Goal: Task Accomplishment & Management: Complete application form

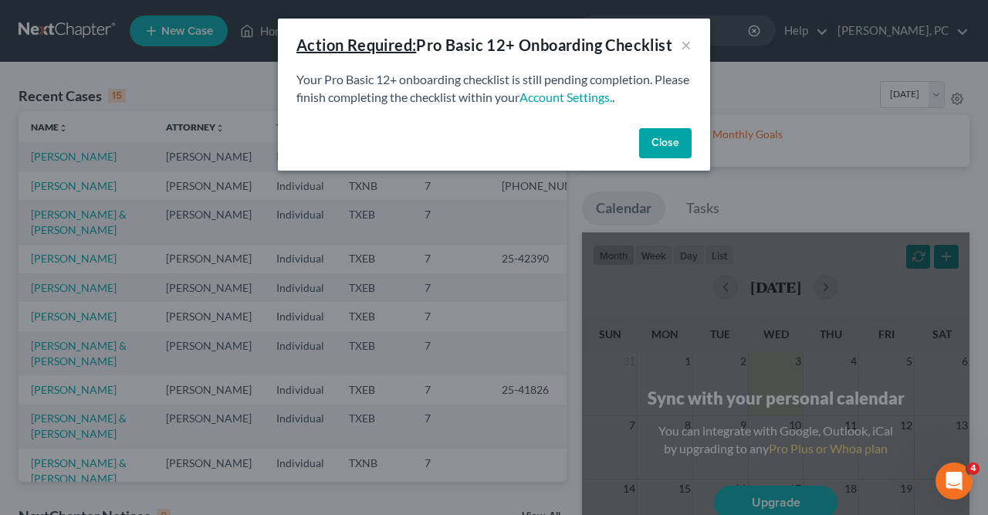
click at [671, 144] on button "Close" at bounding box center [665, 143] width 53 height 31
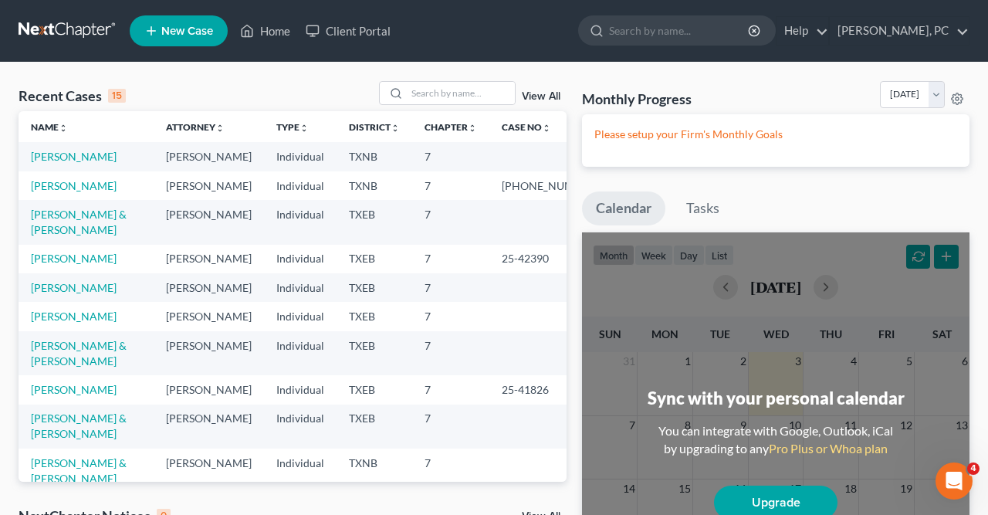
click at [185, 30] on span "New Case" at bounding box center [187, 31] width 52 height 12
select select "77"
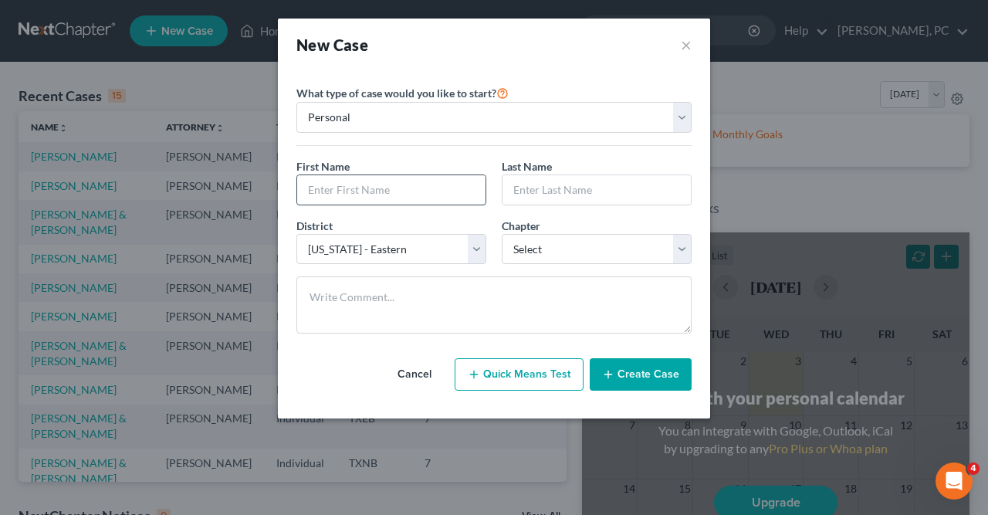
click at [308, 181] on input "text" at bounding box center [391, 189] width 188 height 29
type input "Kourtlen"
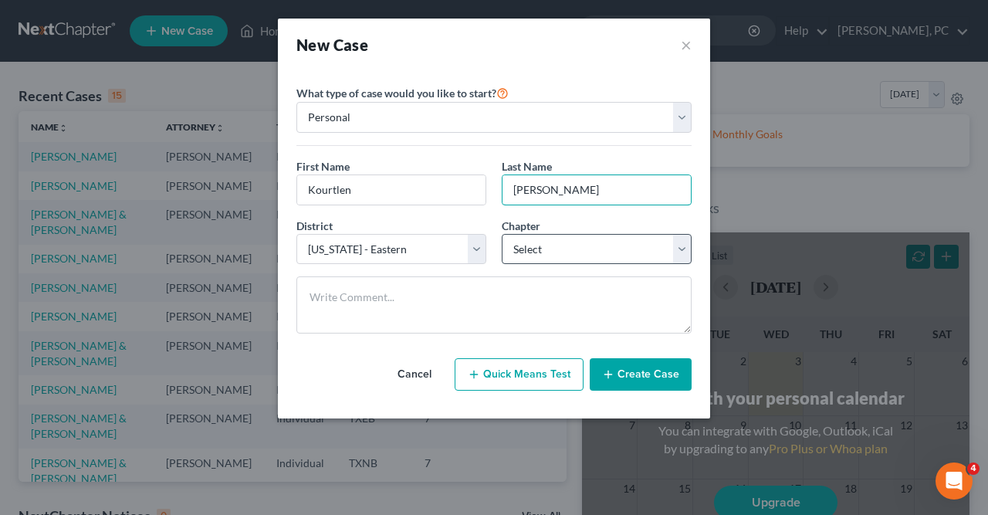
type input "[PERSON_NAME]"
click at [502, 234] on select "Select 7 11 12 13" at bounding box center [597, 249] width 190 height 31
select select "0"
click option "7" at bounding box center [0, 0] width 0 height 0
click at [634, 371] on button "Create Case" at bounding box center [641, 374] width 102 height 32
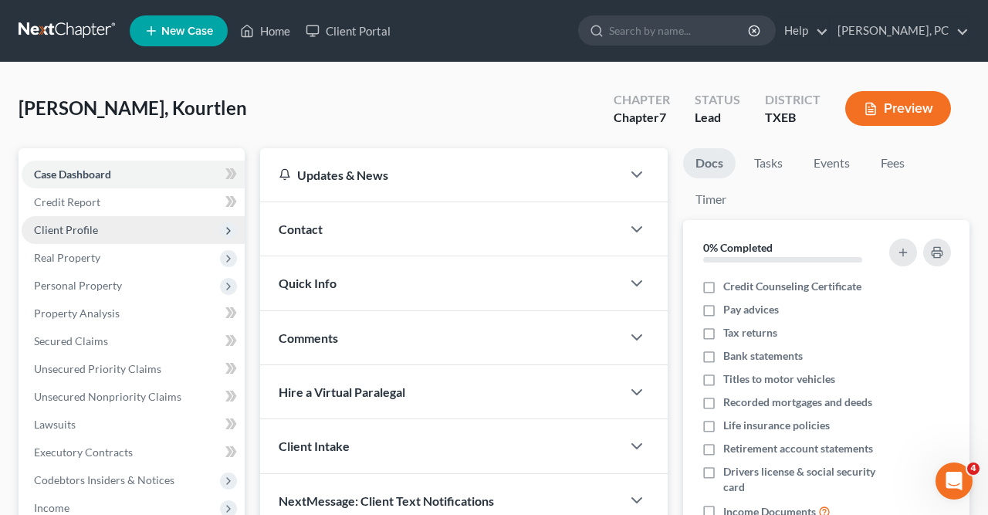
click at [86, 228] on span "Client Profile" at bounding box center [66, 229] width 64 height 13
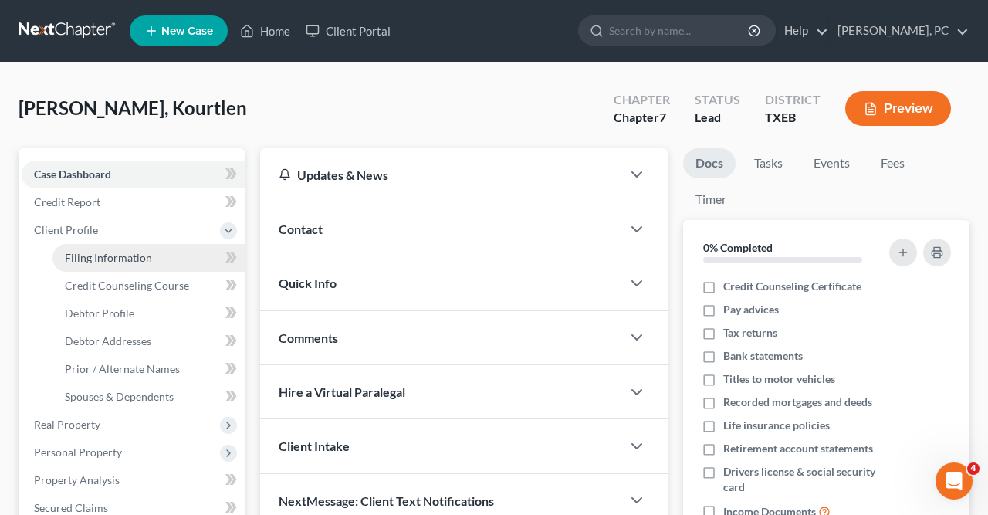
click at [100, 257] on span "Filing Information" at bounding box center [108, 257] width 87 height 13
select select "1"
select select "0"
select select "77"
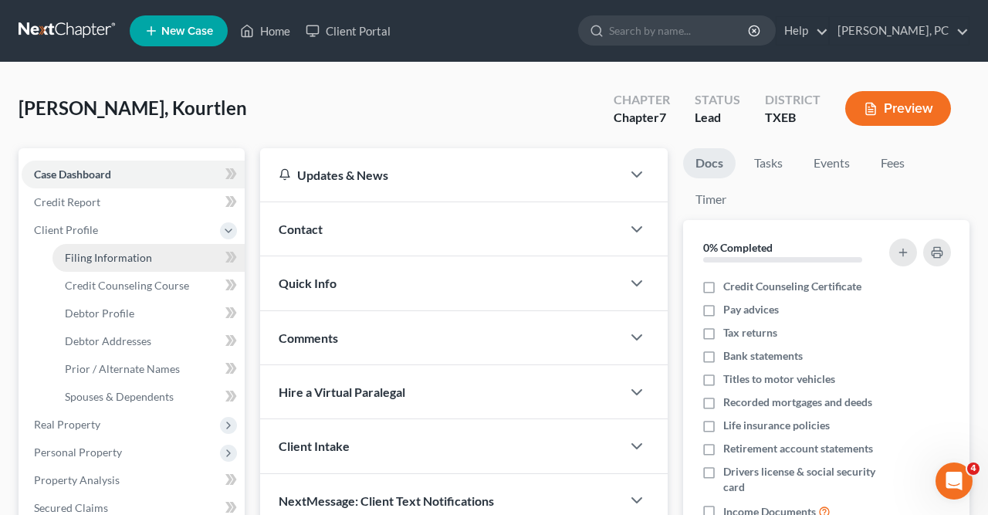
select select "45"
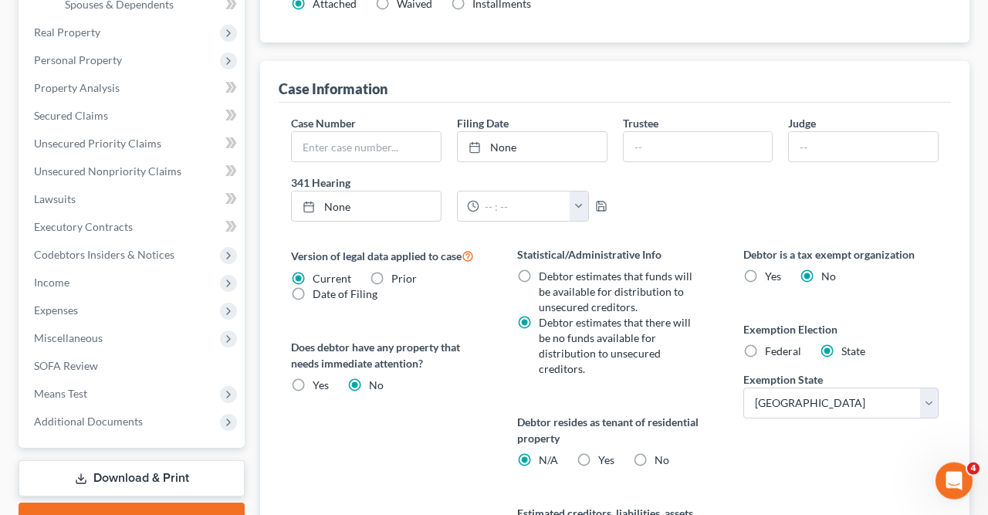
scroll to position [393, 0]
click at [765, 345] on label "Federal" at bounding box center [783, 350] width 36 height 15
click at [771, 345] on input "Federal" at bounding box center [776, 348] width 10 height 10
radio input "true"
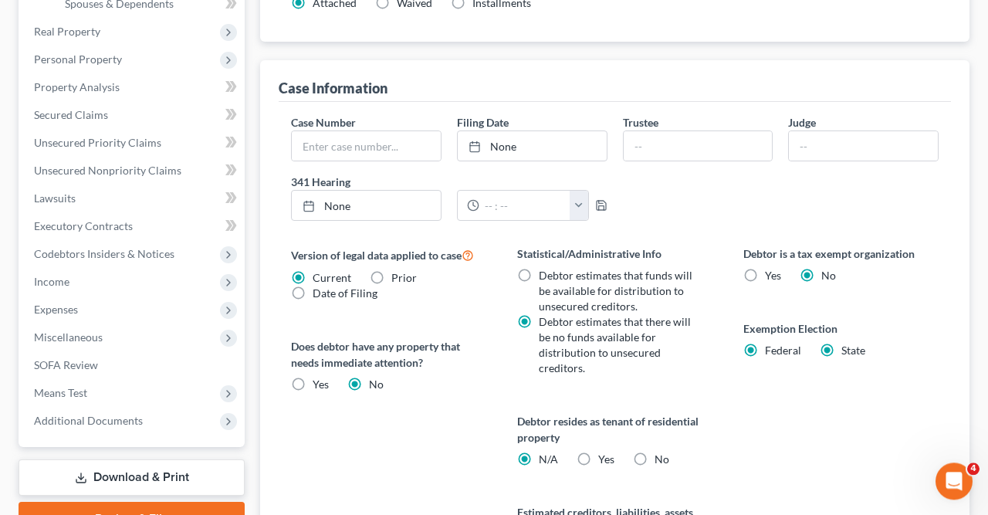
radio input "false"
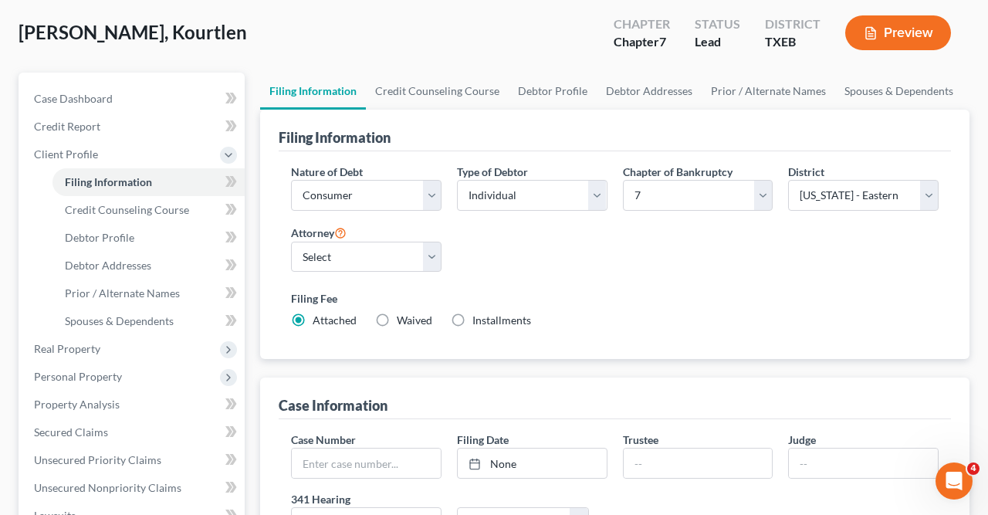
scroll to position [75, 0]
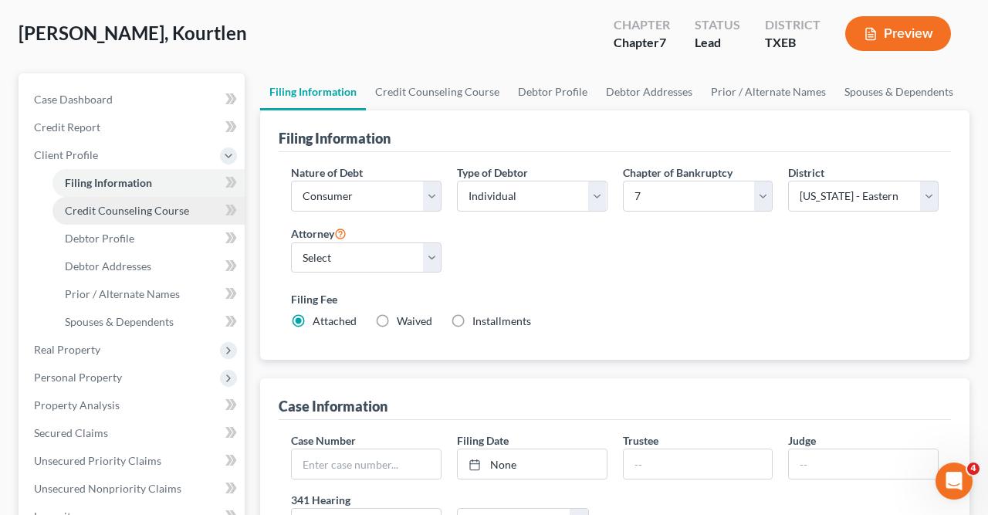
click at [122, 212] on span "Credit Counseling Course" at bounding box center [127, 210] width 124 height 13
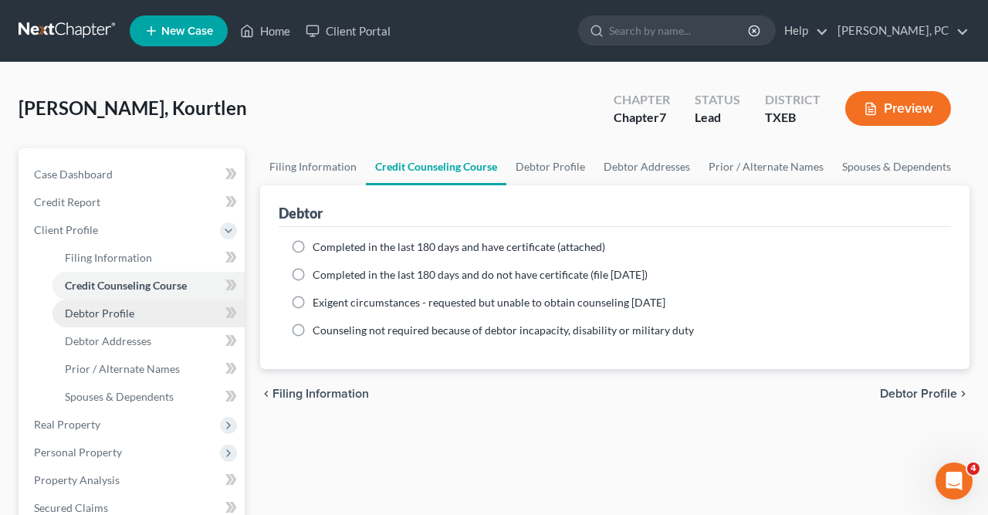
click at [143, 311] on link "Debtor Profile" at bounding box center [149, 314] width 192 height 28
select select "0"
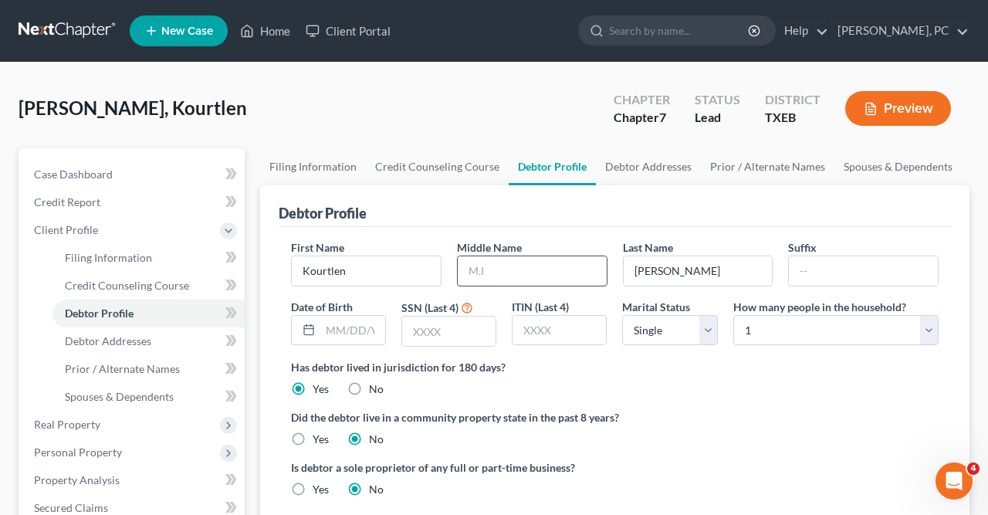
click at [470, 274] on input "text" at bounding box center [532, 270] width 149 height 29
type input "W"
click at [330, 330] on input "text" at bounding box center [352, 330] width 65 height 29
type input "[DATE]"
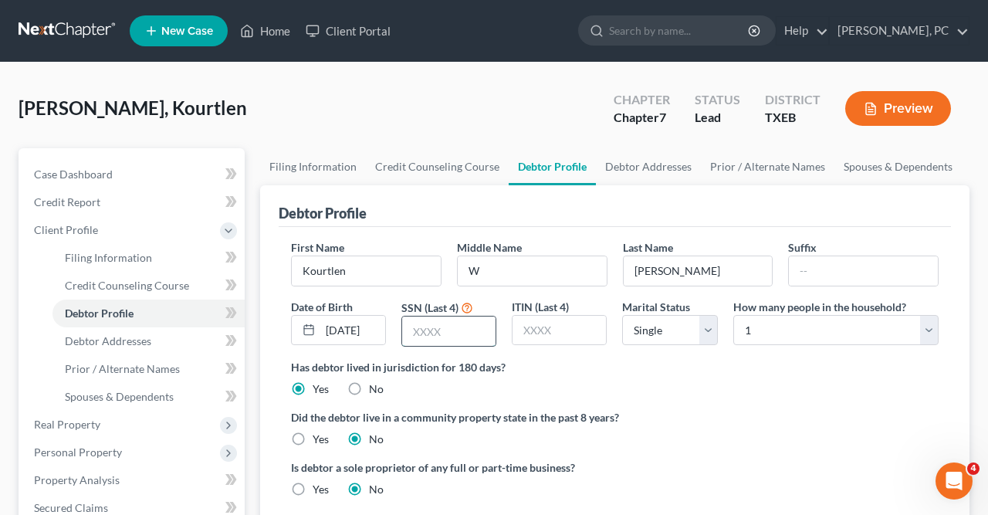
click at [413, 325] on input "text" at bounding box center [448, 331] width 93 height 29
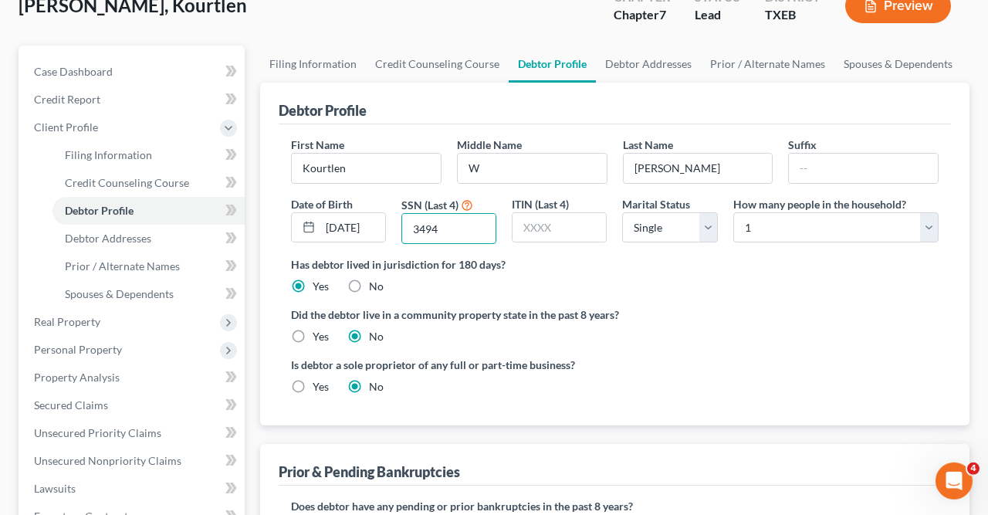
scroll to position [105, 0]
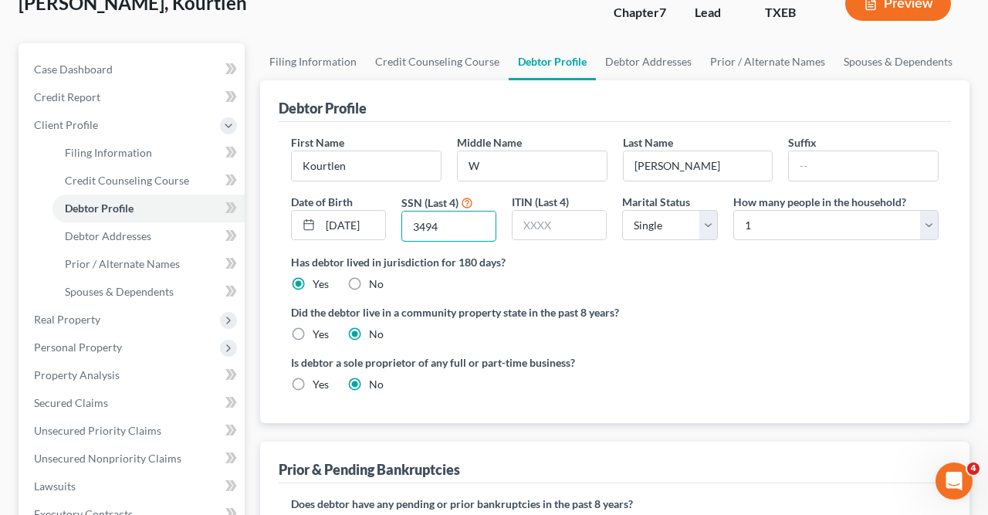
type input "3494"
click at [313, 335] on label "Yes" at bounding box center [321, 334] width 16 height 15
click at [319, 335] on input "Yes" at bounding box center [324, 332] width 10 height 10
radio input "true"
radio input "false"
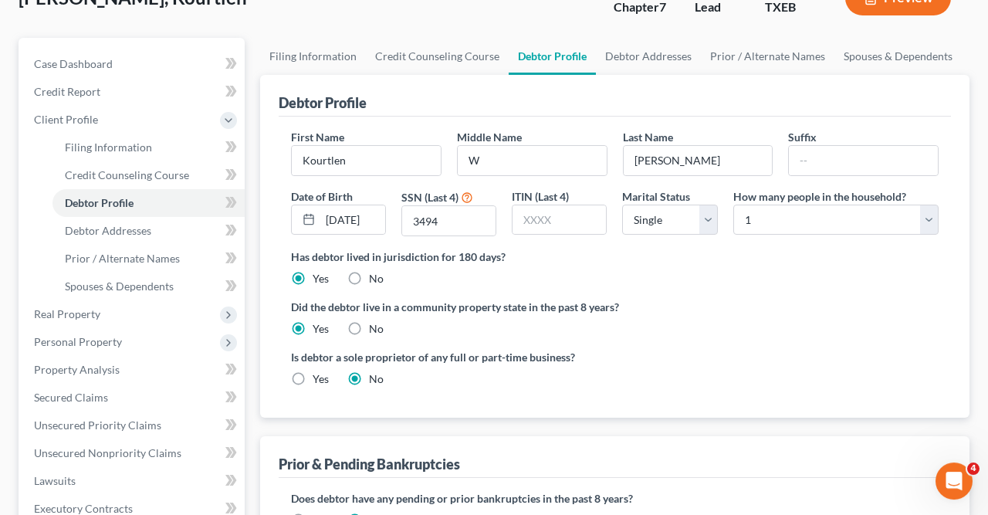
scroll to position [96, 0]
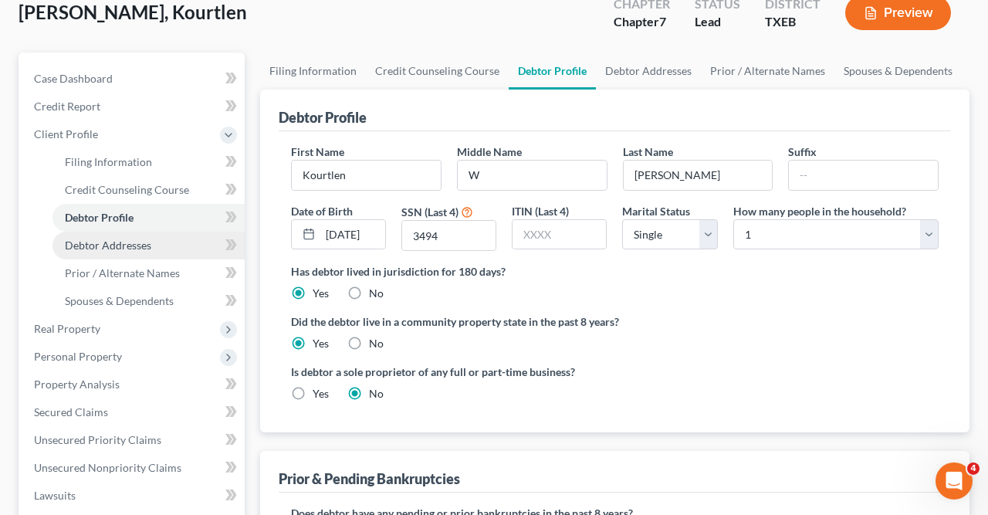
click at [103, 246] on span "Debtor Addresses" at bounding box center [108, 245] width 86 height 13
select select "0"
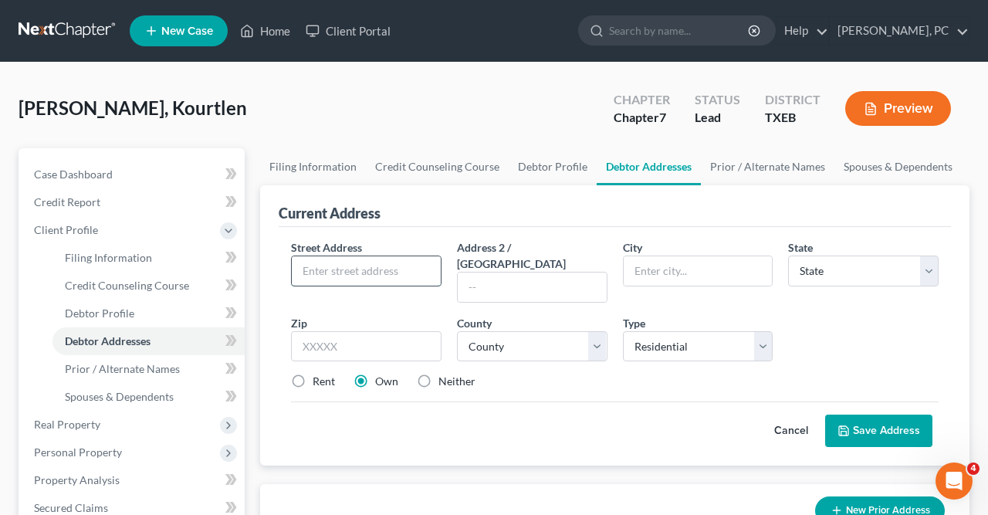
click at [303, 270] on input "text" at bounding box center [366, 270] width 149 height 29
type input "[STREET_ADDRESS]"
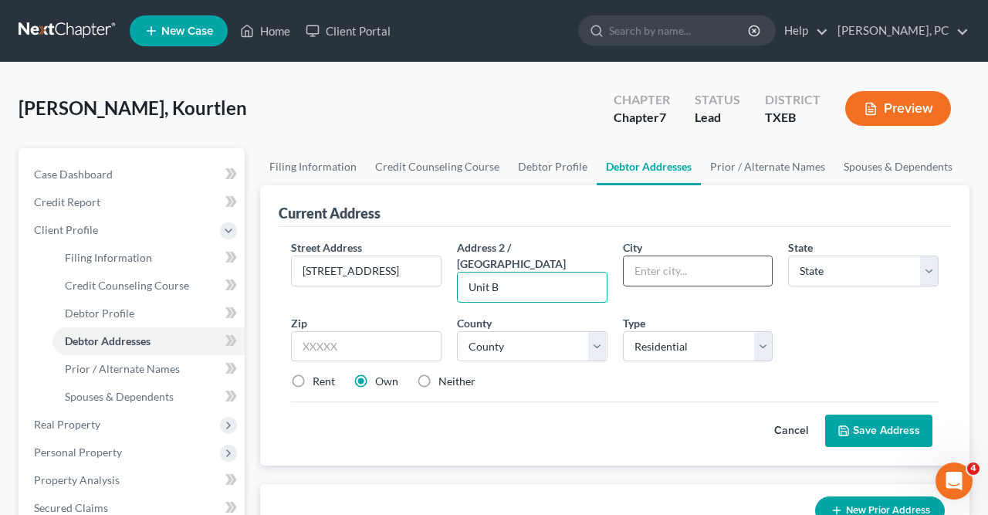
type input "Unit B"
click at [638, 270] on input "text" at bounding box center [698, 270] width 149 height 29
type input "[PERSON_NAME]"
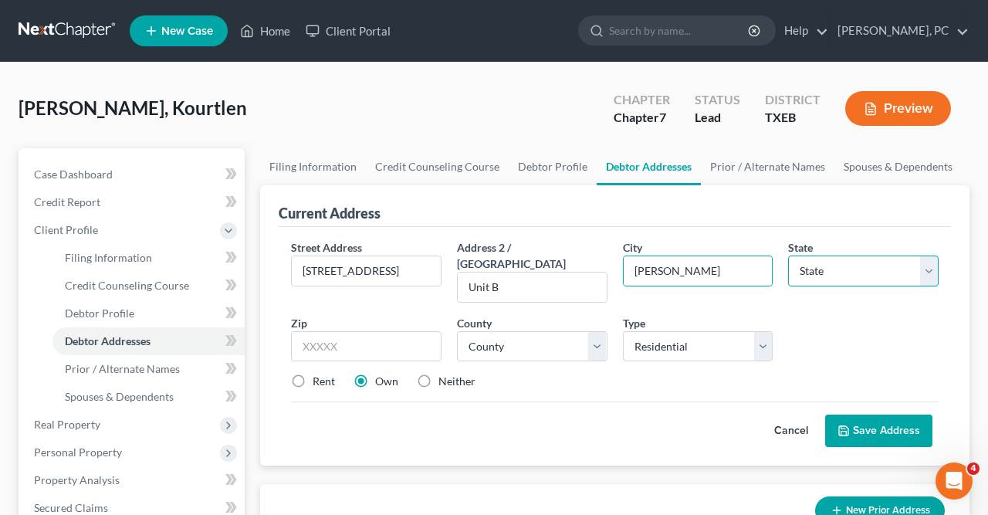
click at [788, 256] on select "State [US_STATE] AK AR AZ CA CO CT DE DC [GEOGRAPHIC_DATA] [GEOGRAPHIC_DATA] GU…" at bounding box center [863, 271] width 151 height 31
select select "45"
click option "[GEOGRAPHIC_DATA]" at bounding box center [0, 0] width 0 height 0
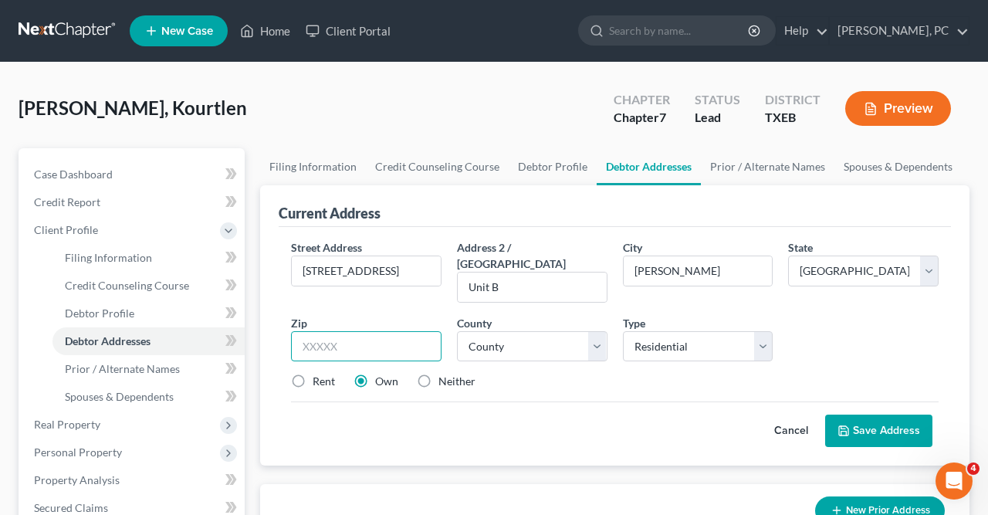
click at [300, 331] on input "text" at bounding box center [366, 346] width 151 height 31
type input "75069"
select select "42"
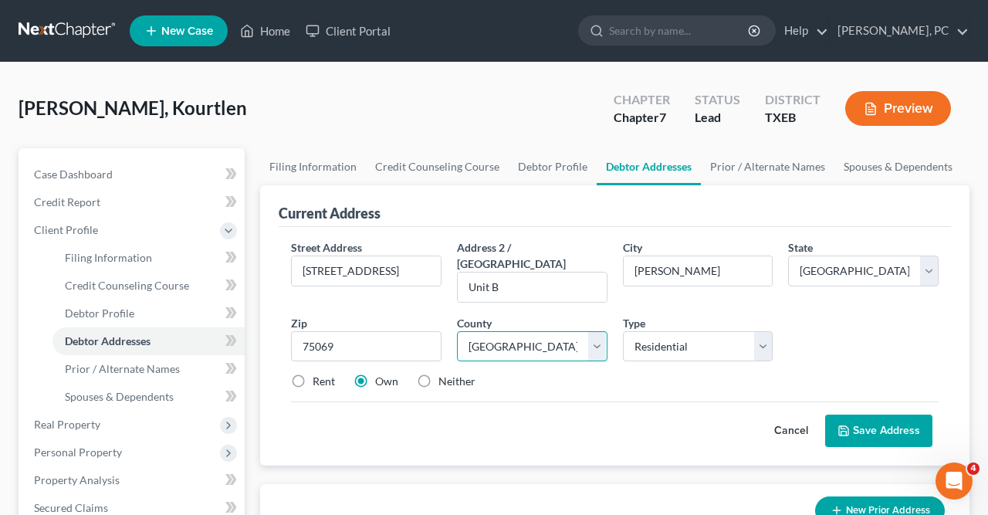
click option "[GEOGRAPHIC_DATA]" at bounding box center [0, 0] width 0 height 0
click at [623, 331] on select "Select Residential Mailing Rental Business" at bounding box center [698, 346] width 151 height 31
click at [805, 334] on div "Street Address * [STREET_ADDRESS] * [PERSON_NAME] State * State [US_STATE] AK A…" at bounding box center [614, 320] width 663 height 163
click at [439, 374] on label "Neither" at bounding box center [457, 381] width 37 height 15
click at [445, 374] on input "Neither" at bounding box center [450, 379] width 10 height 10
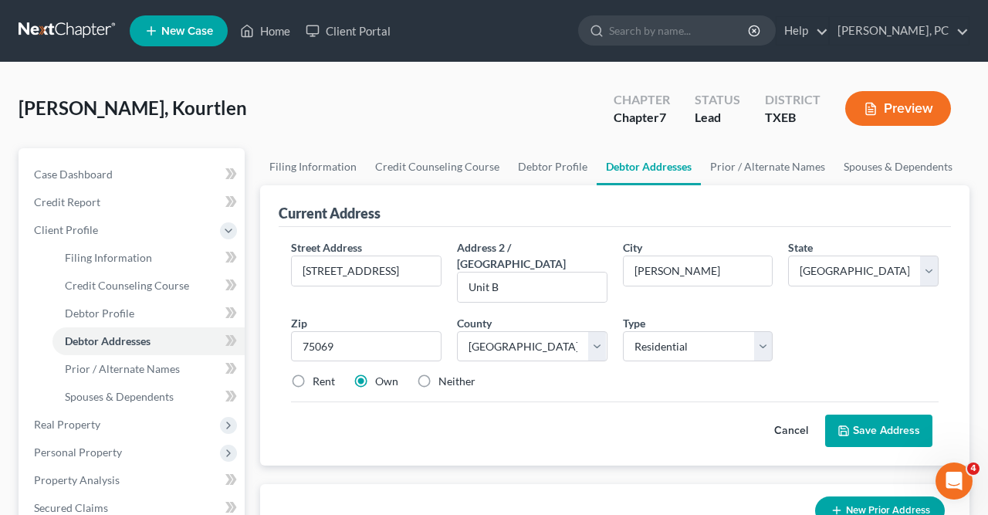
radio input "true"
click at [883, 415] on button "Save Address" at bounding box center [879, 431] width 107 height 32
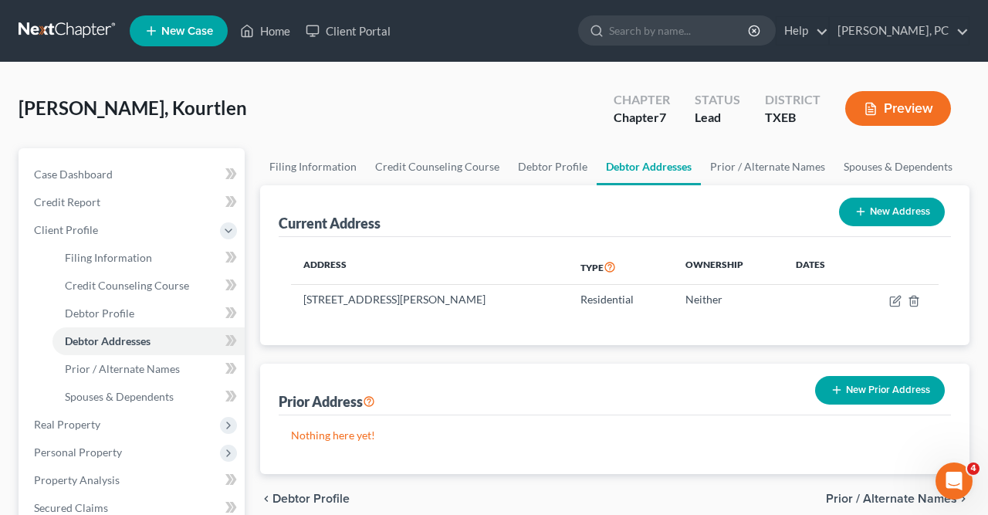
click at [870, 388] on button "New Prior Address" at bounding box center [880, 390] width 130 height 29
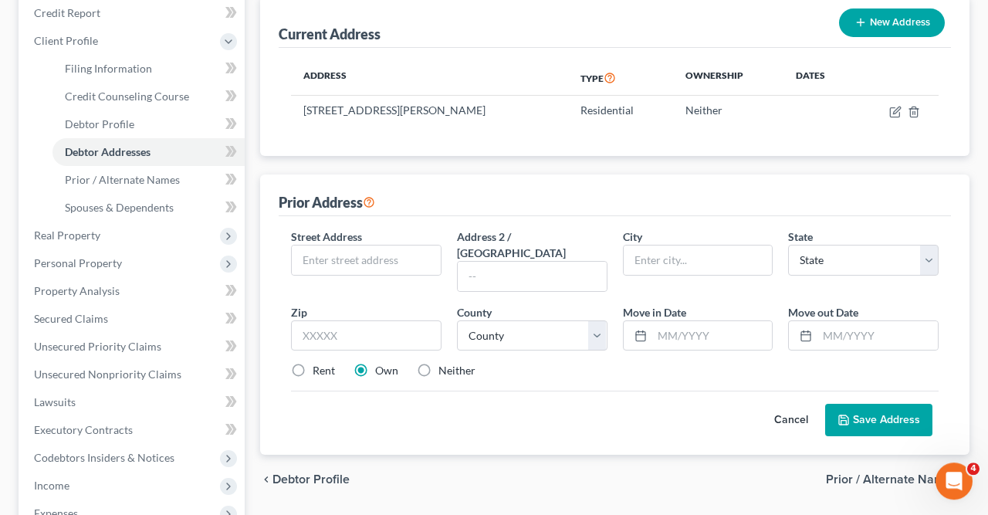
scroll to position [188, 0]
click at [302, 258] on input "text" at bounding box center [366, 260] width 149 height 29
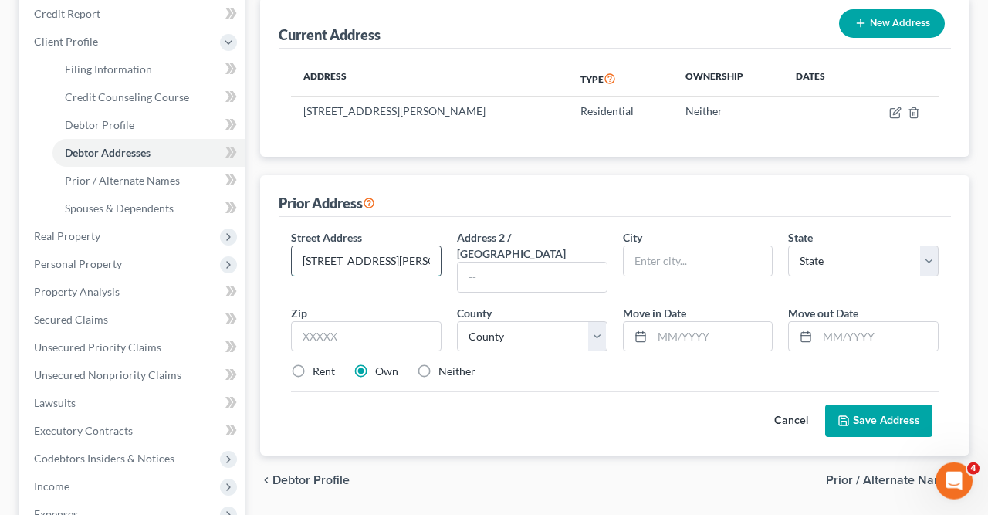
type input "[STREET_ADDRESS][PERSON_NAME]"
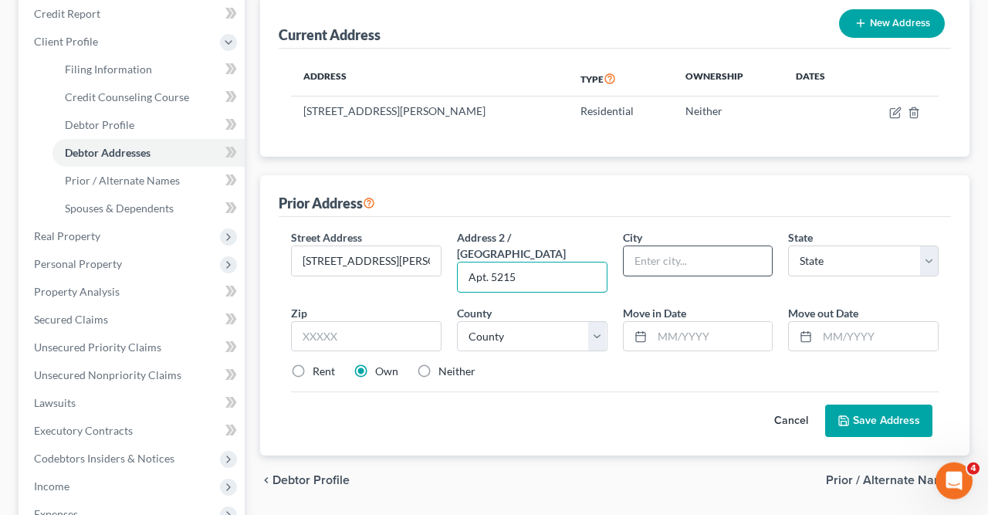
type input "Apt. 5215"
click at [638, 255] on input "text" at bounding box center [698, 260] width 149 height 29
type input "Plano"
click at [302, 321] on input "text" at bounding box center [366, 336] width 151 height 31
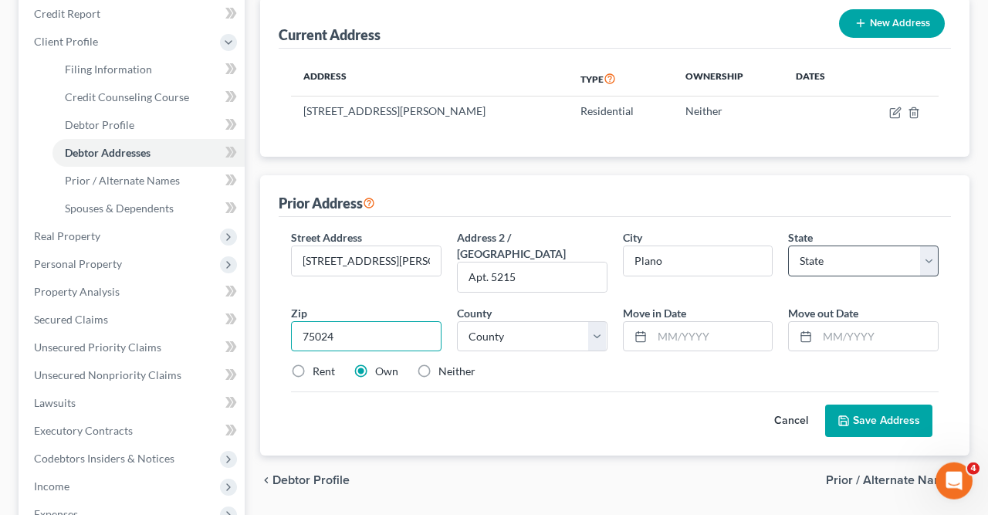
type input "75024"
click at [788, 246] on select "State [US_STATE] AK AR AZ CA CO CT DE DC [GEOGRAPHIC_DATA] [GEOGRAPHIC_DATA] GU…" at bounding box center [863, 261] width 151 height 31
select select "45"
click option "[GEOGRAPHIC_DATA]" at bounding box center [0, 0] width 0 height 0
click at [457, 321] on select "County [GEOGRAPHIC_DATA] [GEOGRAPHIC_DATA] [GEOGRAPHIC_DATA] [GEOGRAPHIC_DATA] …" at bounding box center [532, 336] width 151 height 31
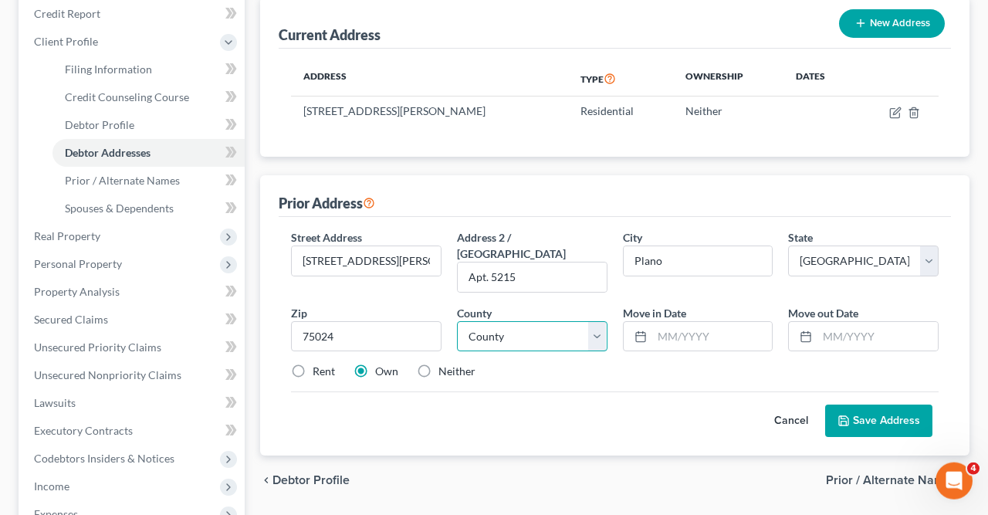
select select "42"
click option "[GEOGRAPHIC_DATA]" at bounding box center [0, 0] width 0 height 0
click at [659, 322] on input "text" at bounding box center [713, 336] width 120 height 29
click at [824, 322] on input "text" at bounding box center [878, 336] width 120 height 29
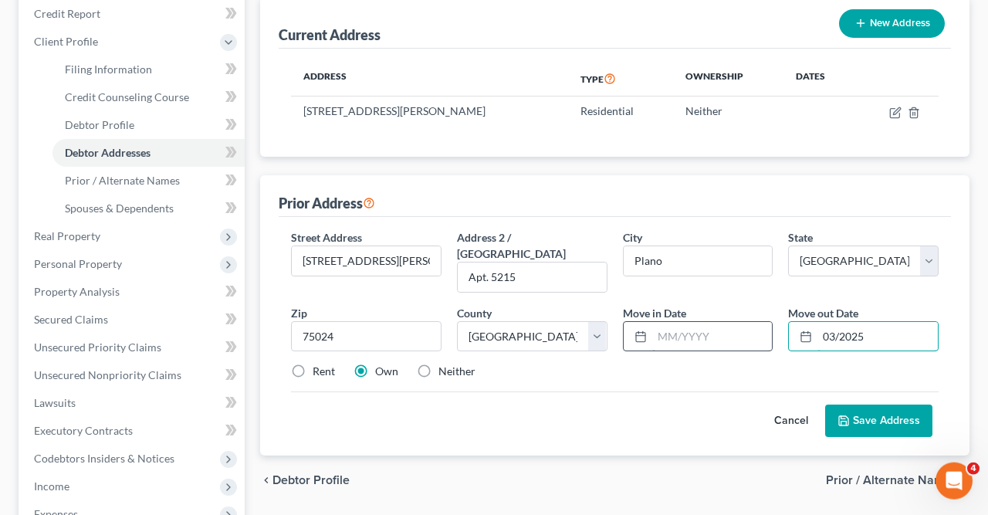
type input "03/2025"
click at [654, 322] on input "text" at bounding box center [713, 336] width 120 height 29
type input "01/2020"
click at [313, 364] on label "Rent" at bounding box center [324, 371] width 22 height 15
click at [319, 364] on input "Rent" at bounding box center [324, 369] width 10 height 10
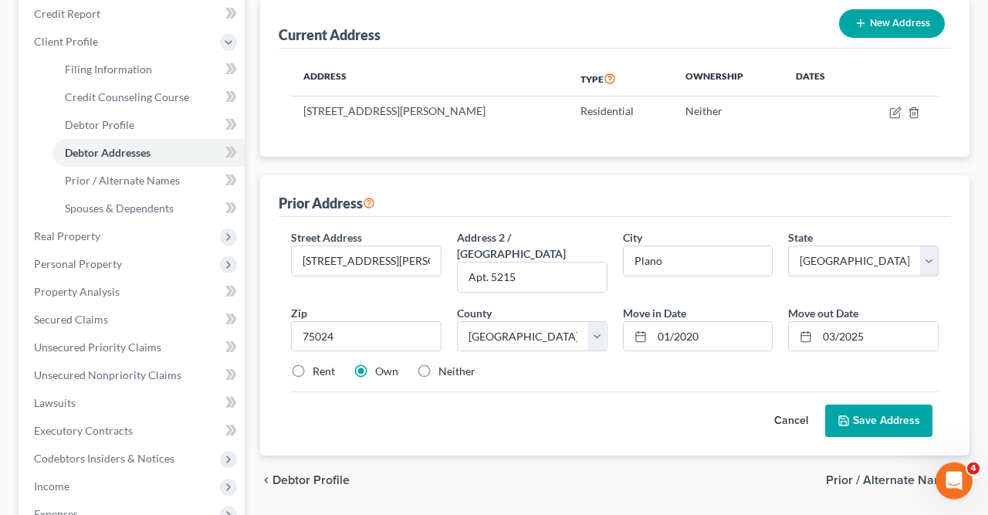
radio input "true"
click at [876, 405] on button "Save Address" at bounding box center [879, 421] width 107 height 32
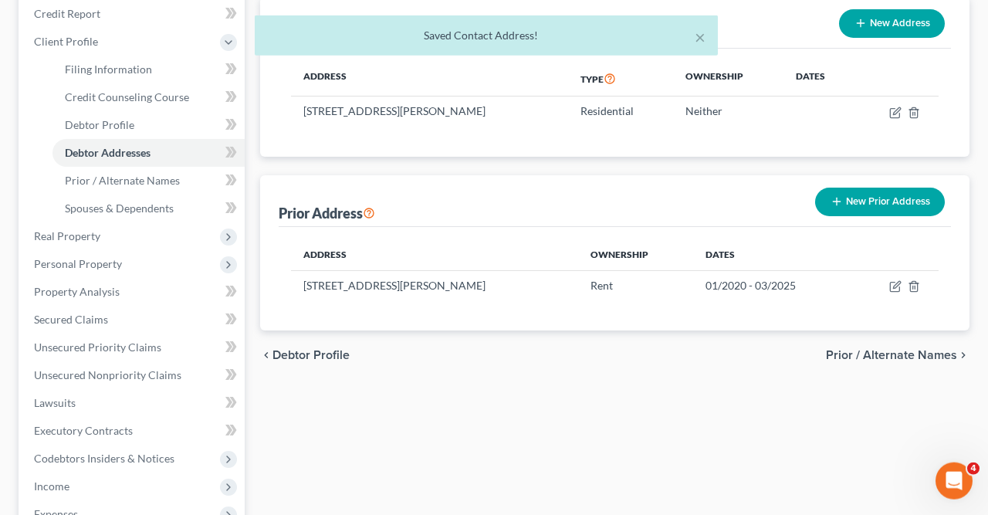
click at [548, 397] on div "Filing Information Credit Counseling Course Debtor Profile Debtor Addresses Pri…" at bounding box center [615, 350] width 725 height 781
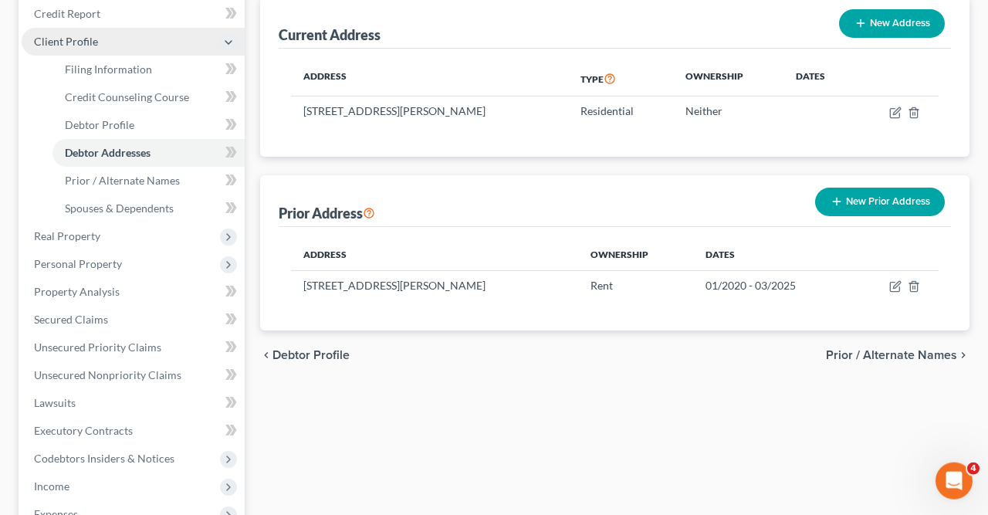
click at [229, 37] on icon at bounding box center [228, 42] width 12 height 12
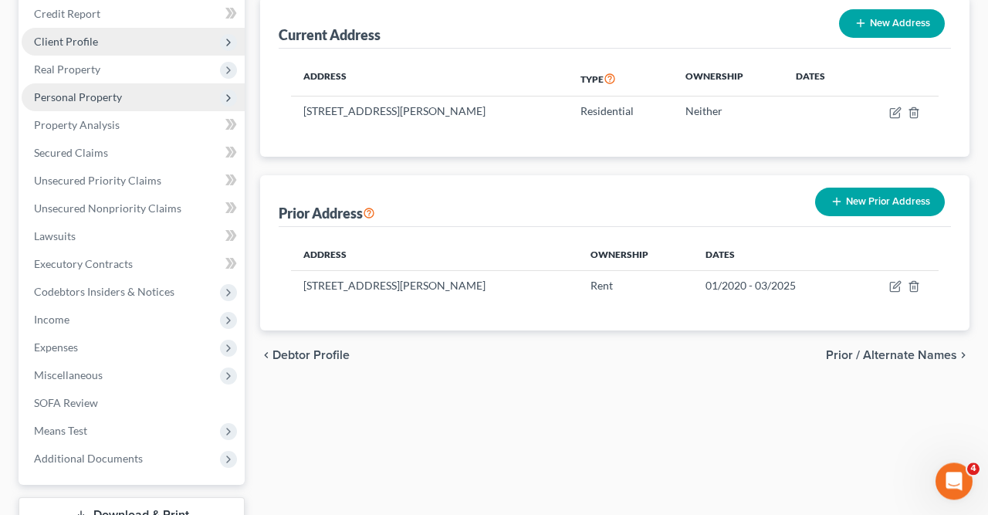
click at [80, 96] on span "Personal Property" at bounding box center [78, 96] width 88 height 13
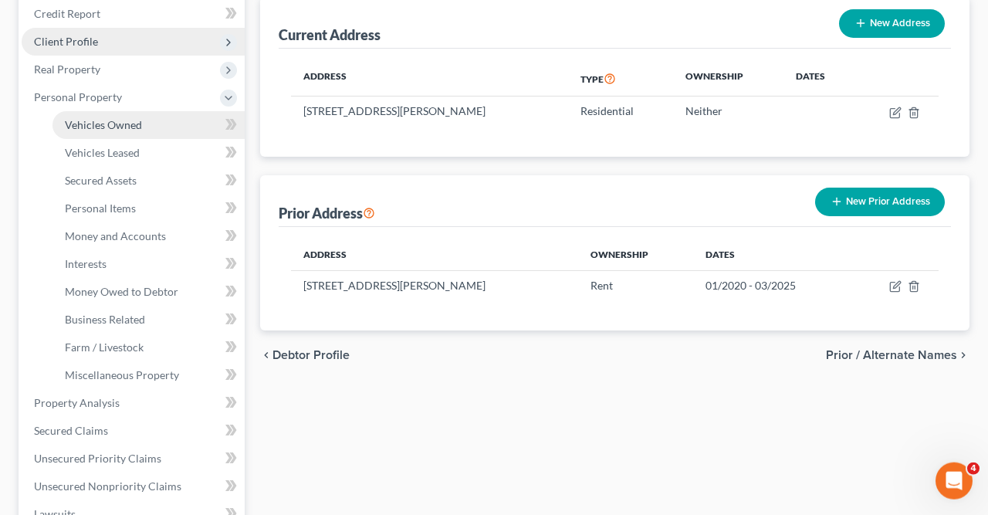
click at [109, 124] on span "Vehicles Owned" at bounding box center [103, 124] width 77 height 13
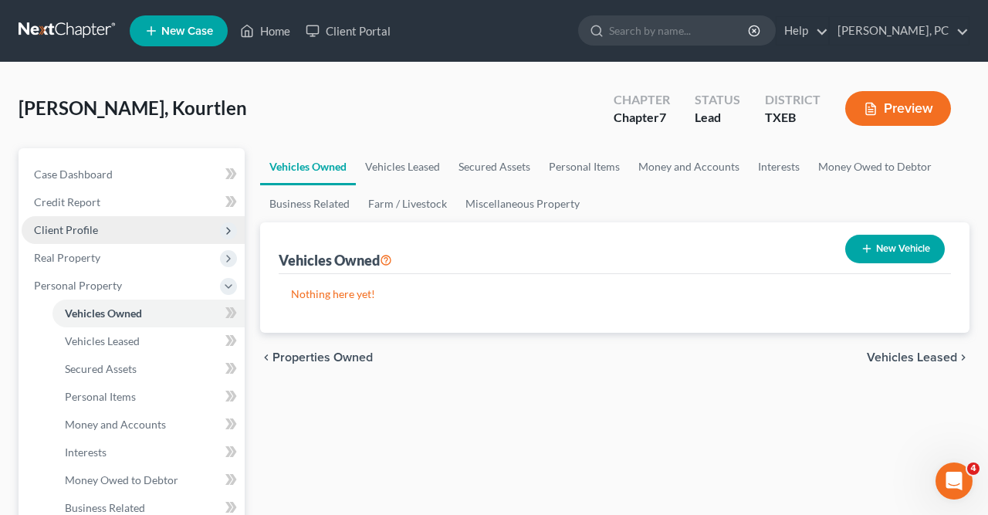
click at [875, 248] on button "New Vehicle" at bounding box center [896, 249] width 100 height 29
select select "0"
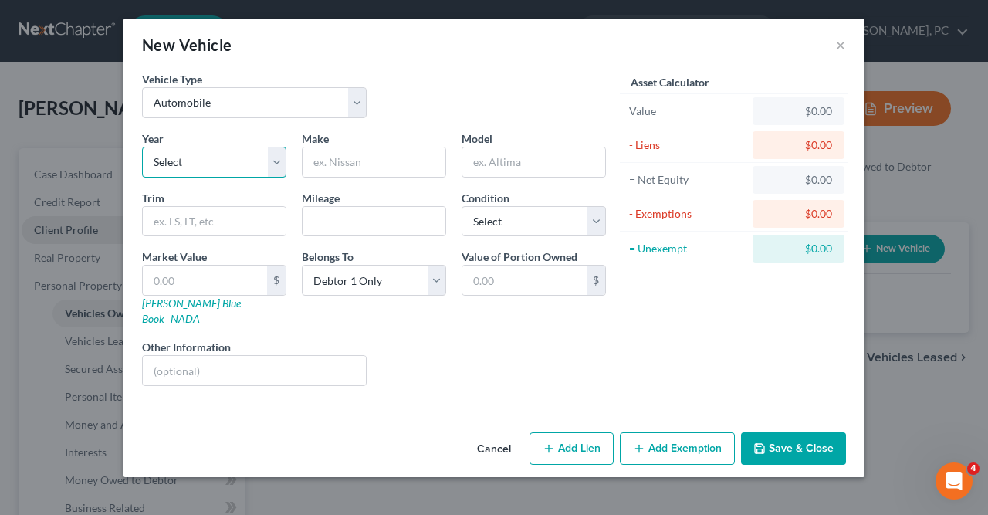
click at [142, 147] on select "Select 2026 2025 2024 2023 2022 2021 2020 2019 2018 2017 2016 2015 2014 2013 20…" at bounding box center [214, 162] width 144 height 31
select select "4"
click option "2022" at bounding box center [0, 0] width 0 height 0
click at [317, 161] on input "text" at bounding box center [374, 162] width 143 height 29
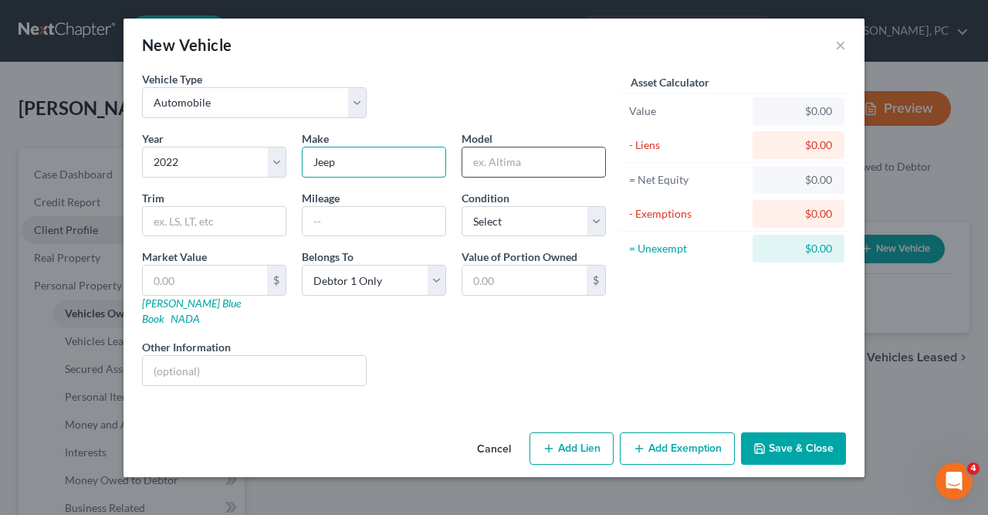
type input "Jeep"
click at [476, 164] on input "text" at bounding box center [534, 162] width 143 height 29
type input "Grand Jerokee"
click at [163, 223] on input "text" at bounding box center [214, 221] width 143 height 29
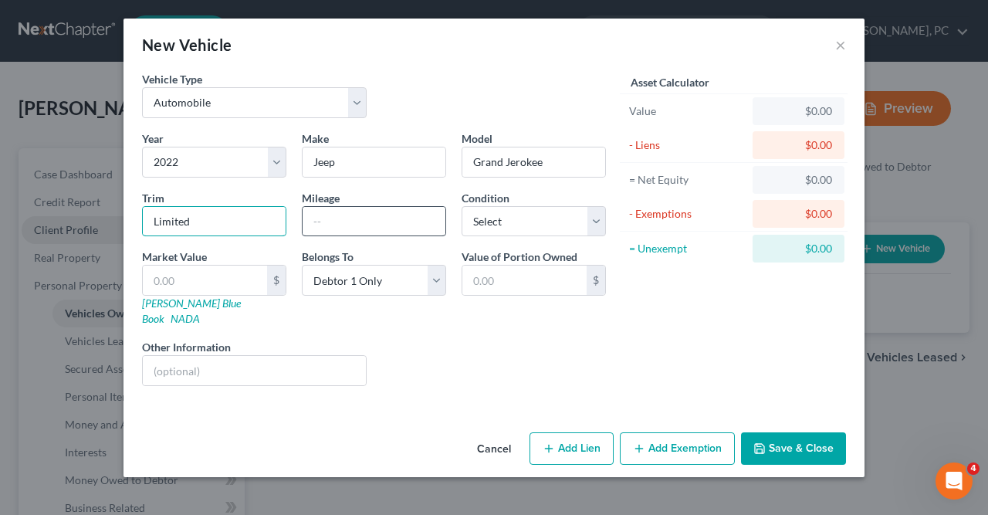
type input "Limited"
click at [314, 220] on input "text" at bounding box center [374, 221] width 143 height 29
type input "92000"
click at [462, 206] on select "Select Excellent Very Good Good Fair Poor" at bounding box center [534, 221] width 144 height 31
select select "3"
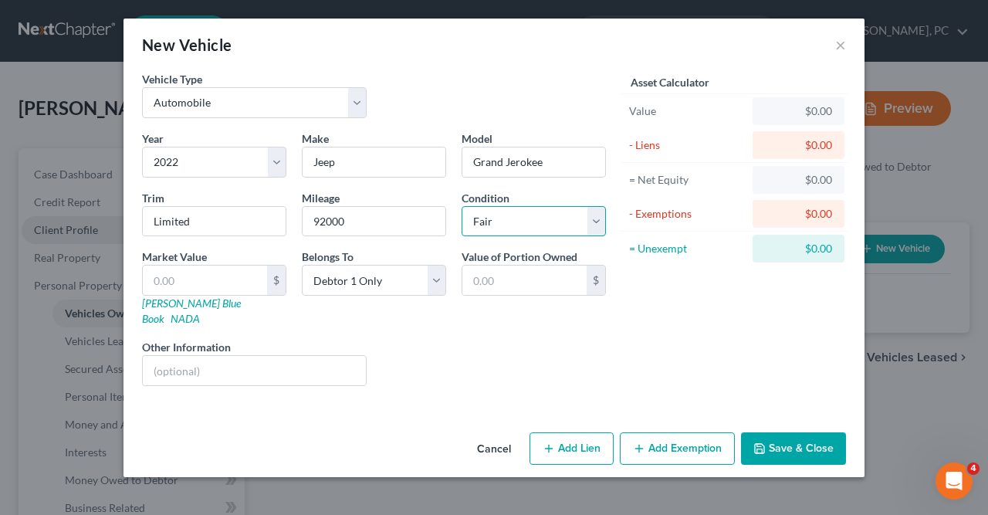
click option "Fair" at bounding box center [0, 0] width 0 height 0
click at [151, 283] on input "text" at bounding box center [205, 280] width 124 height 29
type input "2"
type input "2.00"
type input "23"
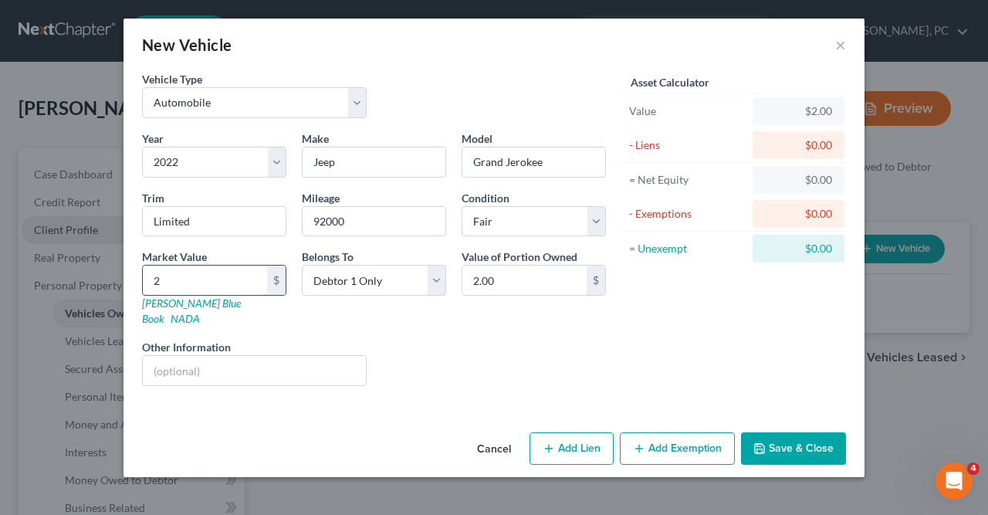
type input "23.00"
type input "230"
type input "230.00"
type input "2300"
type input "2,300.00"
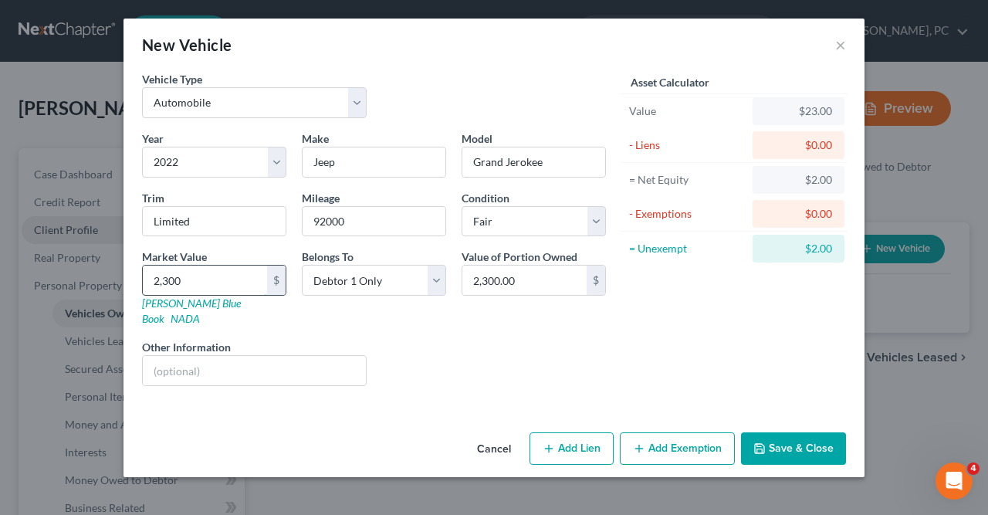
type input "2,3000"
type input "23,000.00"
type input "23,000"
click at [570, 432] on button "Add Lien" at bounding box center [572, 448] width 84 height 32
select select "0"
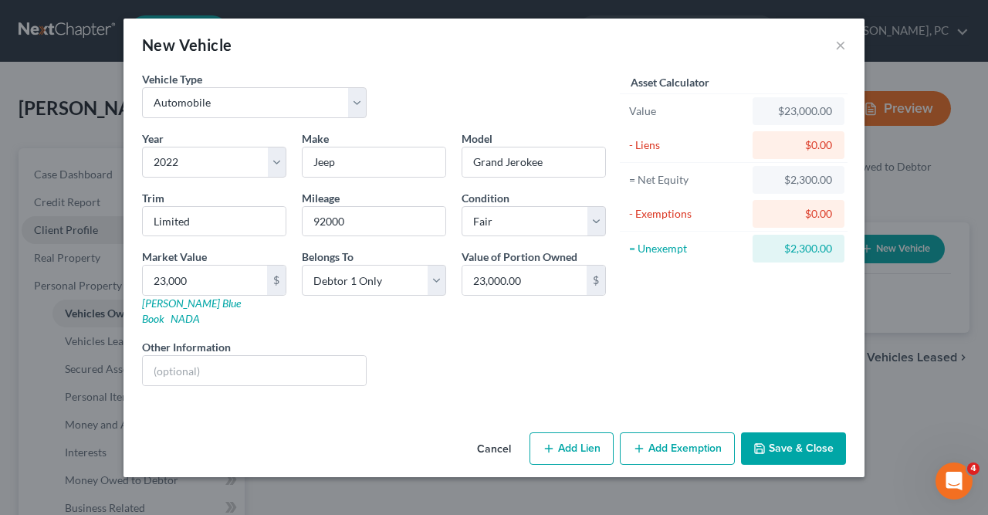
select select "0"
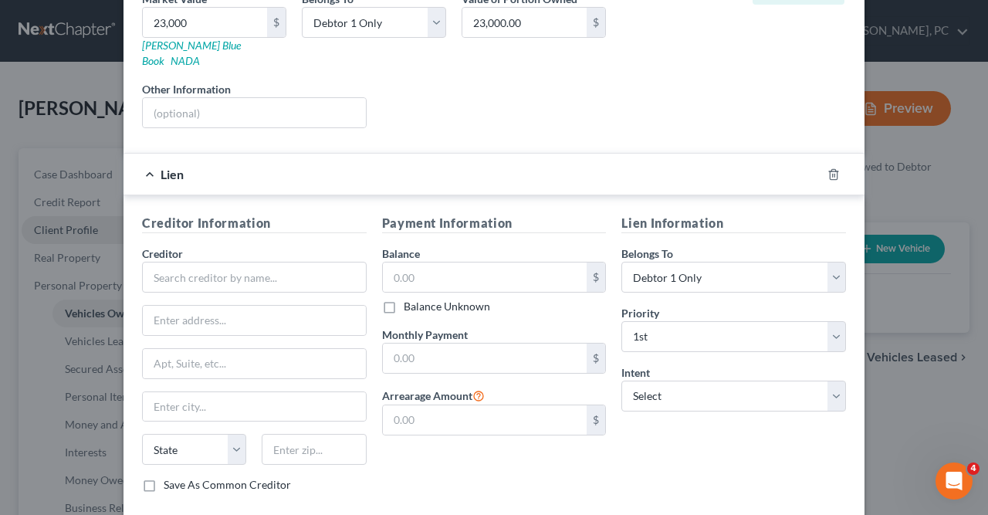
scroll to position [259, 0]
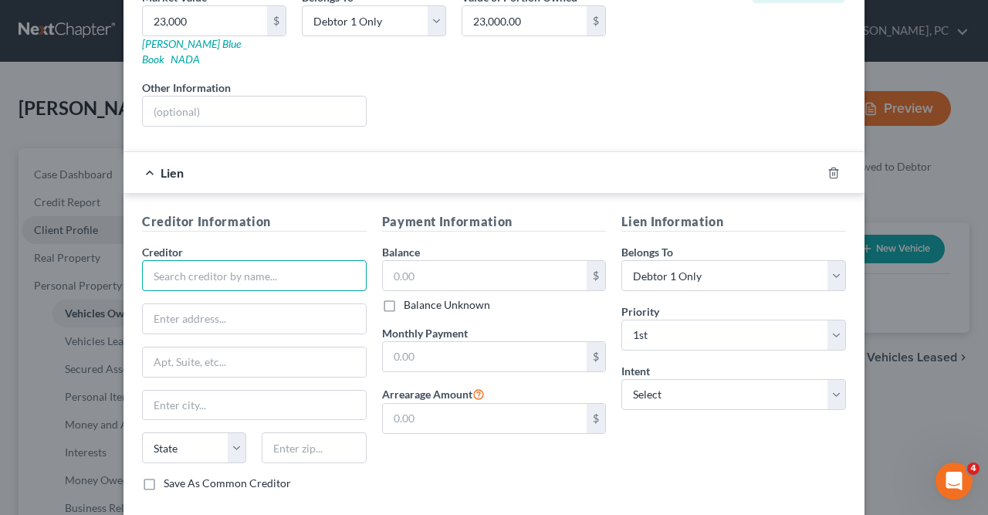
click at [158, 260] on input "text" at bounding box center [254, 275] width 225 height 31
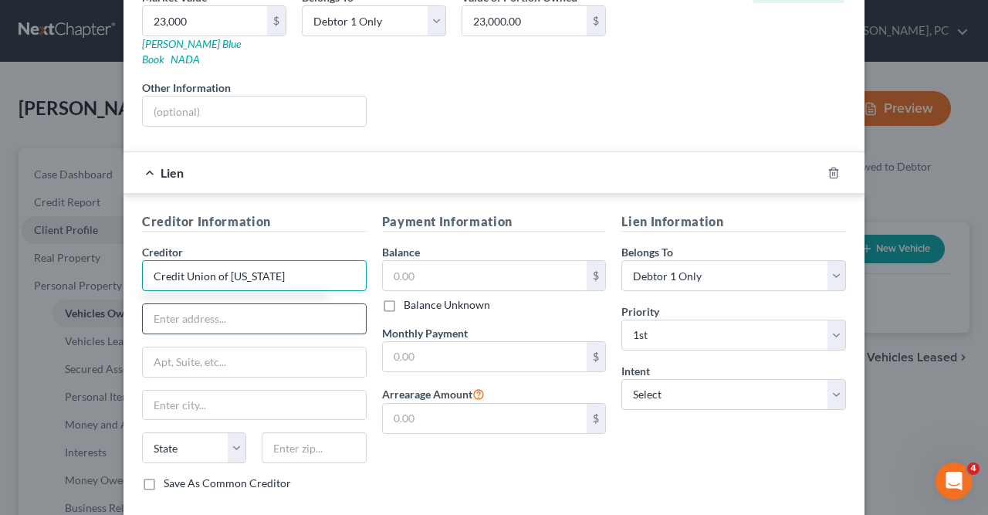
type input "Credit Union of [US_STATE]"
click at [154, 304] on input "text" at bounding box center [254, 318] width 223 height 29
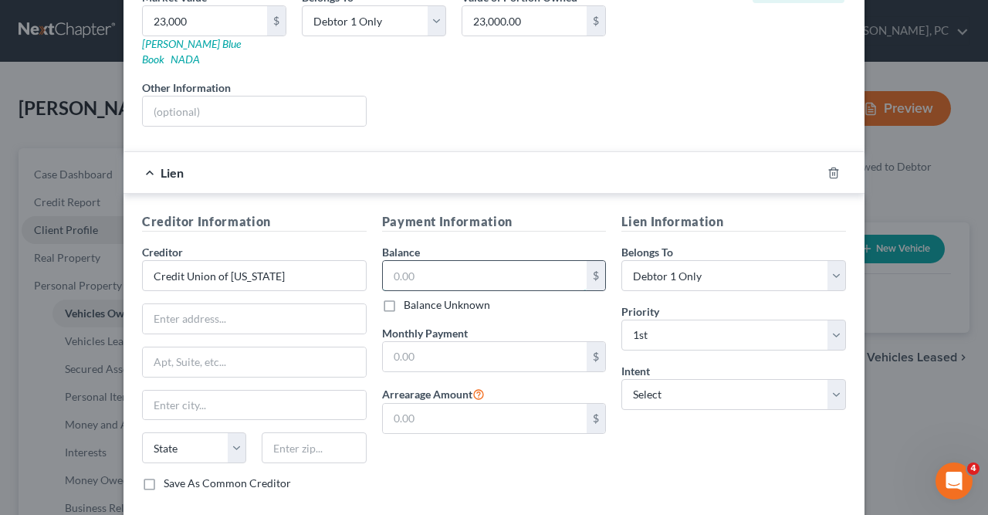
click at [392, 261] on input "text" at bounding box center [485, 275] width 205 height 29
type input "29,000"
click at [394, 342] on input "text" at bounding box center [485, 356] width 205 height 29
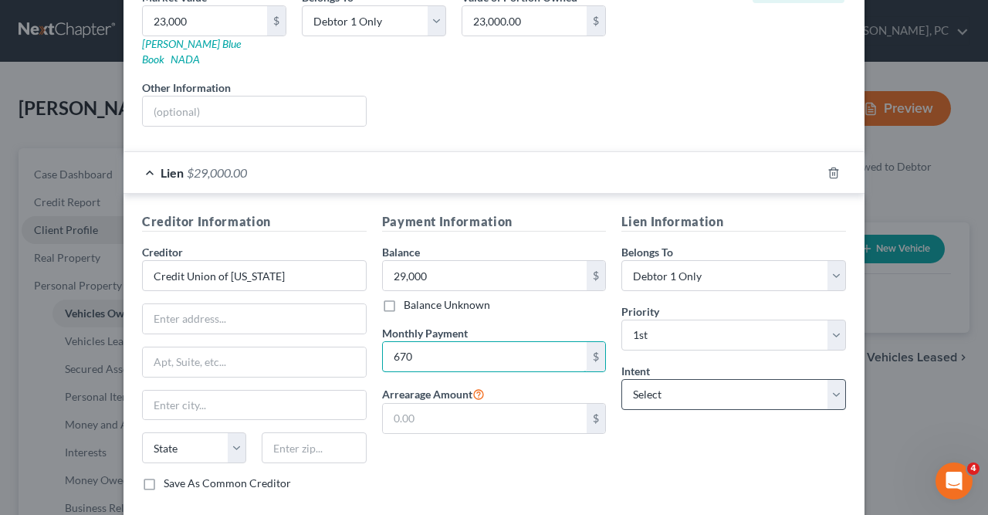
type input "670"
click at [622, 379] on select "Select Surrender Redeem Reaffirm Avoid Other" at bounding box center [734, 394] width 225 height 31
select select "2"
click option "Reaffirm" at bounding box center [0, 0] width 0 height 0
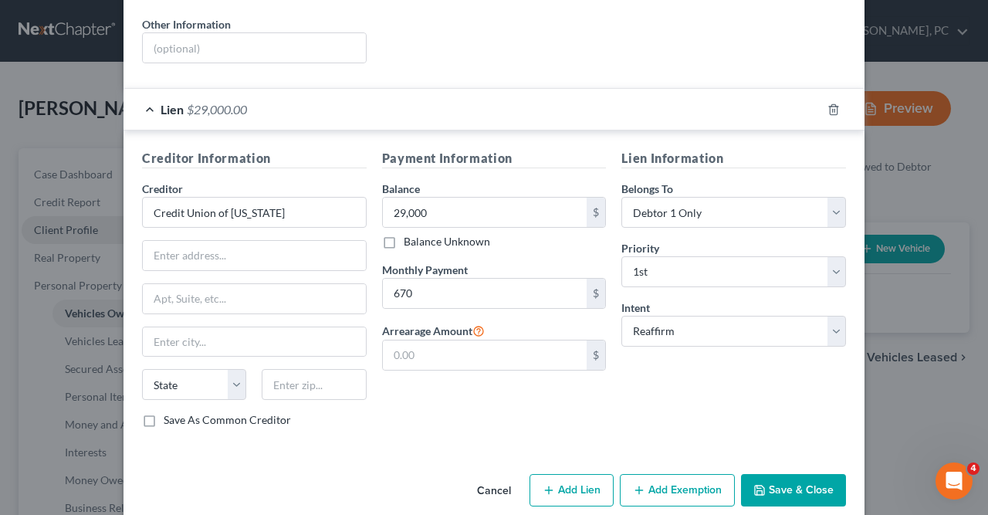
click at [779, 474] on button "Save & Close" at bounding box center [793, 490] width 105 height 32
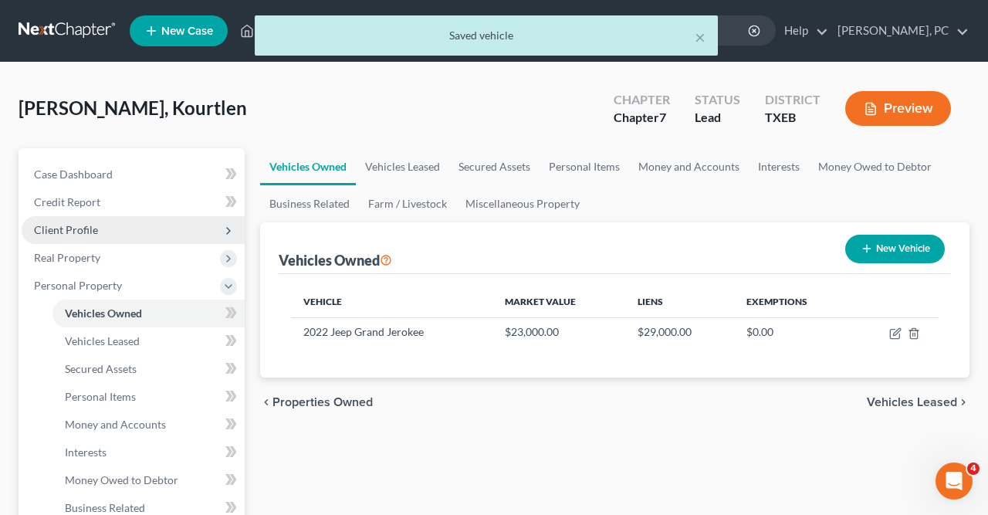
click at [904, 251] on button "New Vehicle" at bounding box center [896, 249] width 100 height 29
select select "0"
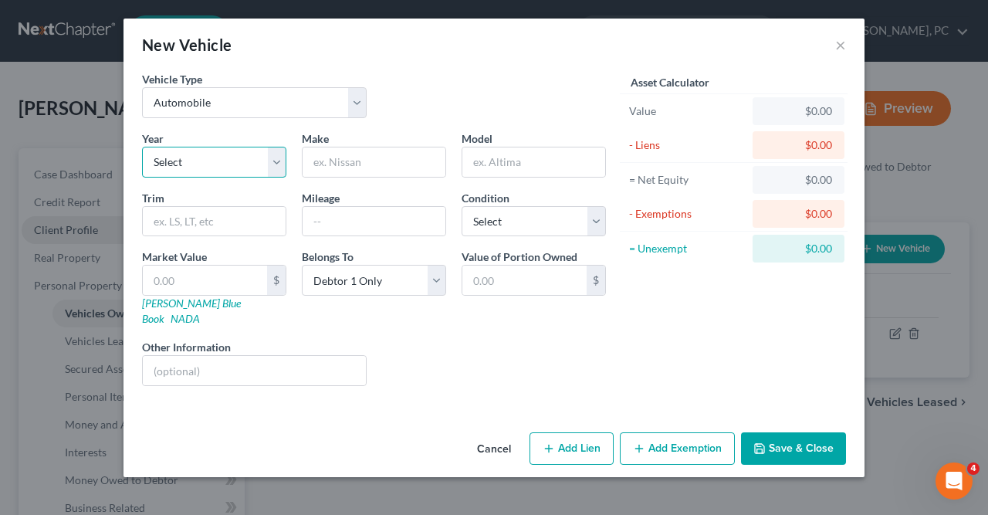
click at [142, 147] on select "Select 2026 2025 2024 2023 2022 2021 2020 2019 2018 2017 2016 2015 2014 2013 20…" at bounding box center [214, 162] width 144 height 31
select select "4"
click option "2022" at bounding box center [0, 0] width 0 height 0
click at [317, 161] on input "text" at bounding box center [374, 162] width 143 height 29
type input "Volkswagon"
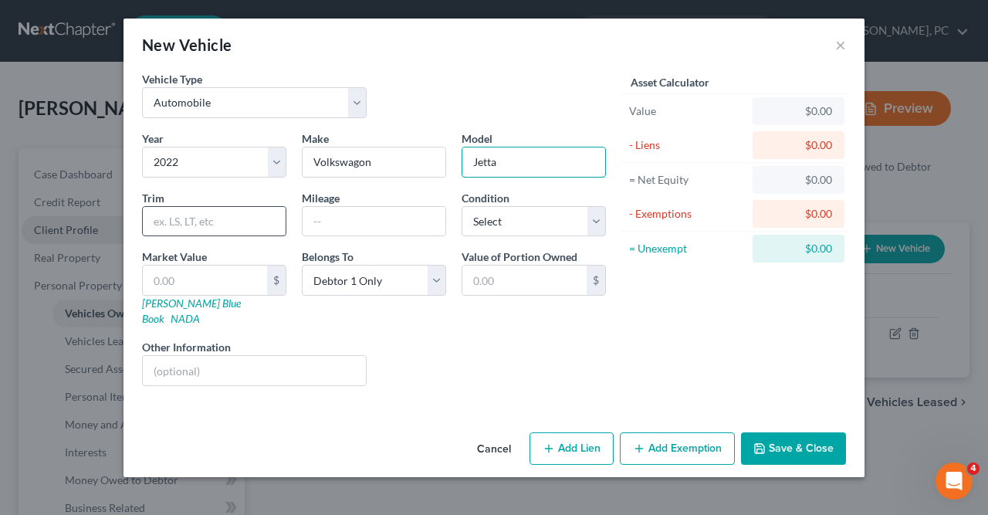
type input "Jetta"
click at [151, 223] on input "text" at bounding box center [214, 221] width 143 height 29
type input "S"
click at [324, 219] on input "text" at bounding box center [374, 221] width 143 height 29
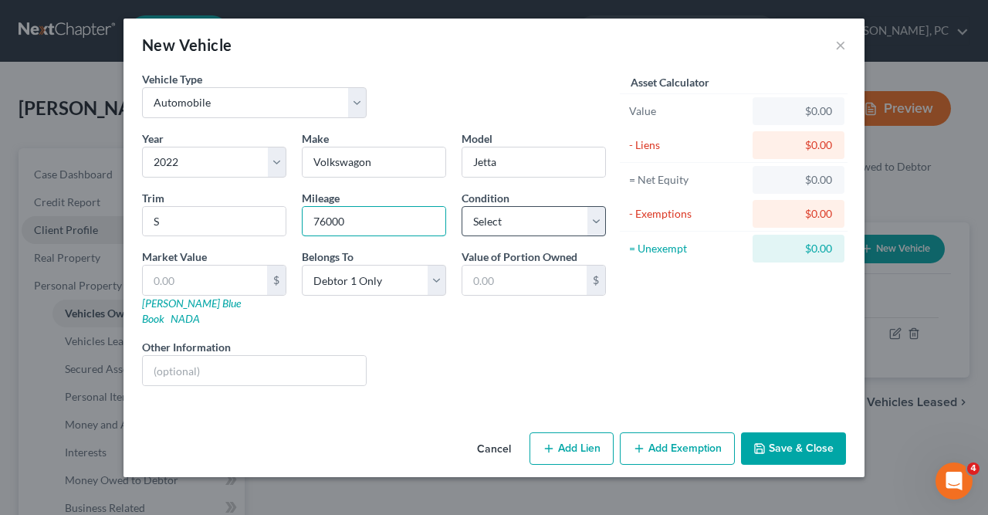
type input "76000"
click at [462, 206] on select "Select Excellent Very Good Good Fair Poor" at bounding box center [534, 221] width 144 height 31
select select "3"
click option "Fair" at bounding box center [0, 0] width 0 height 0
click at [149, 276] on input "text" at bounding box center [205, 280] width 124 height 29
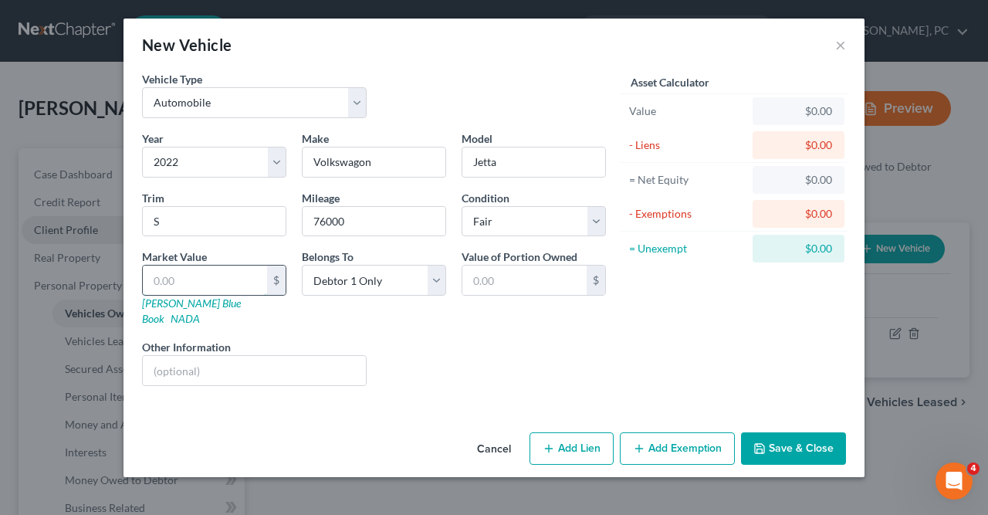
type input "1"
type input "1.00"
type input "14"
type input "14.00"
type input "140"
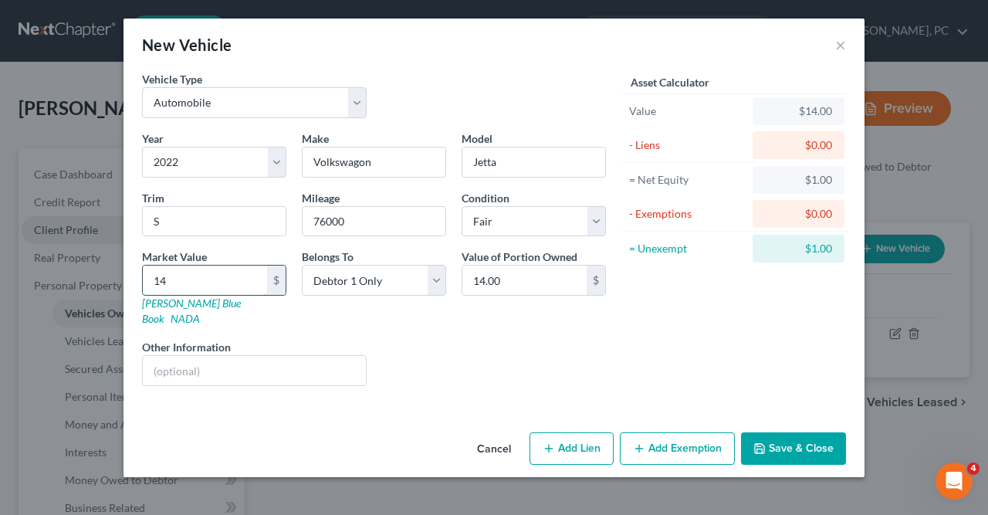
type input "140.00"
type input "1400"
type input "1,400.00"
type input "1,4000"
type input "14,000.00"
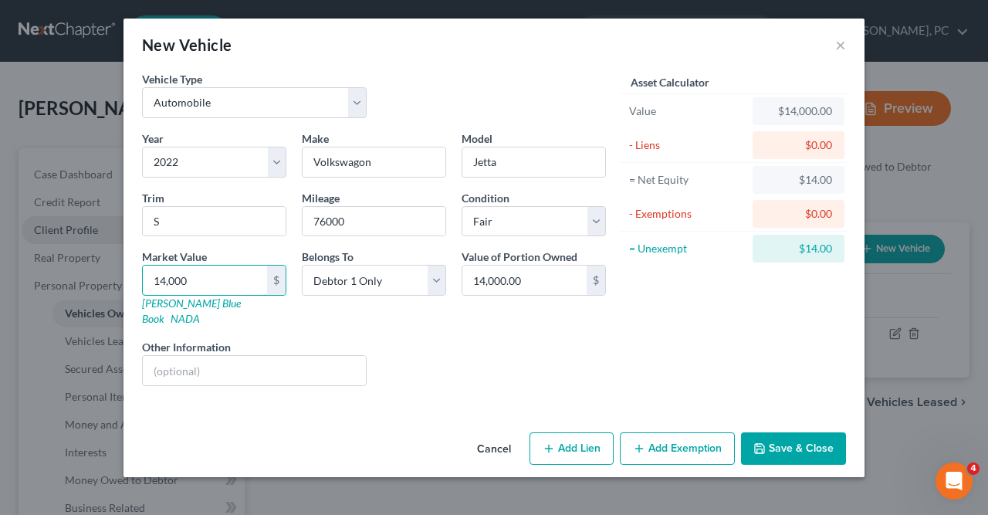
type input "14,000"
click at [578, 432] on button "Add Lien" at bounding box center [572, 448] width 84 height 32
select select "0"
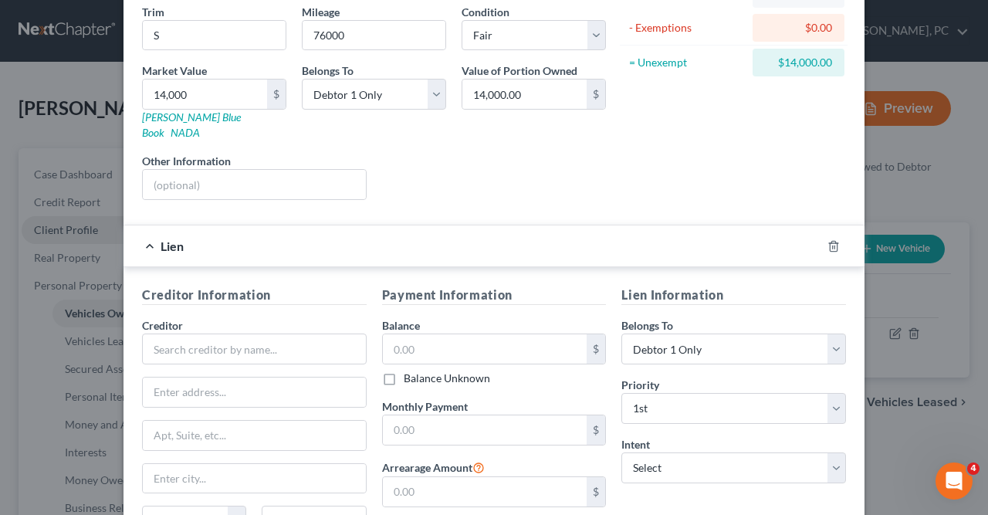
scroll to position [187, 0]
click at [155, 333] on input "text" at bounding box center [254, 348] width 225 height 31
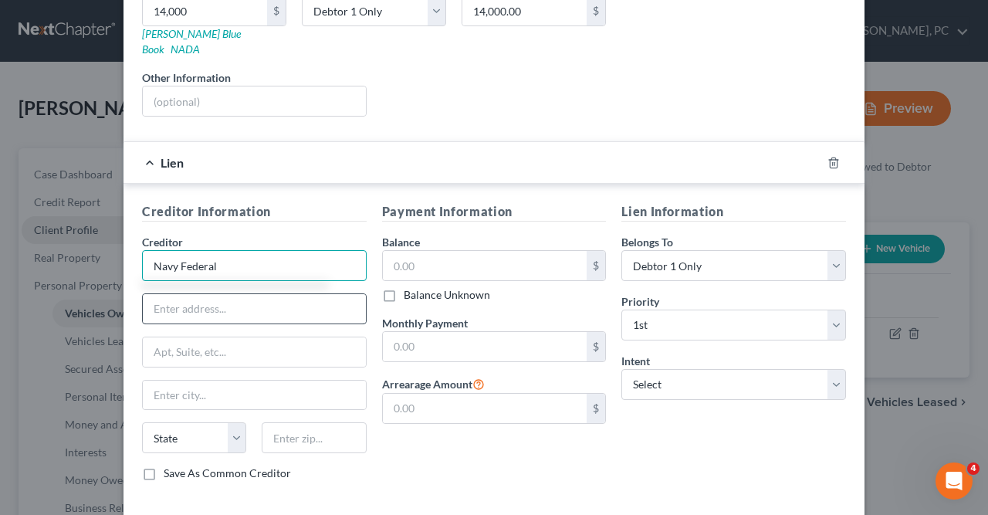
scroll to position [270, 0]
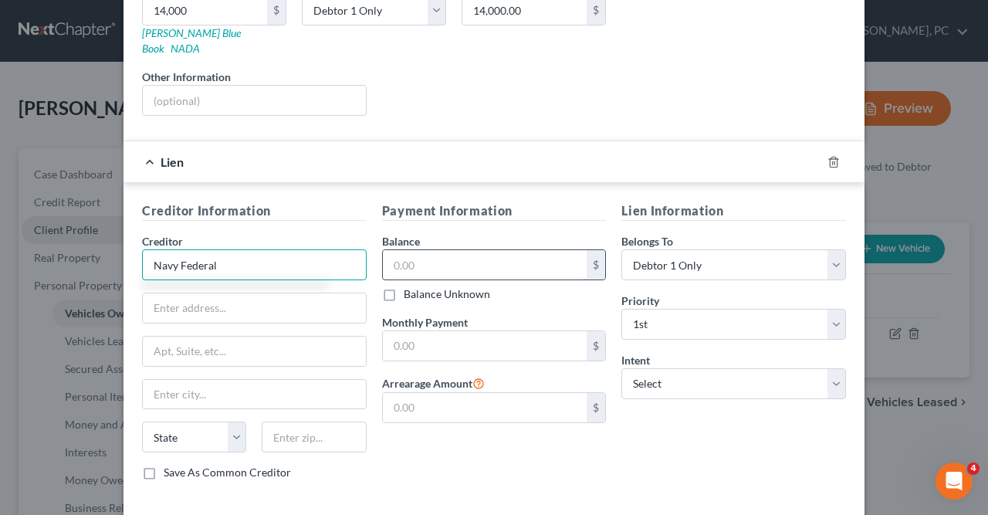
type input "Navy Federal"
click at [388, 250] on input "text" at bounding box center [485, 264] width 205 height 29
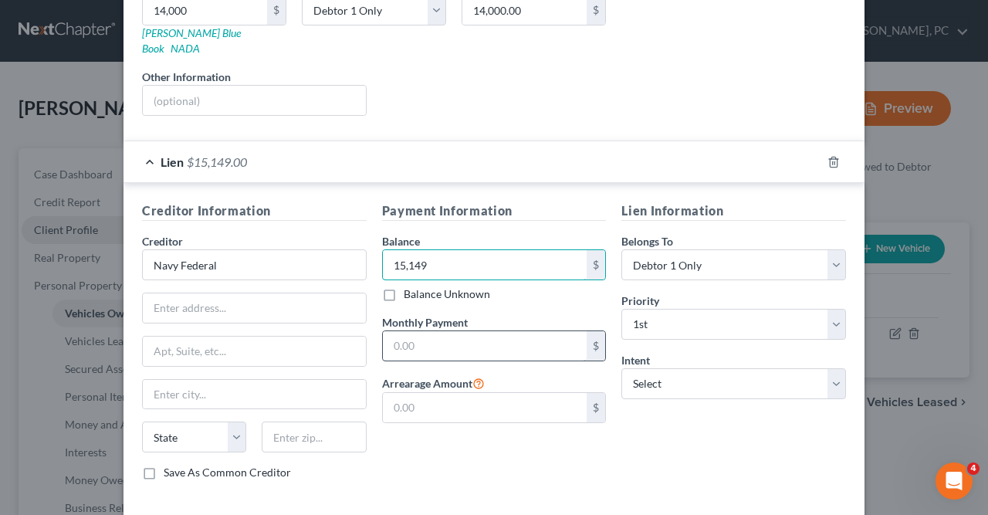
type input "15,149"
click at [389, 331] on input "text" at bounding box center [485, 345] width 205 height 29
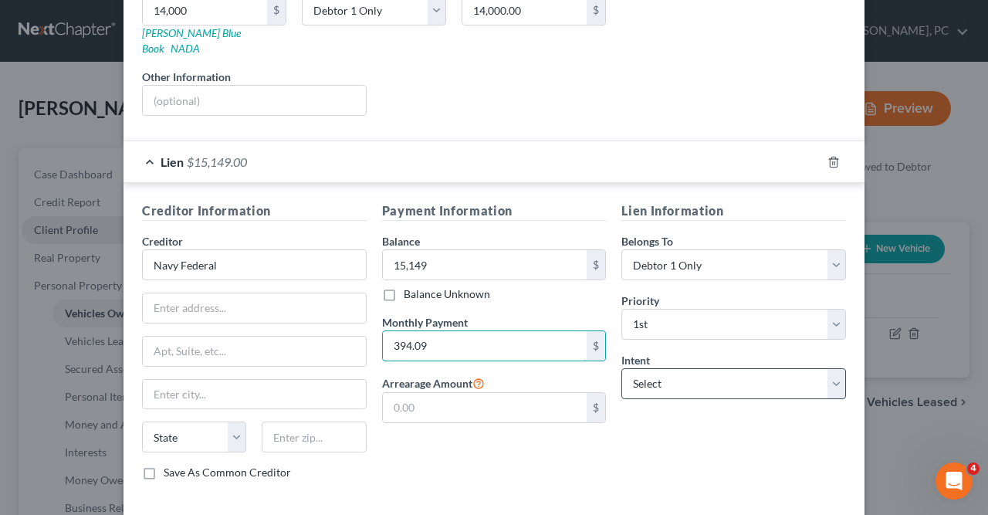
type input "394.09"
click at [622, 368] on select "Select Surrender Redeem Reaffirm Avoid Other" at bounding box center [734, 383] width 225 height 31
select select "2"
click option "Reaffirm" at bounding box center [0, 0] width 0 height 0
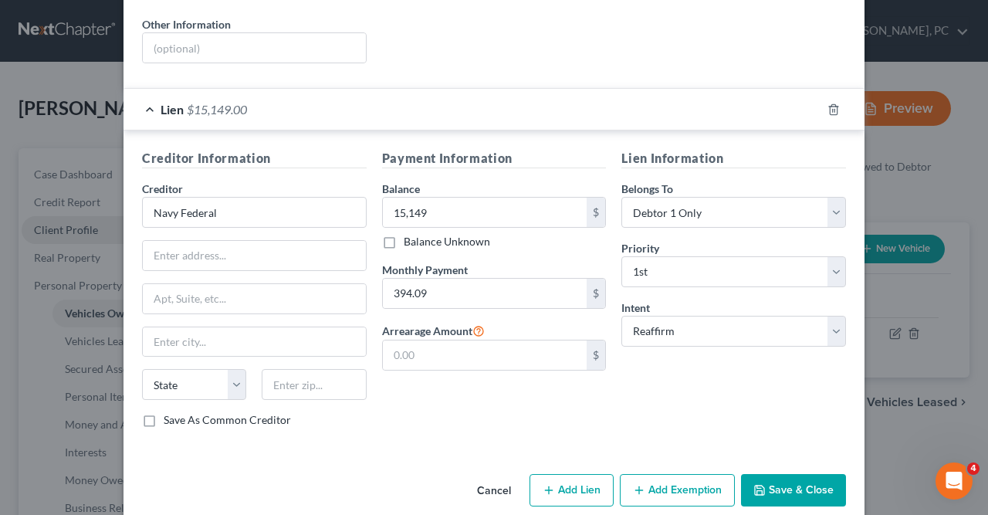
click at [782, 474] on button "Save & Close" at bounding box center [793, 490] width 105 height 32
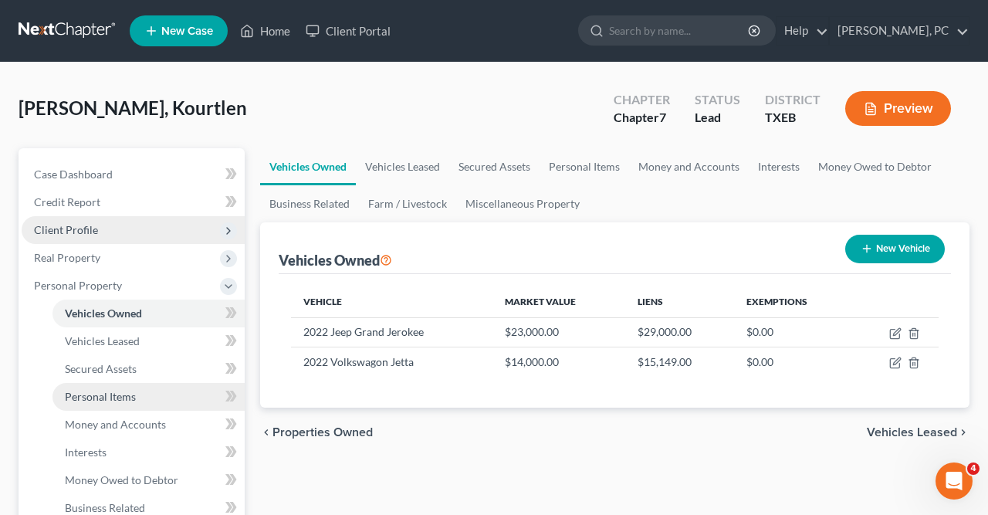
click at [113, 395] on span "Personal Items" at bounding box center [100, 396] width 71 height 13
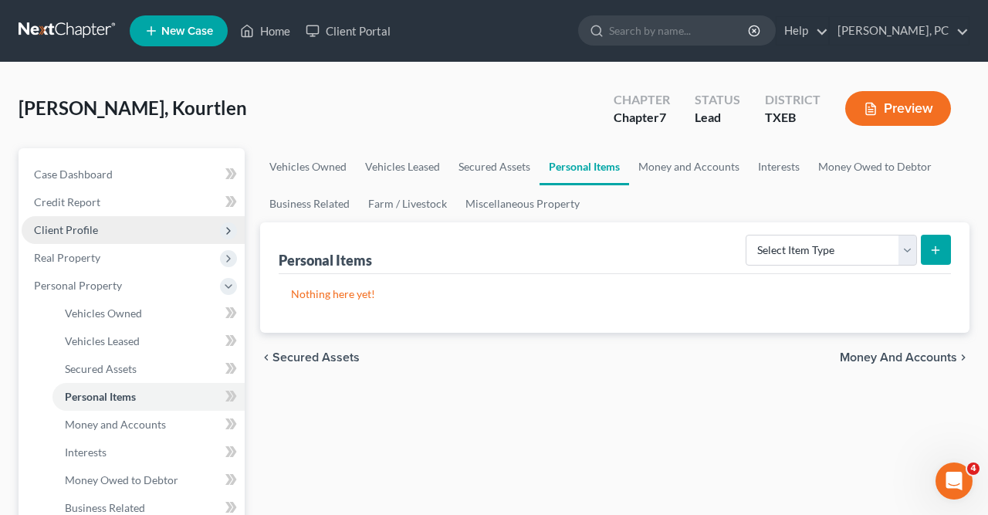
click at [936, 248] on line "submit" at bounding box center [936, 249] width 0 height 7
click at [746, 235] on select "Select Item Type Clothing Collectibles Of Value Electronics Firearms Household …" at bounding box center [831, 250] width 171 height 31
select select "clothing"
click option "Clothing" at bounding box center [0, 0] width 0 height 0
click at [943, 244] on button "submit" at bounding box center [936, 250] width 30 height 30
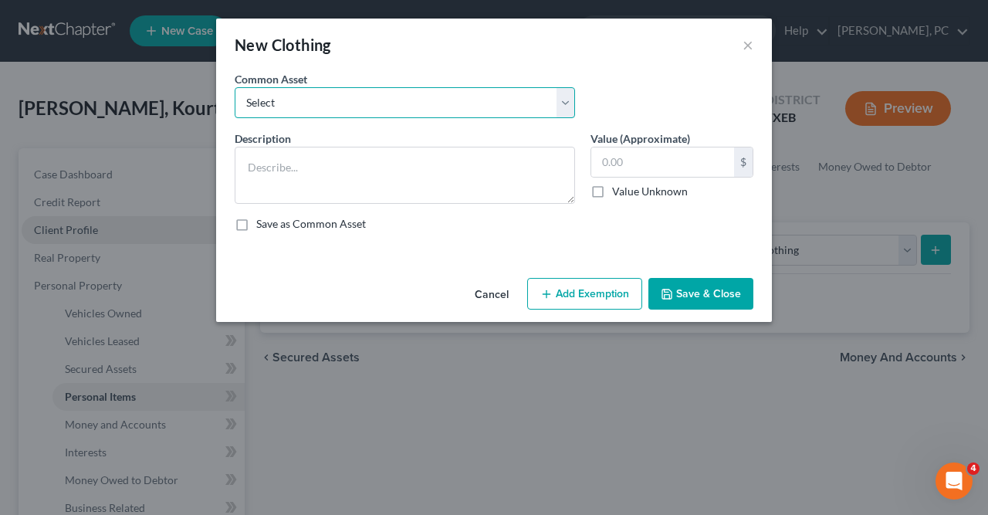
click at [235, 87] on select "Select Clothing Clothing Clothing" at bounding box center [405, 102] width 341 height 31
select select "0"
click option "Clothing" at bounding box center [0, 0] width 0 height 0
type textarea "Clothing"
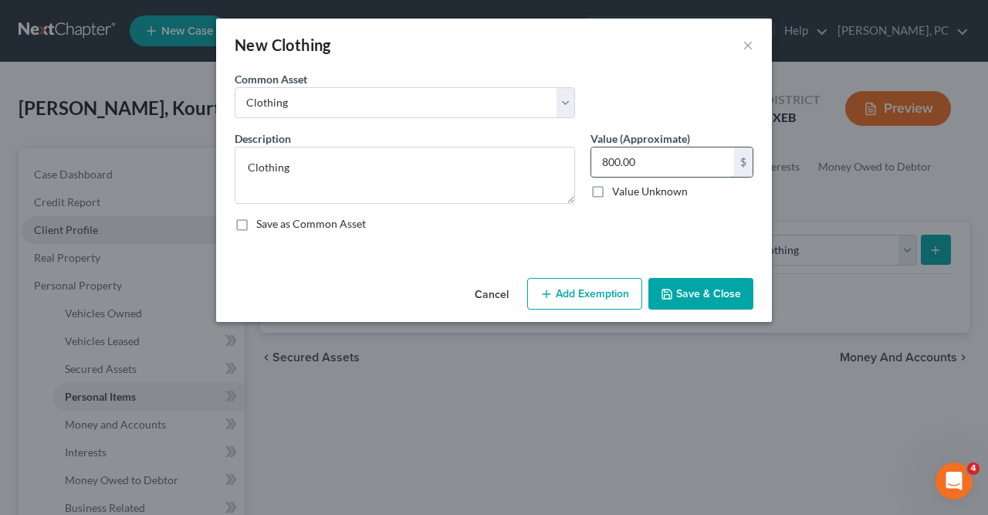
click at [605, 161] on input "800.00" at bounding box center [663, 162] width 143 height 29
type input "5"
type input "100"
click at [588, 293] on button "Add Exemption" at bounding box center [584, 294] width 115 height 32
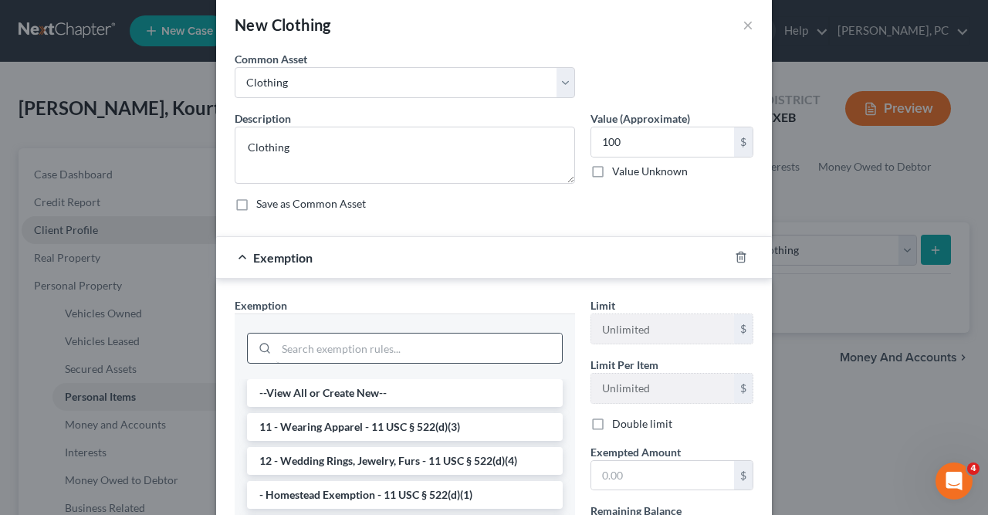
scroll to position [22, 0]
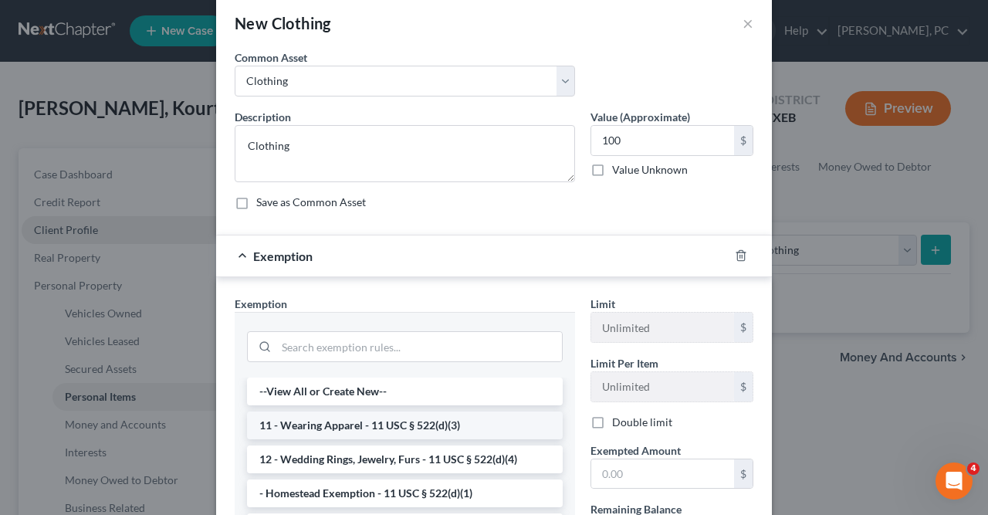
click at [380, 419] on li "11 - Wearing Apparel - 11 USC § 522(d)(3)" at bounding box center [405, 426] width 316 height 28
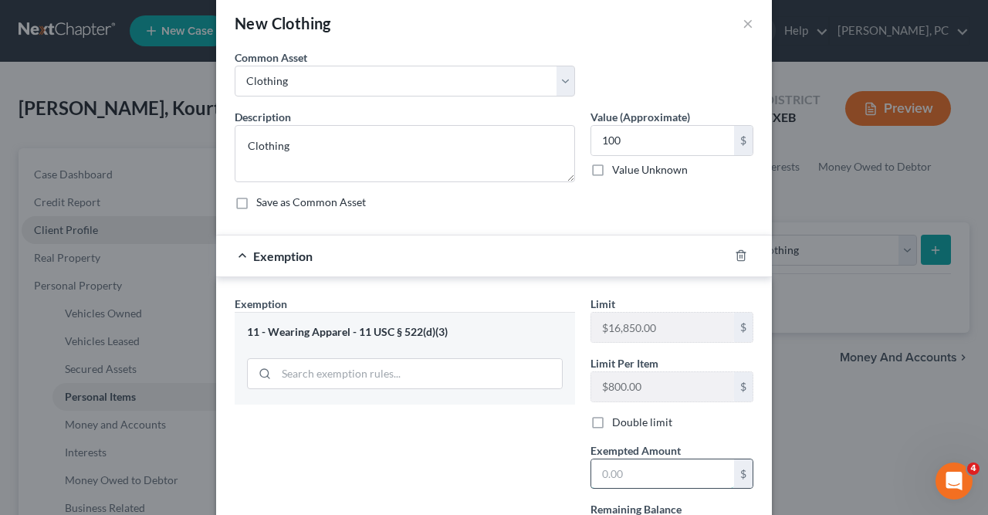
click at [605, 471] on input "text" at bounding box center [663, 473] width 143 height 29
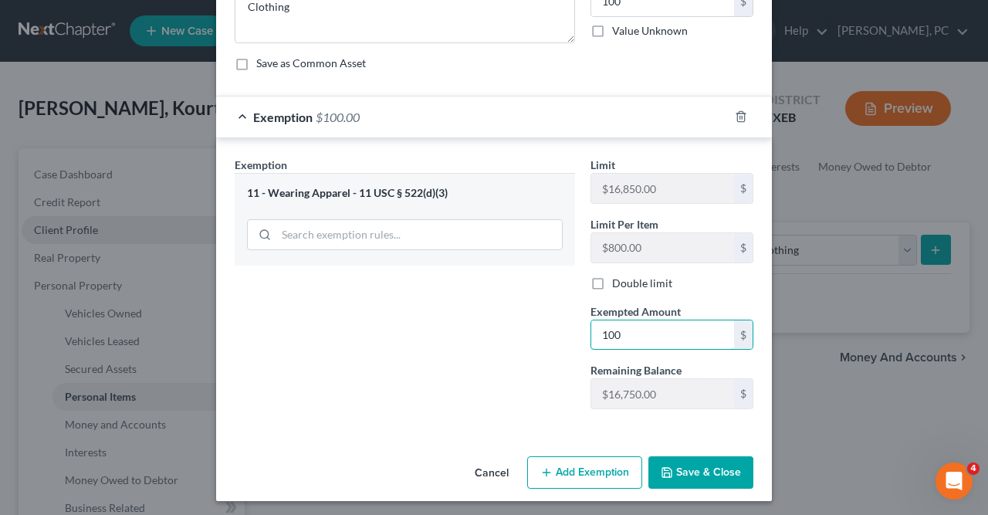
type input "100"
click at [715, 464] on button "Save & Close" at bounding box center [701, 472] width 105 height 32
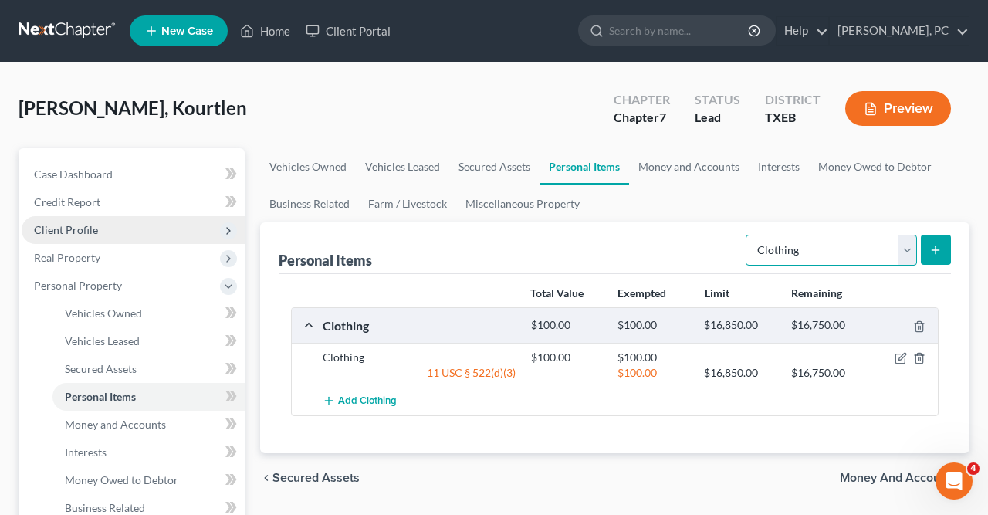
click at [746, 235] on select "Select Item Type Clothing Collectibles Of Value Electronics Firearms Household …" at bounding box center [831, 250] width 171 height 31
select select "electronics"
click option "Electronics" at bounding box center [0, 0] width 0 height 0
click at [946, 246] on button "submit" at bounding box center [936, 250] width 30 height 30
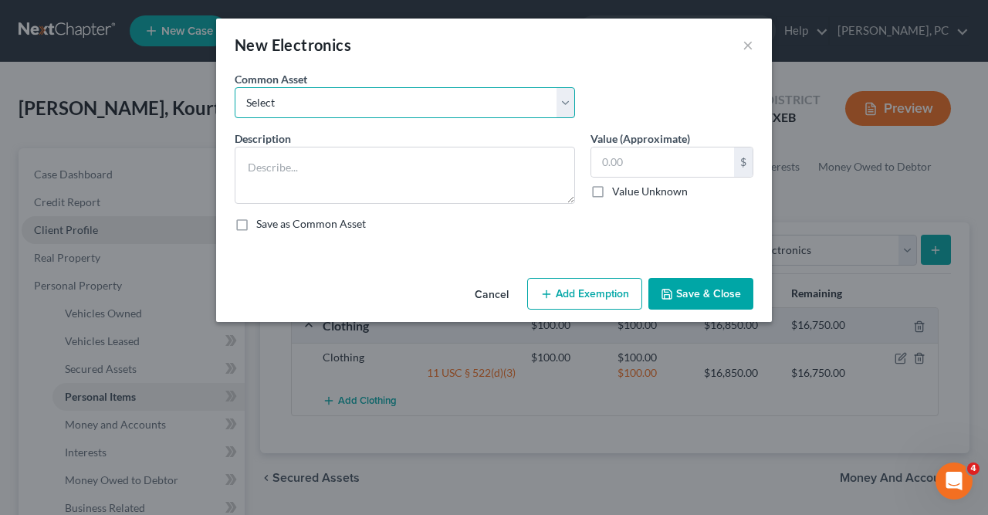
click at [235, 87] on select "Select Printers TV 1 TV 2 TV 3 TV 4 Stereo Laptop1 Laptop 2 Cameras Computer, p…" at bounding box center [405, 102] width 341 height 31
select select "1"
click option "TV 1" at bounding box center [0, 0] width 0 height 0
type textarea "TV 1"
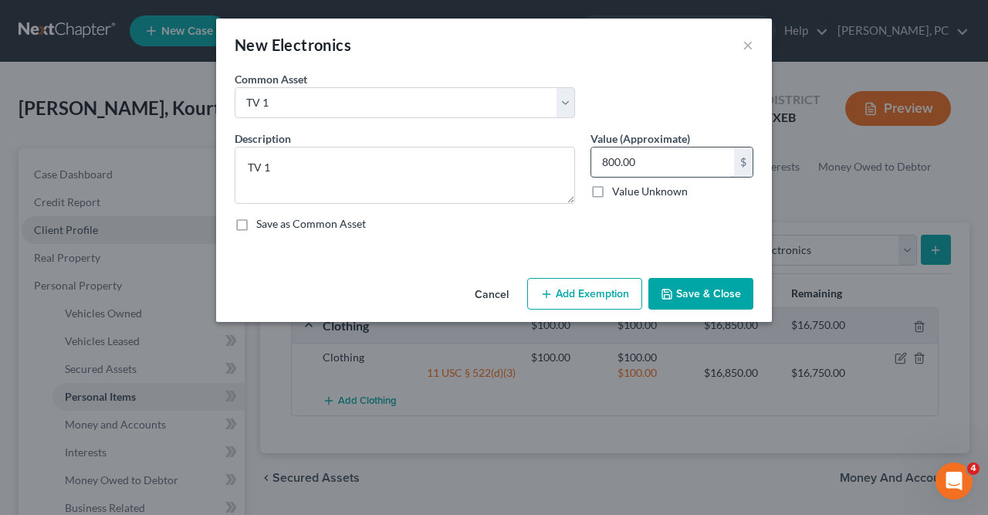
click at [604, 161] on input "800.00" at bounding box center [663, 162] width 143 height 29
type input "200"
click at [588, 293] on button "Add Exemption" at bounding box center [584, 294] width 115 height 32
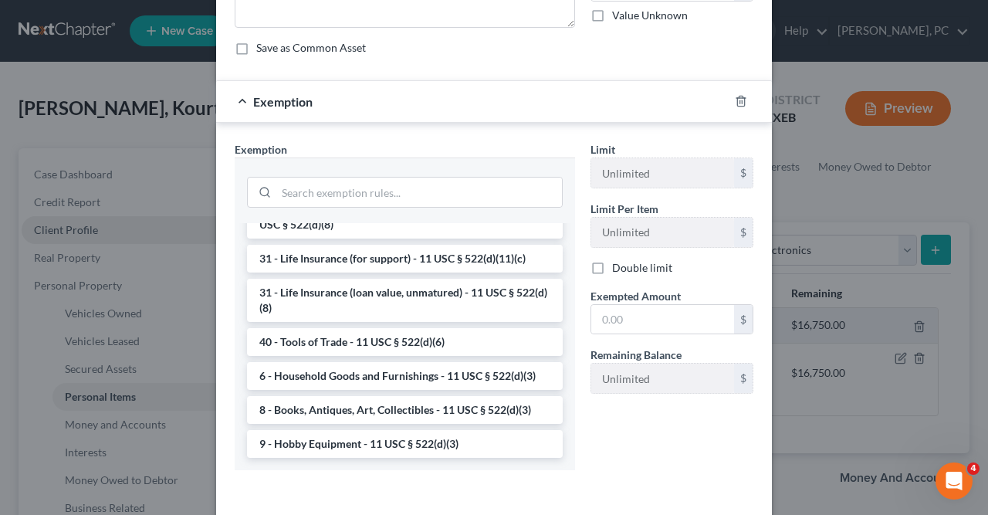
scroll to position [196, 0]
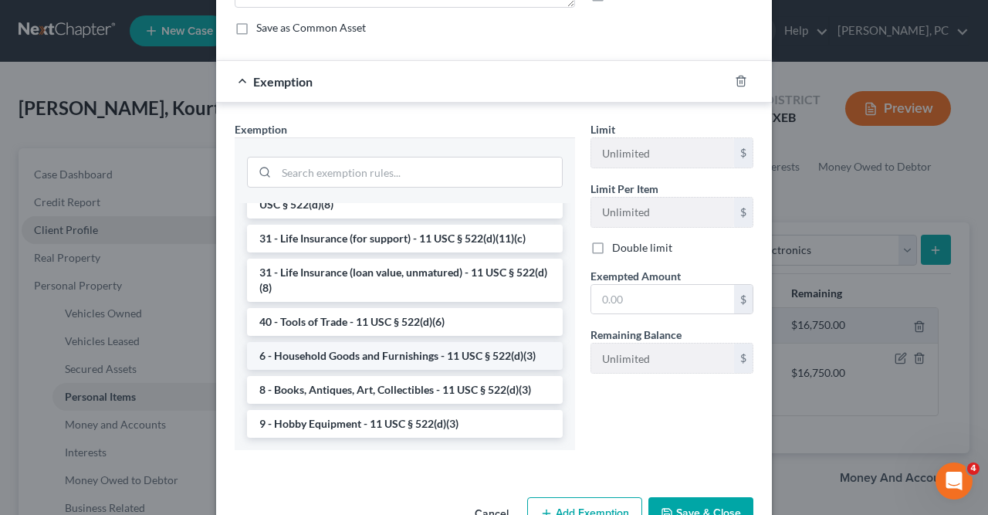
click at [358, 356] on li "6 - Household Goods and Furnishings - 11 USC § 522(d)(3)" at bounding box center [405, 356] width 316 height 28
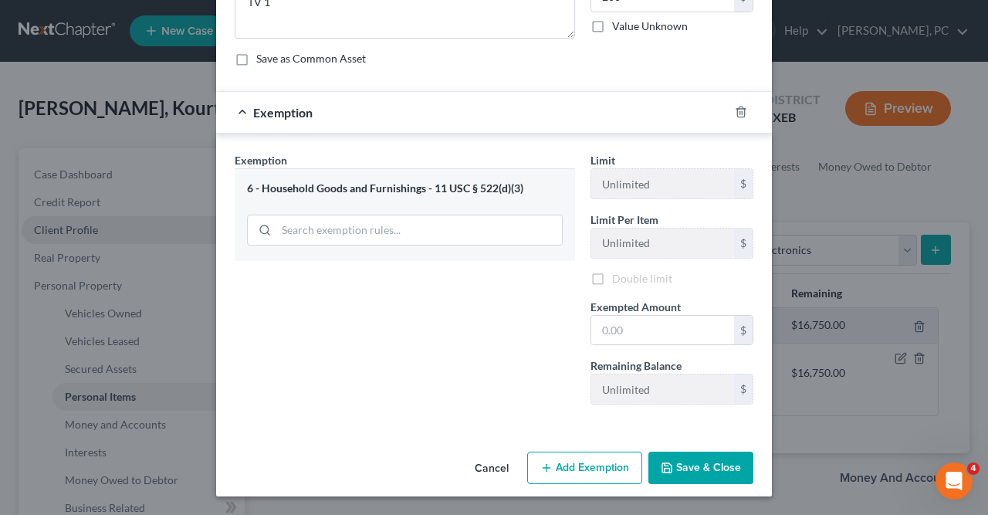
scroll to position [161, 0]
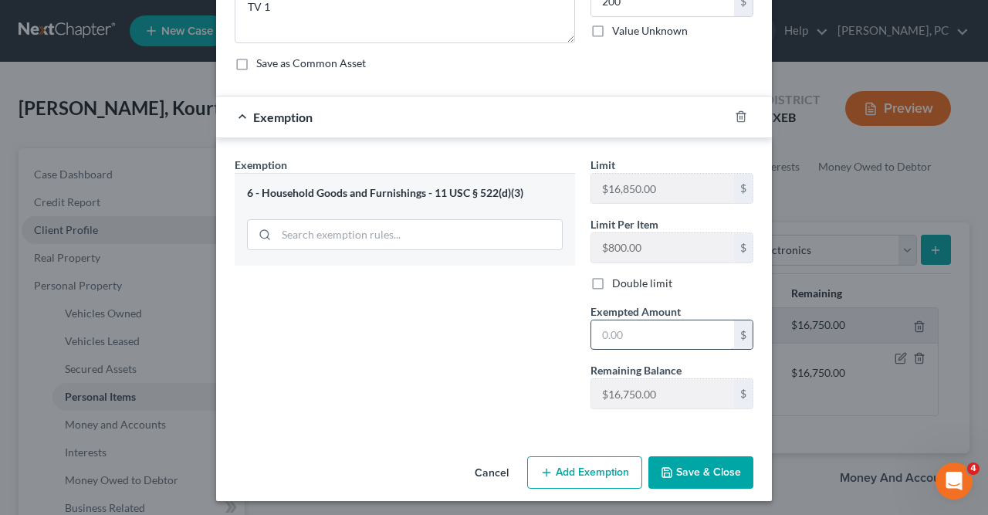
click at [602, 333] on input "text" at bounding box center [663, 334] width 143 height 29
type input "200"
click at [700, 456] on button "Save & Close" at bounding box center [701, 472] width 105 height 32
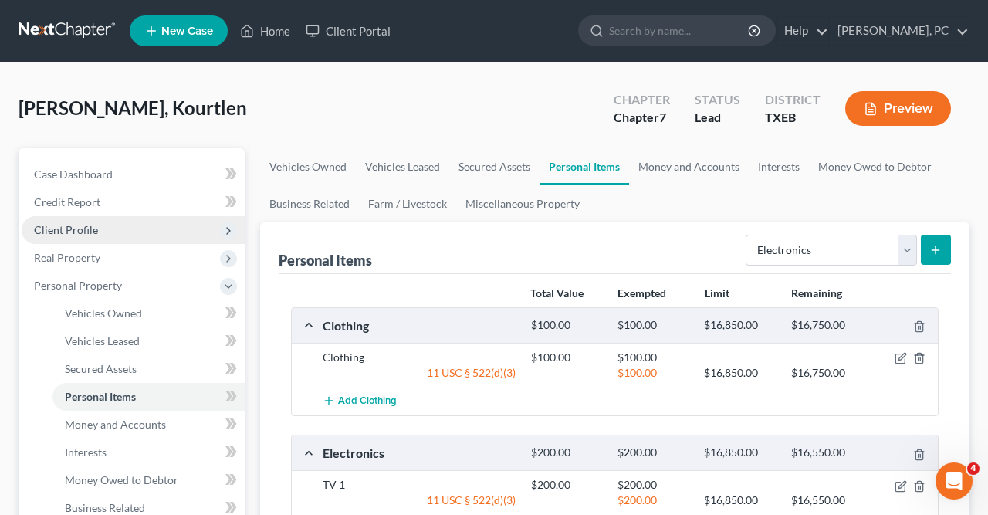
click at [942, 244] on icon "submit" at bounding box center [936, 250] width 12 height 12
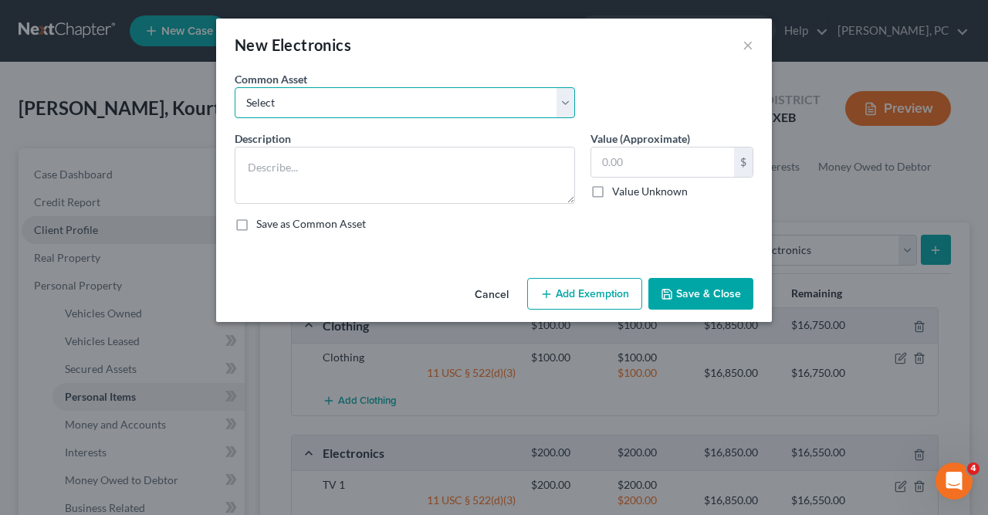
click at [235, 87] on select "Select Printers TV 1 TV 2 TV 3 TV 4 Stereo Laptop1 Laptop 2 Cameras Computer, p…" at bounding box center [405, 102] width 341 height 31
select select "6"
click option "Laptop1" at bounding box center [0, 0] width 0 height 0
type textarea "Laptop1"
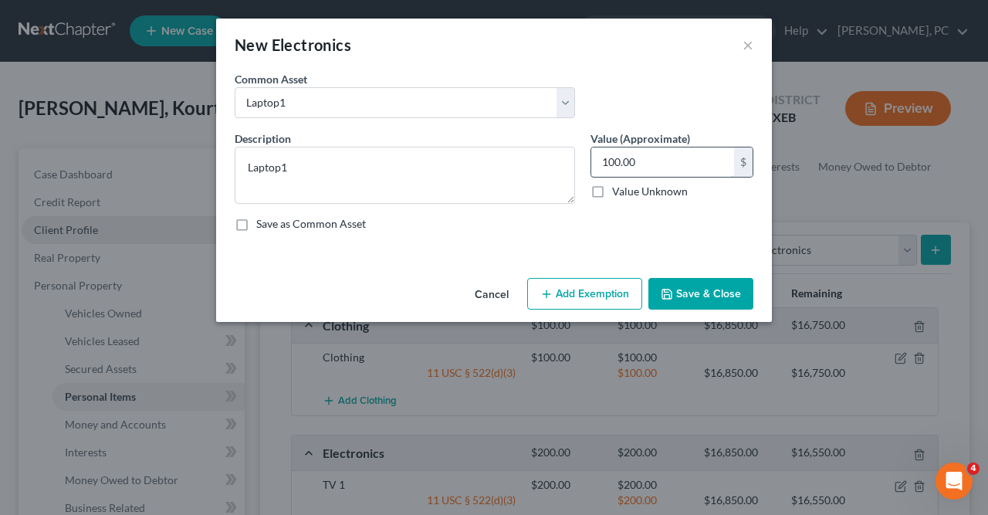
click at [607, 158] on input "100.00" at bounding box center [663, 162] width 143 height 29
type input "300"
click at [592, 293] on button "Add Exemption" at bounding box center [584, 294] width 115 height 32
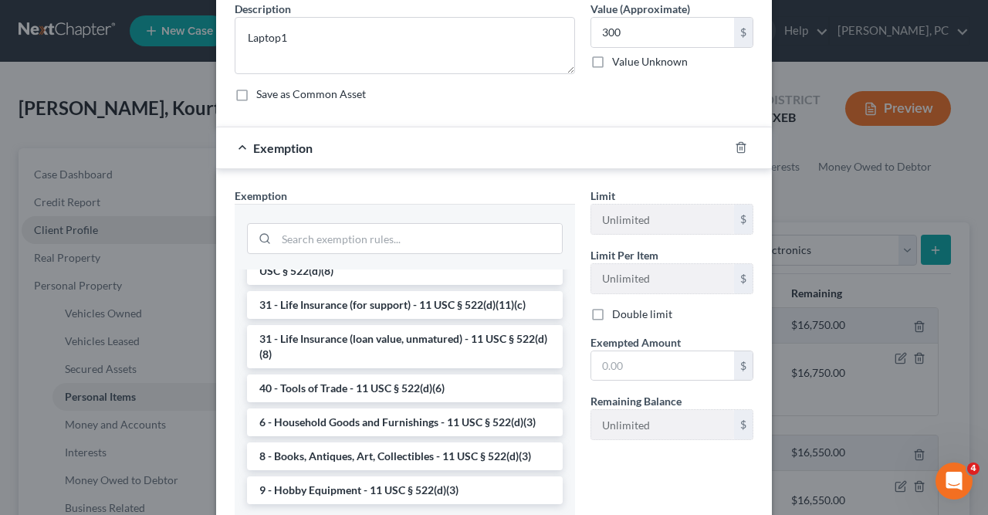
scroll to position [128, 0]
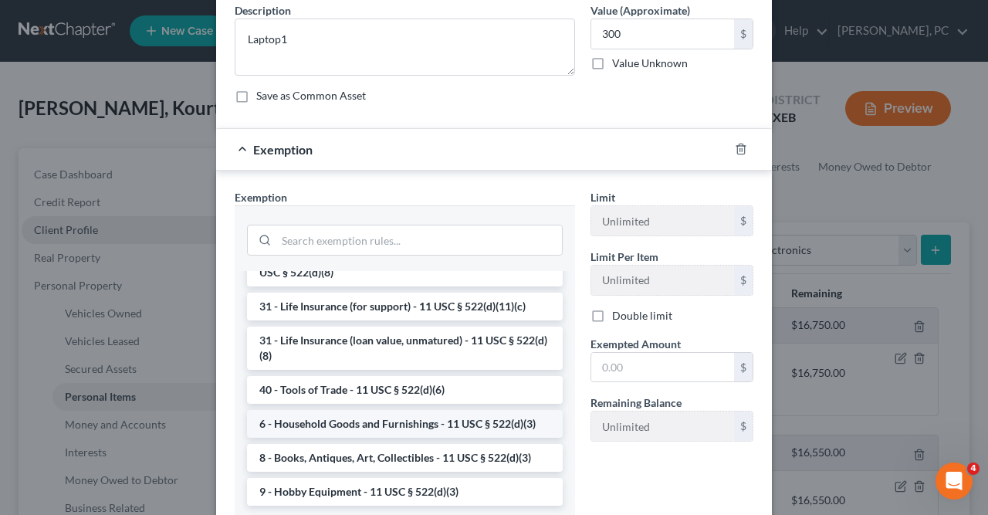
click at [378, 420] on li "6 - Household Goods and Furnishings - 11 USC § 522(d)(3)" at bounding box center [405, 424] width 316 height 28
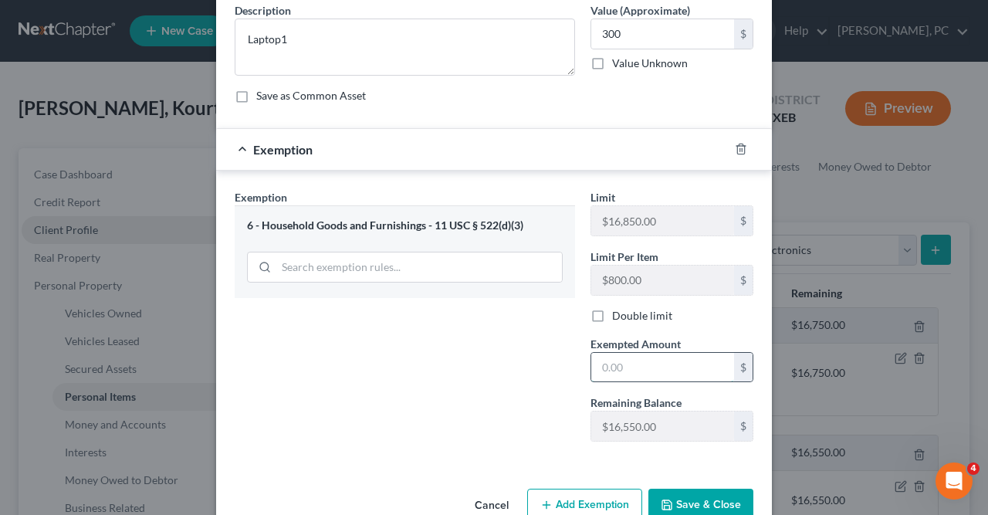
click at [604, 354] on input "text" at bounding box center [663, 367] width 143 height 29
type input "300"
click at [691, 497] on button "Save & Close" at bounding box center [701, 505] width 105 height 32
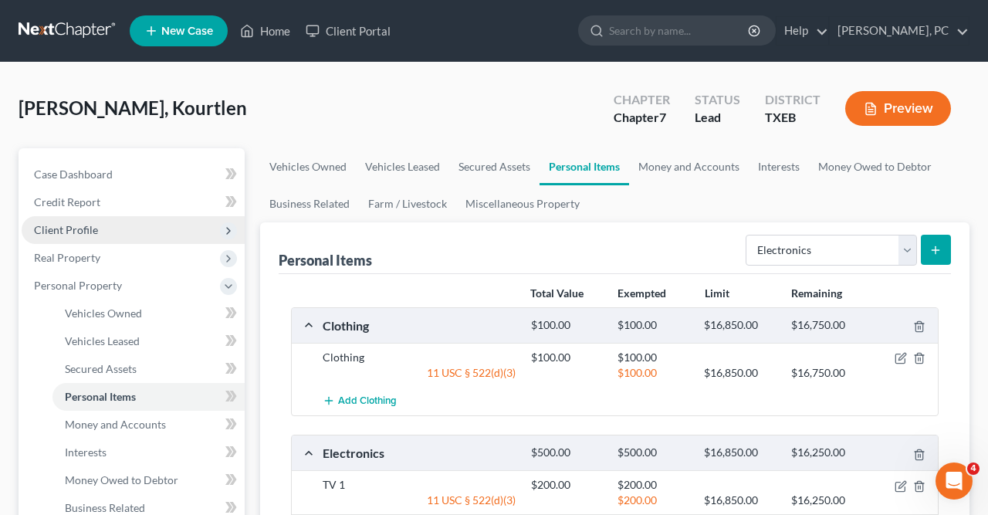
click at [935, 246] on icon "submit" at bounding box center [936, 250] width 12 height 12
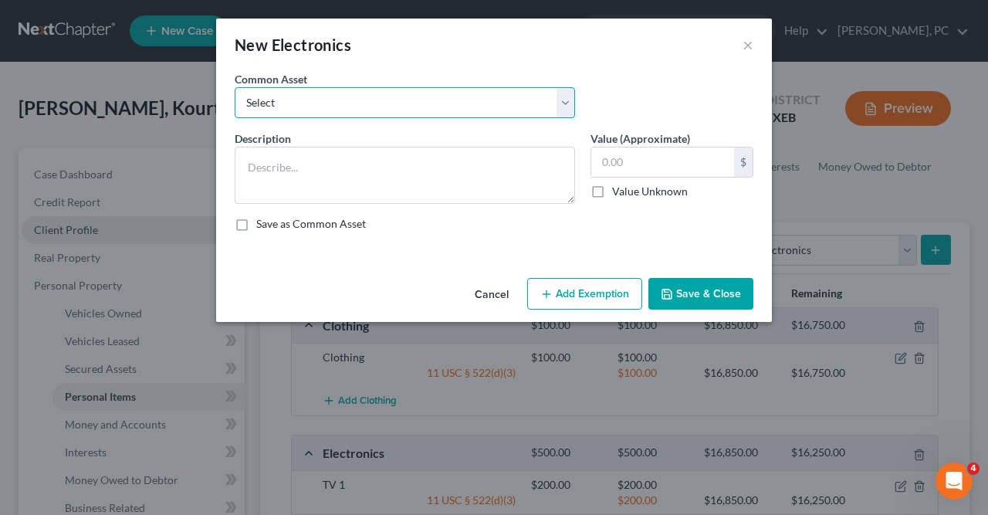
click at [235, 87] on select "Select Printers TV 1 TV 2 TV 3 TV 4 Stereo Laptop1 Laptop 2 Cameras Computer, p…" at bounding box center [405, 102] width 341 height 31
select select "13"
click option "2 Cell phones" at bounding box center [0, 0] width 0 height 0
type textarea "2 Cell phones"
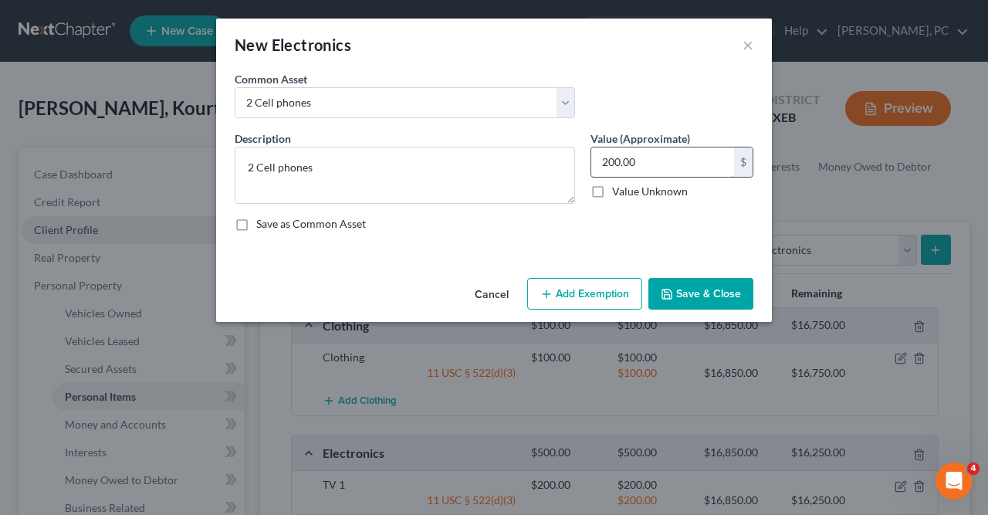
click at [608, 161] on input "200.00" at bounding box center [663, 162] width 143 height 29
type input "600"
click at [584, 298] on button "Add Exemption" at bounding box center [584, 294] width 115 height 32
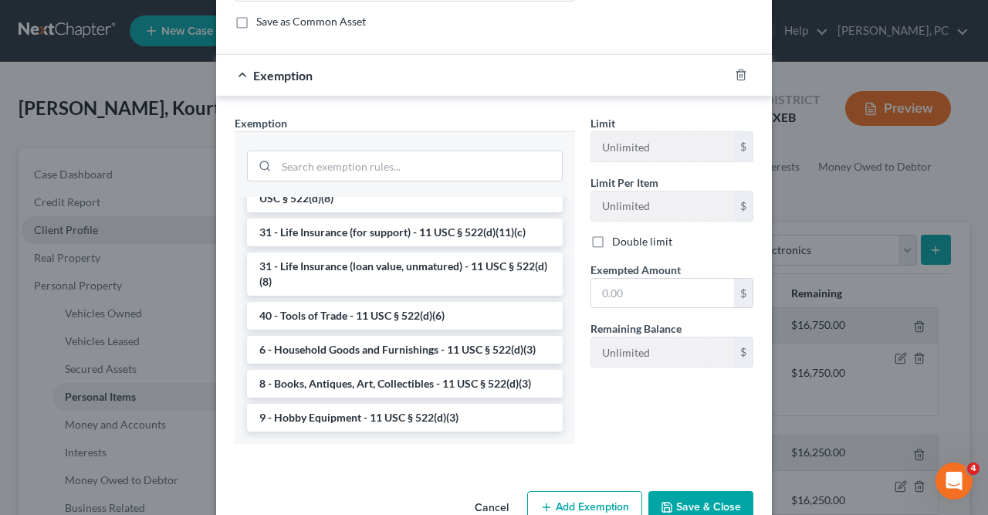
scroll to position [202, 0]
click at [333, 348] on li "6 - Household Goods and Furnishings - 11 USC § 522(d)(3)" at bounding box center [405, 350] width 316 height 28
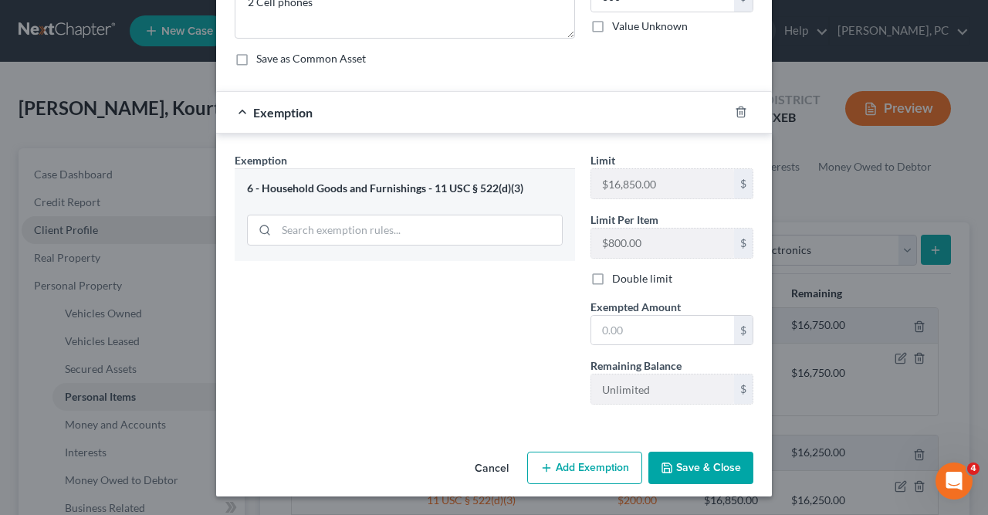
scroll to position [161, 0]
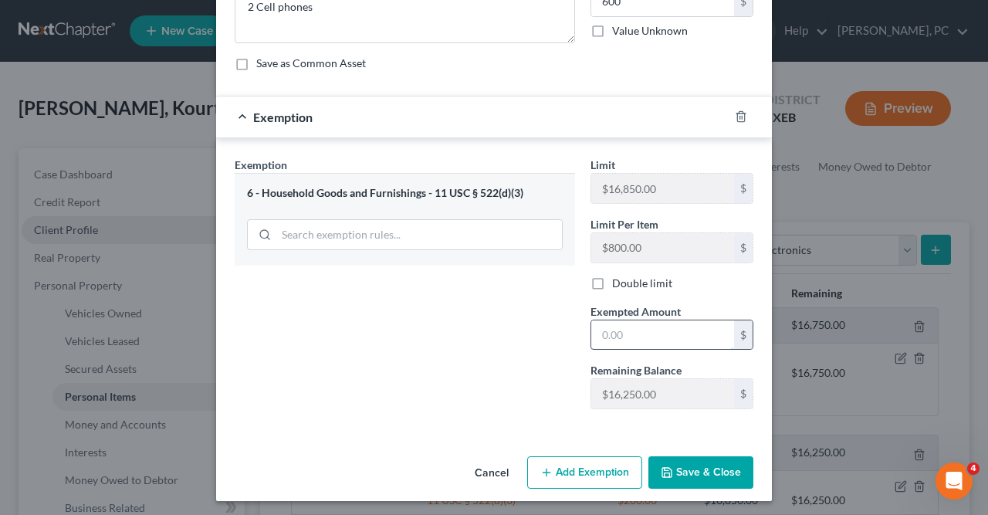
click at [602, 331] on input "text" at bounding box center [663, 334] width 143 height 29
type input "600"
click at [704, 467] on button "Save & Close" at bounding box center [701, 472] width 105 height 32
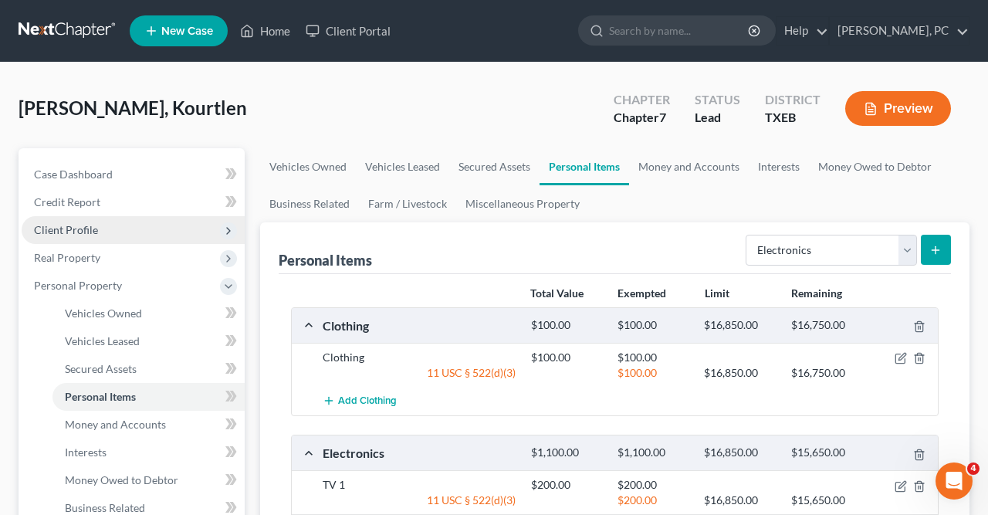
click at [935, 247] on icon "submit" at bounding box center [936, 250] width 12 height 12
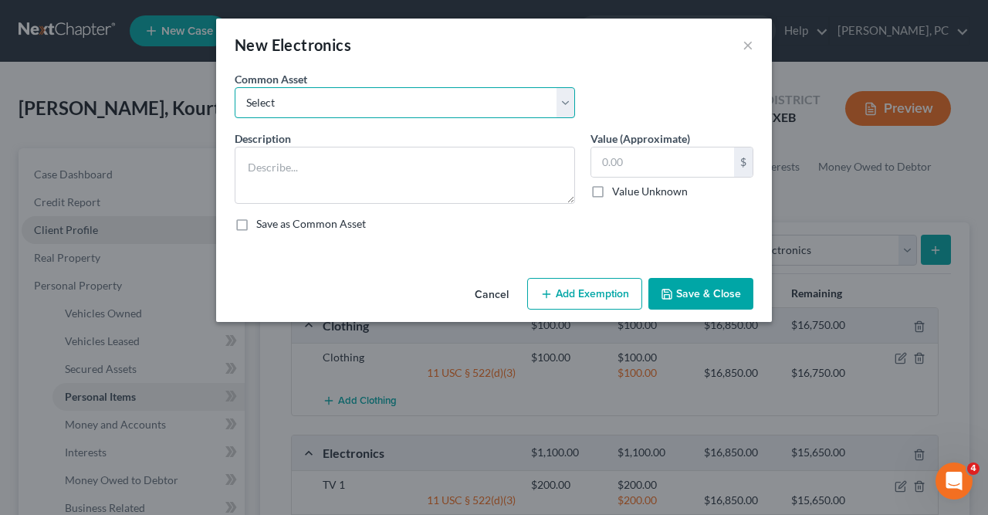
click at [235, 87] on select "Select Printers TV 1 TV 2 TV 3 TV 4 Stereo Laptop1 Laptop 2 Cameras Computer, p…" at bounding box center [405, 102] width 341 height 31
click at [565, 97] on select "Select Printers TV 1 TV 2 TV 3 TV 4 Stereo Laptop1 Laptop 2 Cameras Computer, p…" at bounding box center [405, 102] width 341 height 31
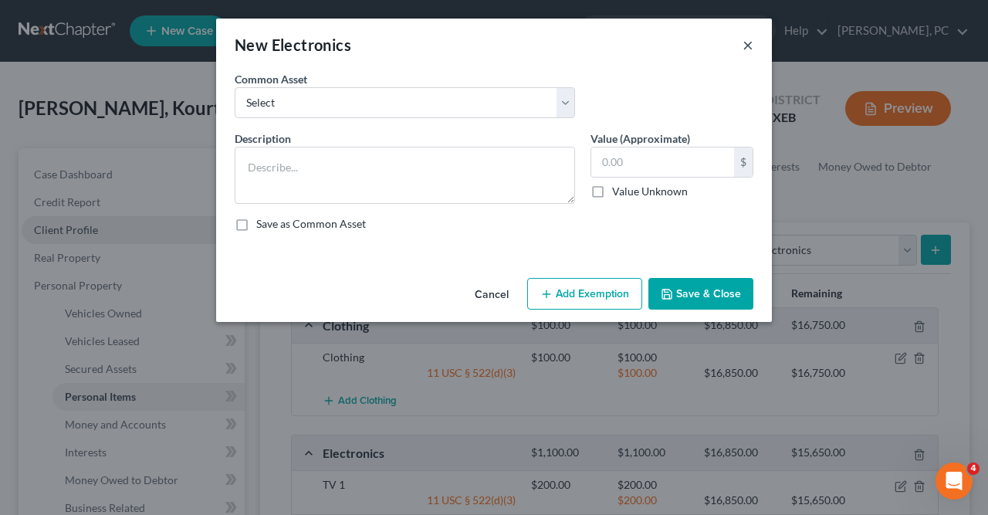
click at [746, 49] on button "×" at bounding box center [748, 45] width 11 height 19
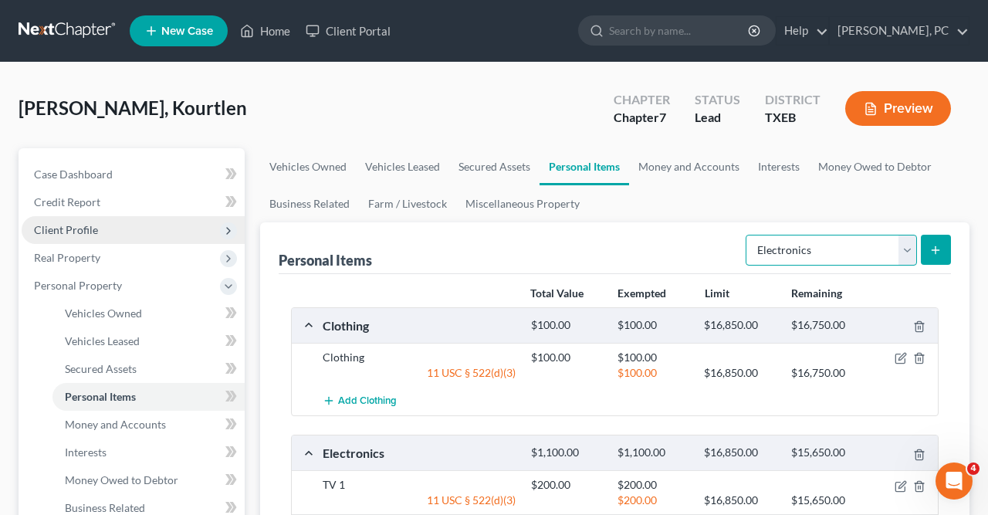
click at [746, 235] on select "Select Item Type Clothing Collectibles Of Value Electronics Firearms Household …" at bounding box center [831, 250] width 171 height 31
select select "household_goods"
click option "Household Goods" at bounding box center [0, 0] width 0 height 0
click at [940, 244] on icon "submit" at bounding box center [936, 250] width 12 height 12
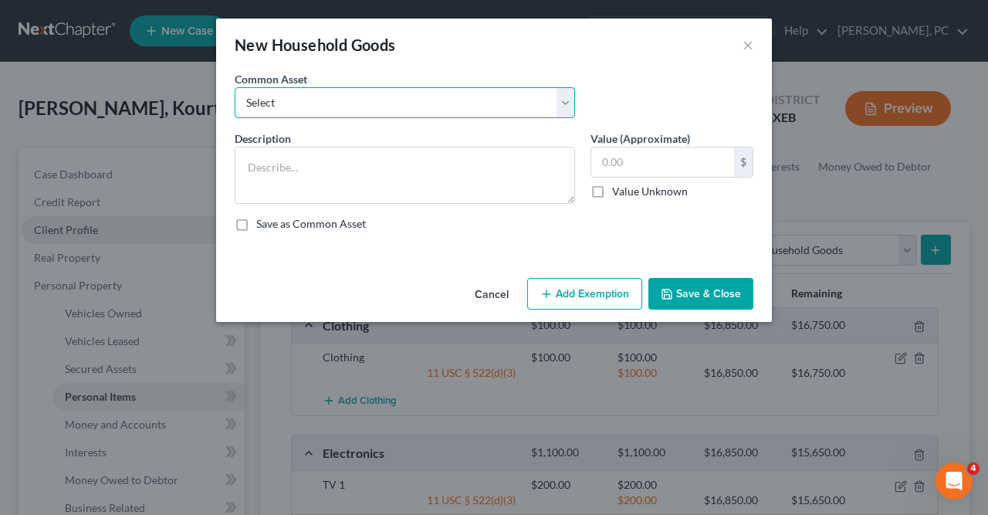
click at [235, 87] on select "Select Refrigerator Living room set Family room set Dining room set Pool table …" at bounding box center [405, 102] width 341 height 31
click at [640, 226] on div "Save as Common Asset" at bounding box center [494, 223] width 519 height 15
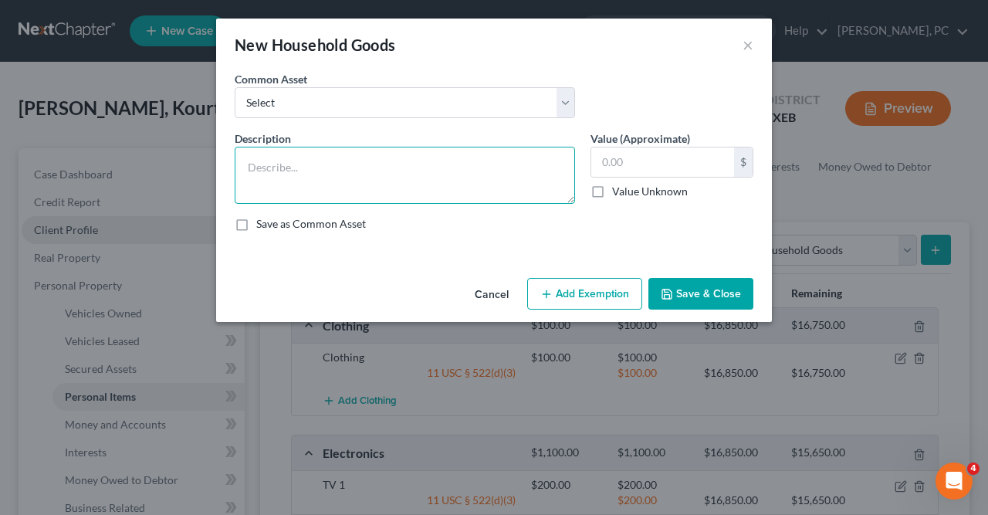
click at [249, 166] on textarea at bounding box center [405, 175] width 341 height 57
type textarea "bed"
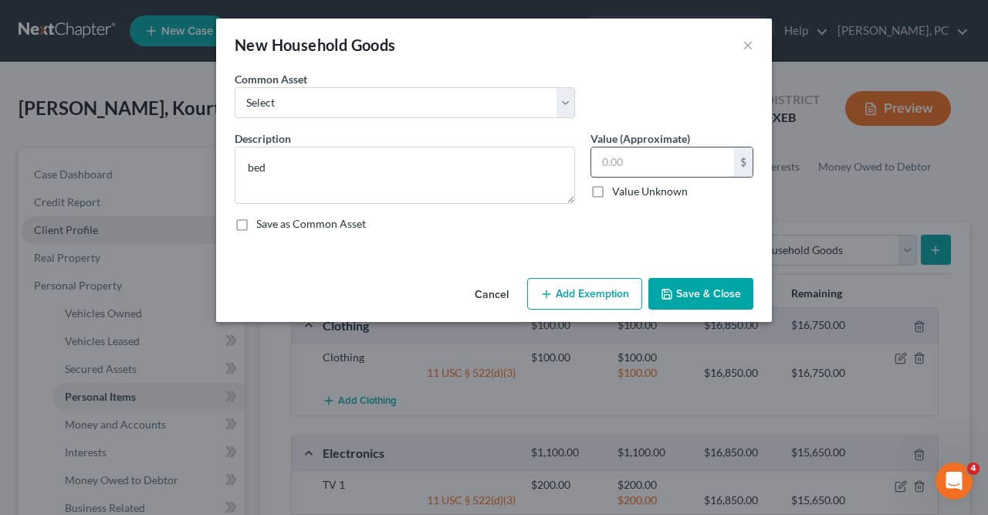
click at [602, 163] on input "text" at bounding box center [663, 162] width 143 height 29
type input "50"
click at [585, 302] on button "Add Exemption" at bounding box center [584, 294] width 115 height 32
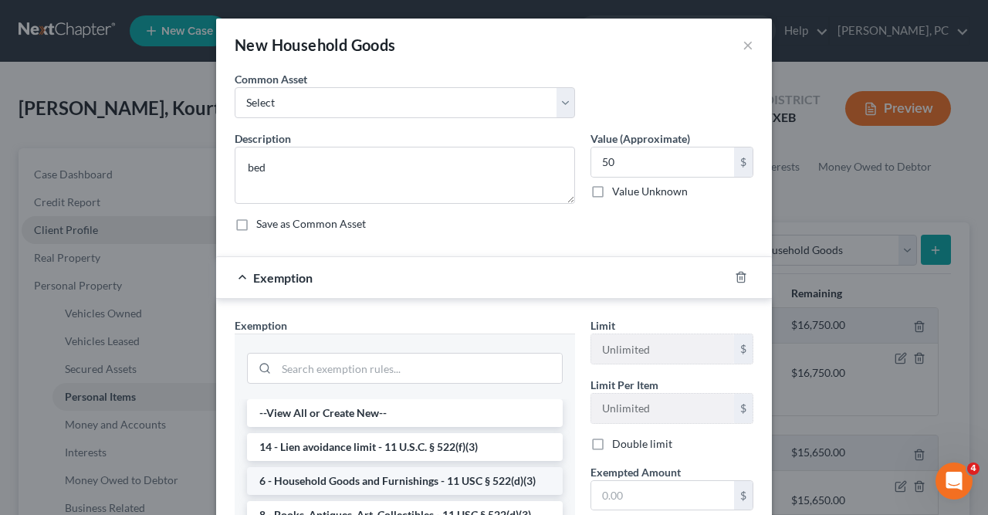
click at [412, 476] on li "6 - Household Goods and Furnishings - 11 USC § 522(d)(3)" at bounding box center [405, 481] width 316 height 28
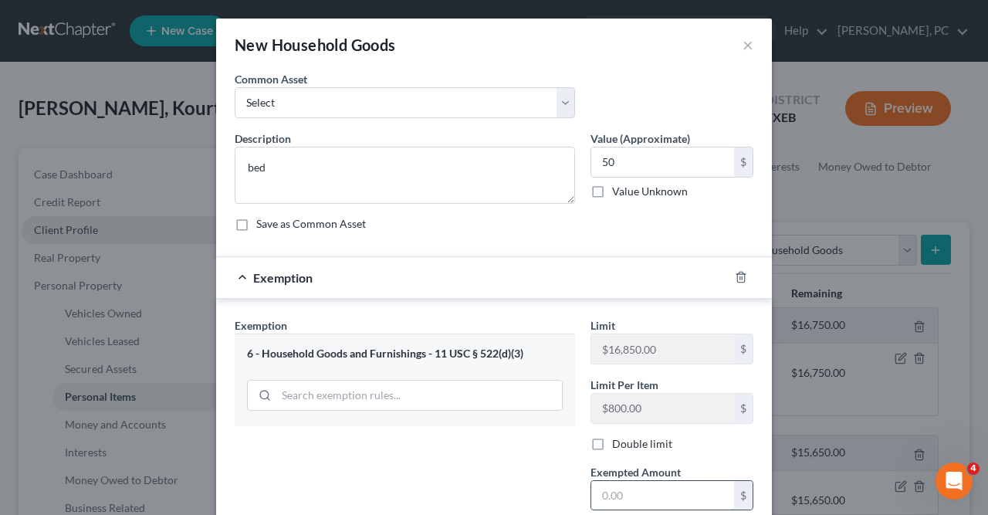
click at [605, 484] on input "text" at bounding box center [663, 495] width 143 height 29
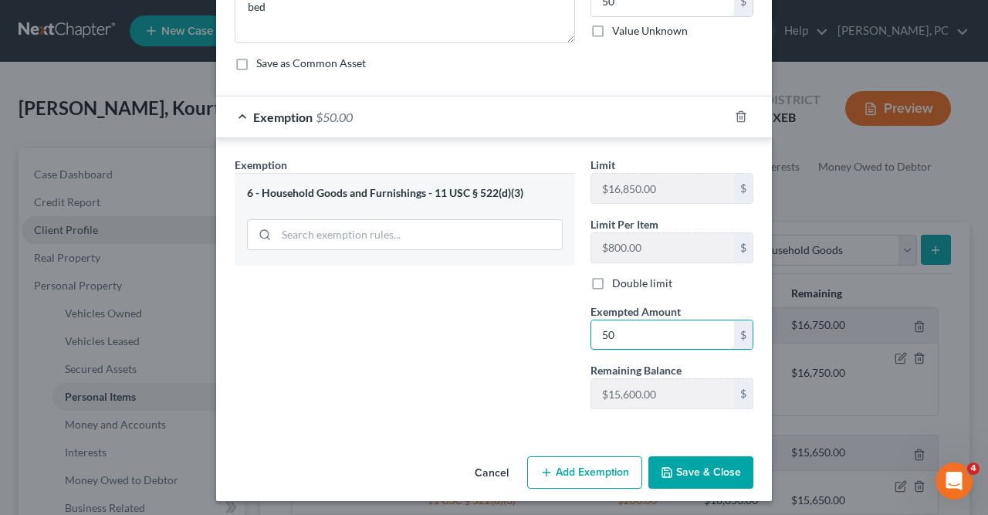
type input "50"
click at [694, 465] on button "Save & Close" at bounding box center [701, 472] width 105 height 32
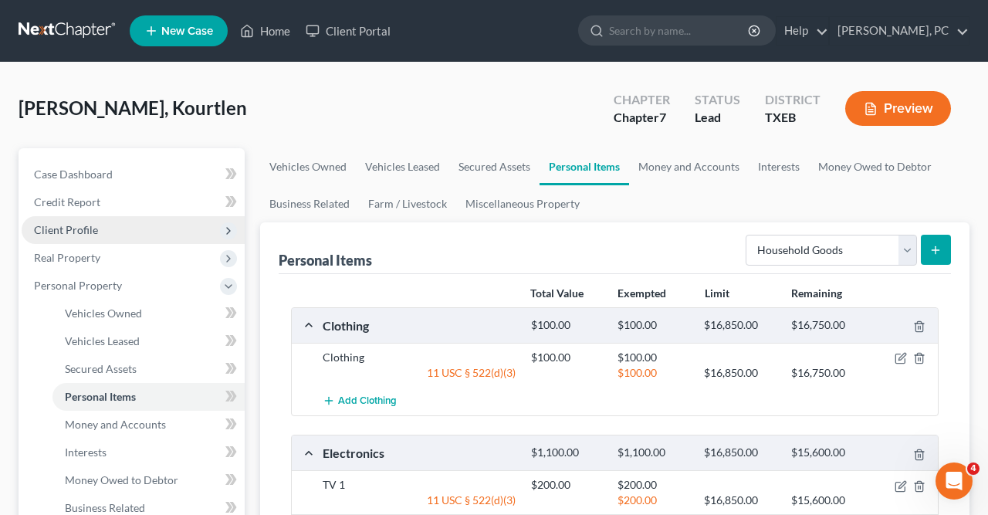
click at [934, 245] on icon "submit" at bounding box center [936, 250] width 12 height 12
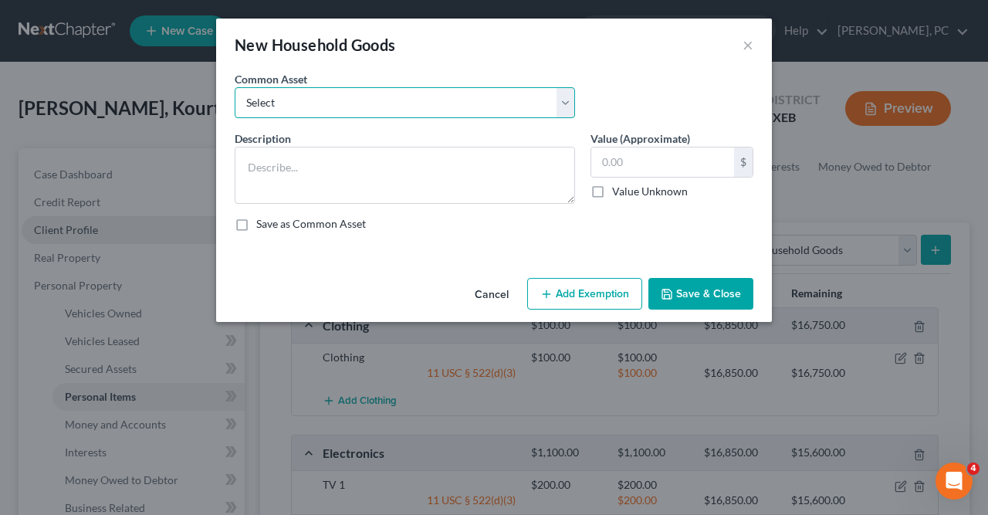
click at [235, 87] on select "Select Refrigerator Living room set Family room set Dining room set Pool table …" at bounding box center [405, 102] width 341 height 31
click at [707, 64] on div "New Household Goods ×" at bounding box center [494, 45] width 556 height 53
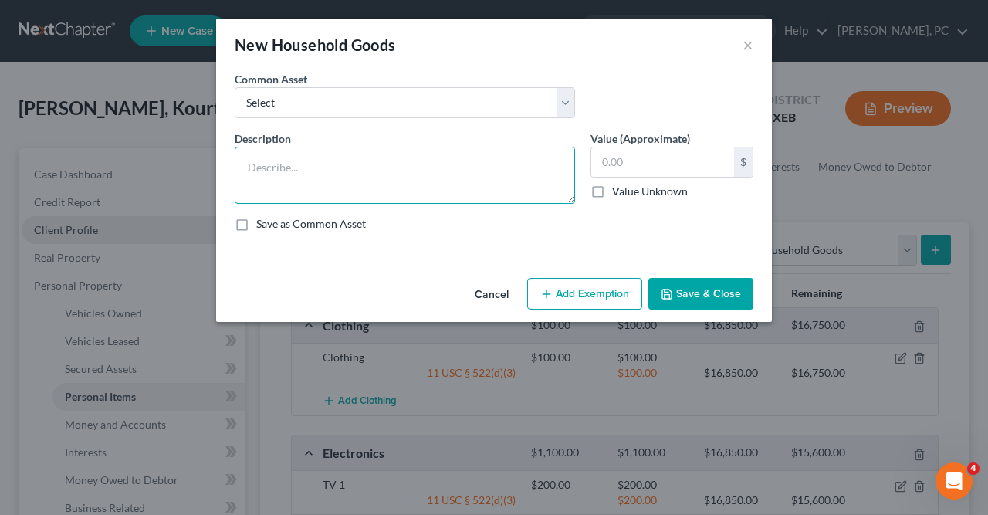
click at [252, 163] on textarea at bounding box center [405, 175] width 341 height 57
type textarea "dresser and desk"
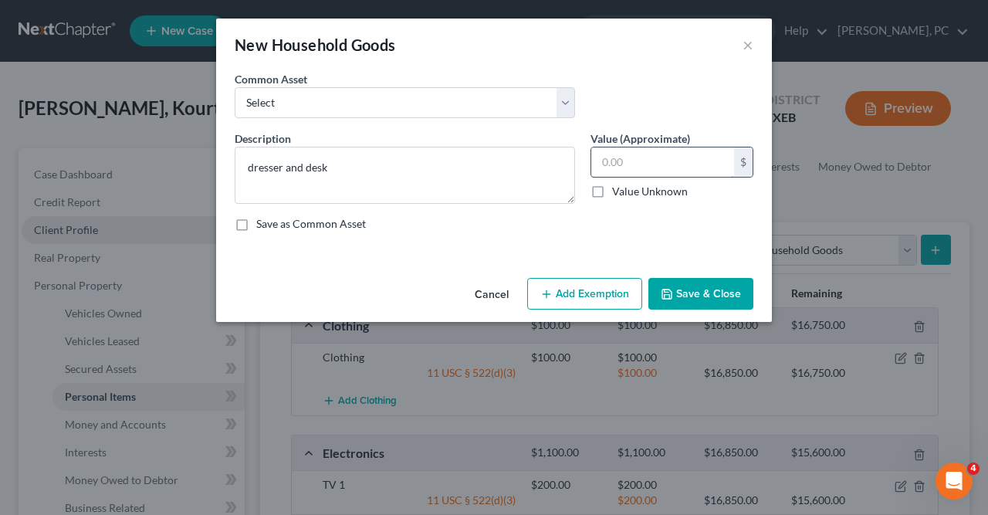
click at [600, 160] on input "text" at bounding box center [663, 162] width 143 height 29
type input "100"
click at [582, 293] on button "Add Exemption" at bounding box center [584, 294] width 115 height 32
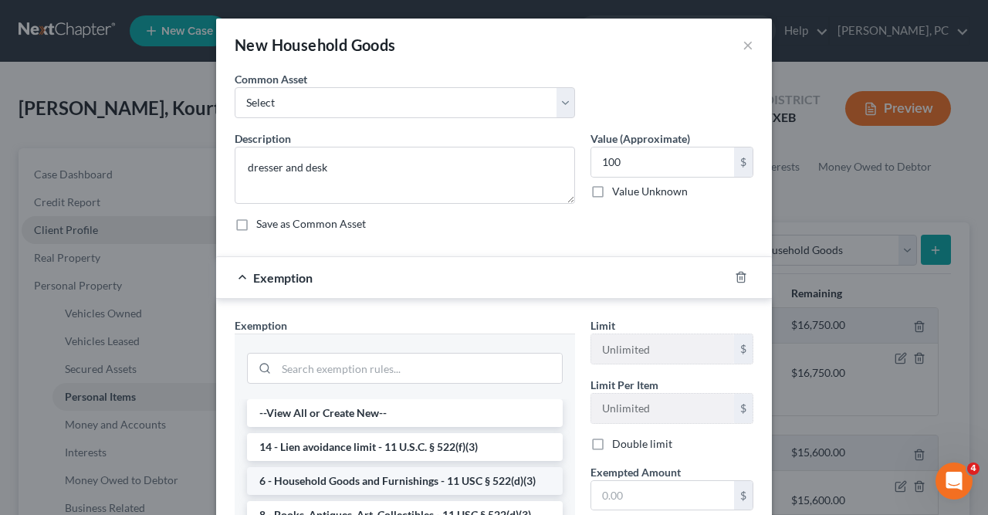
click at [351, 481] on li "6 - Household Goods and Furnishings - 11 USC § 522(d)(3)" at bounding box center [405, 481] width 316 height 28
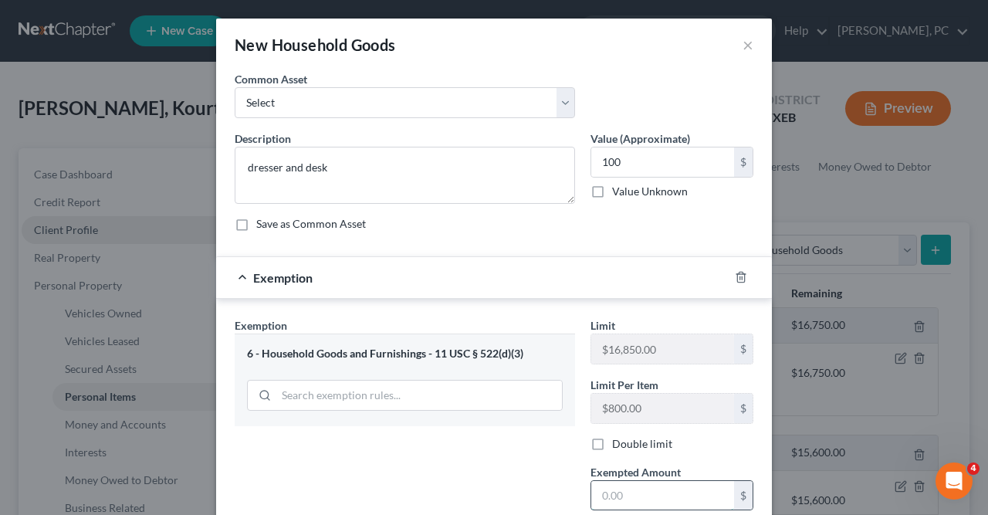
click at [600, 498] on input "text" at bounding box center [663, 495] width 143 height 29
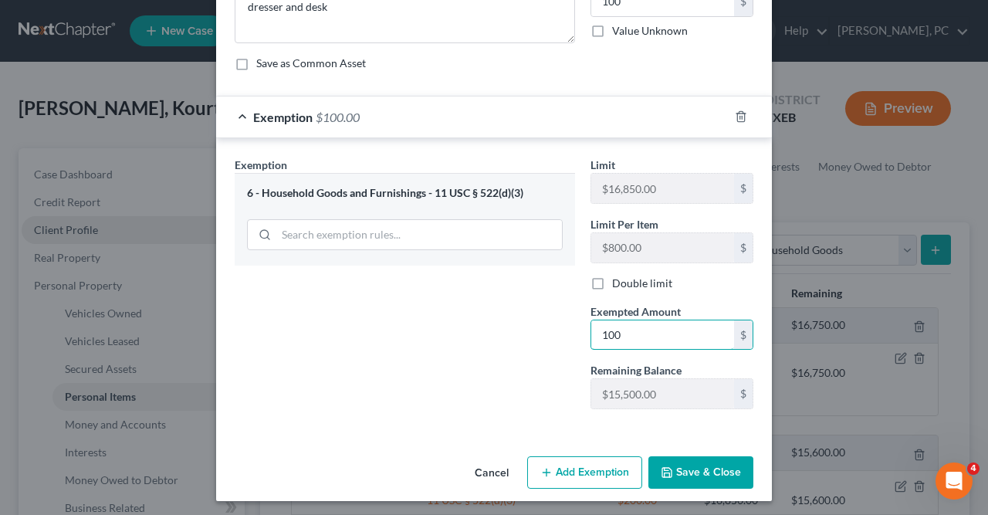
type input "100"
click at [716, 466] on button "Save & Close" at bounding box center [701, 472] width 105 height 32
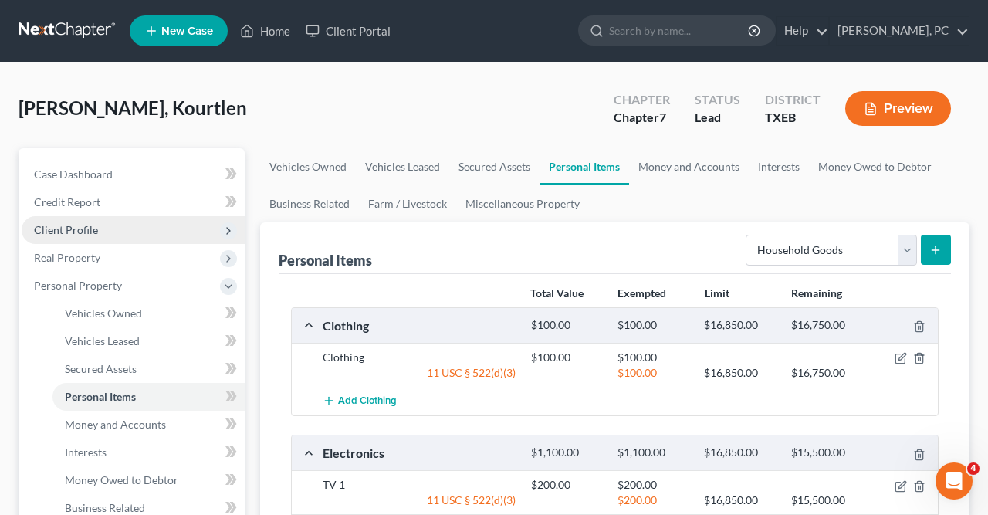
click at [938, 242] on button "submit" at bounding box center [936, 250] width 30 height 30
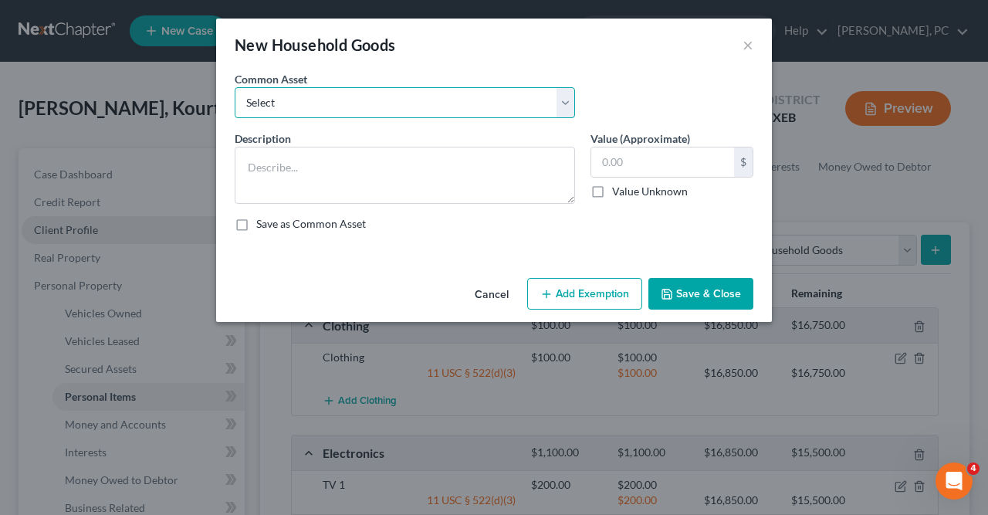
click at [235, 87] on select "Select Refrigerator Living room set Family room set Dining room set Pool table …" at bounding box center [405, 102] width 341 height 31
click at [626, 42] on div "New Household Goods ×" at bounding box center [494, 45] width 556 height 53
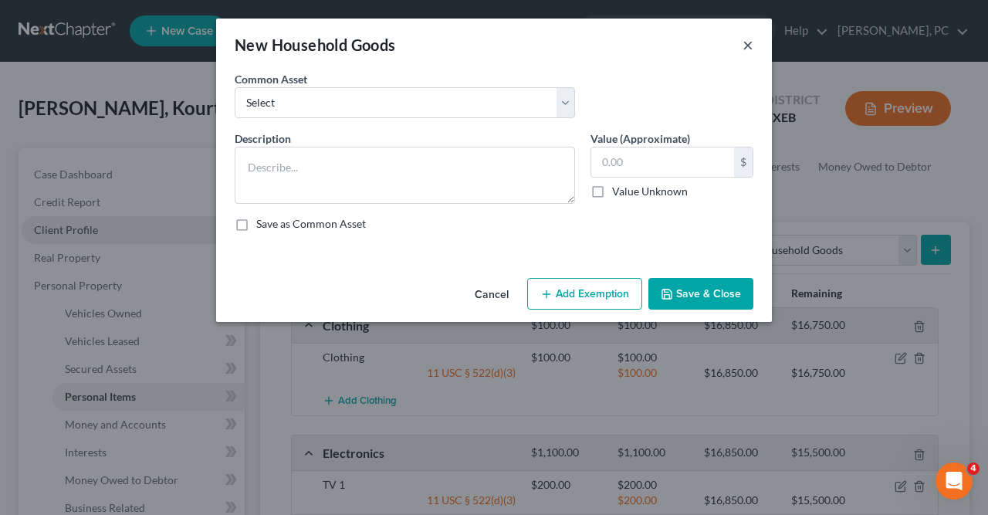
click at [748, 47] on button "×" at bounding box center [748, 45] width 11 height 19
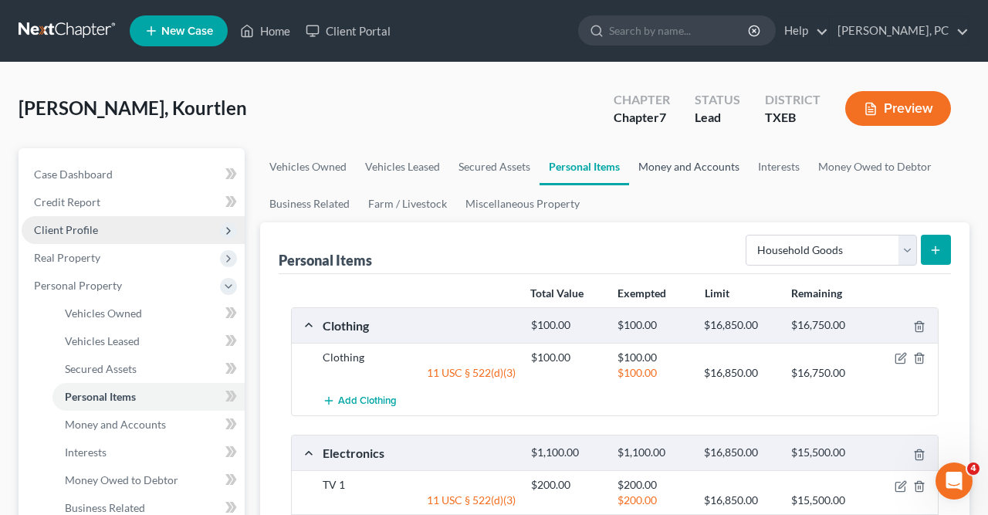
click at [676, 166] on link "Money and Accounts" at bounding box center [689, 166] width 120 height 37
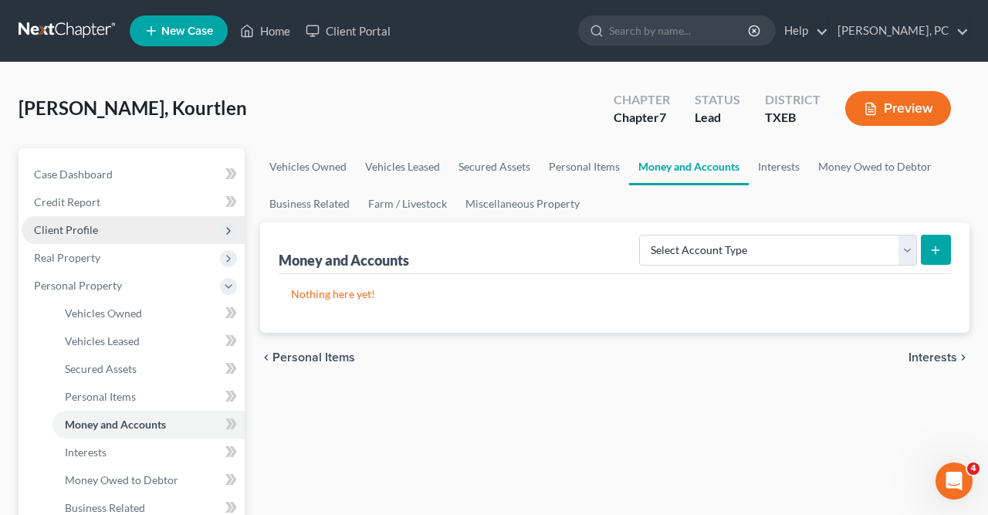
click at [938, 246] on icon "submit" at bounding box center [936, 250] width 12 height 12
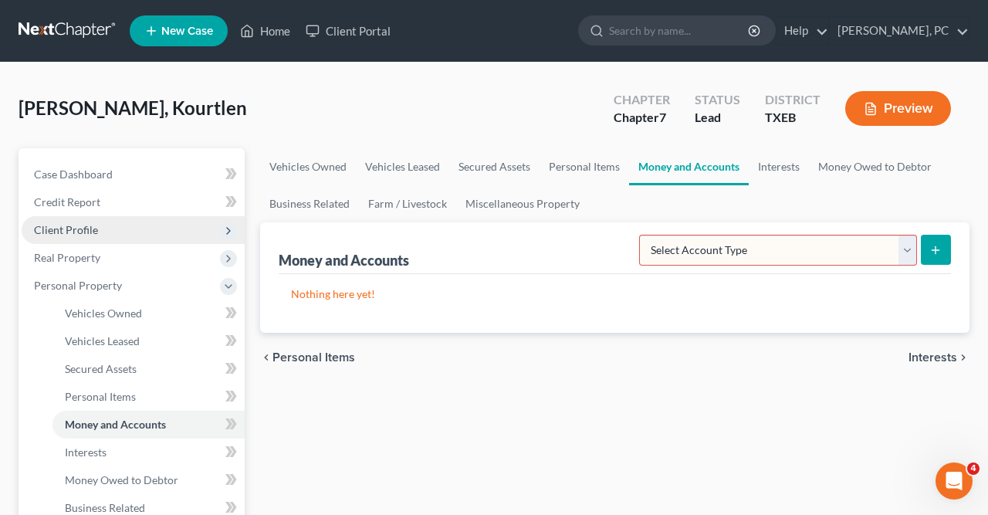
click at [639, 235] on select "Select Account Type Brokerage Cash on Hand Certificates of Deposit Checking Acc…" at bounding box center [778, 250] width 278 height 31
select select "brokerage"
click option "Brokerage" at bounding box center [0, 0] width 0 height 0
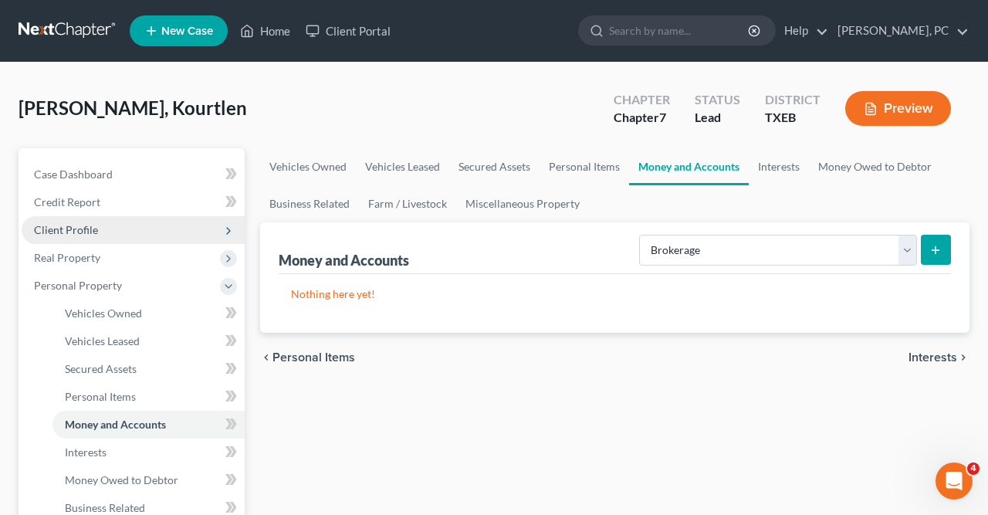
click at [944, 249] on button "submit" at bounding box center [936, 250] width 30 height 30
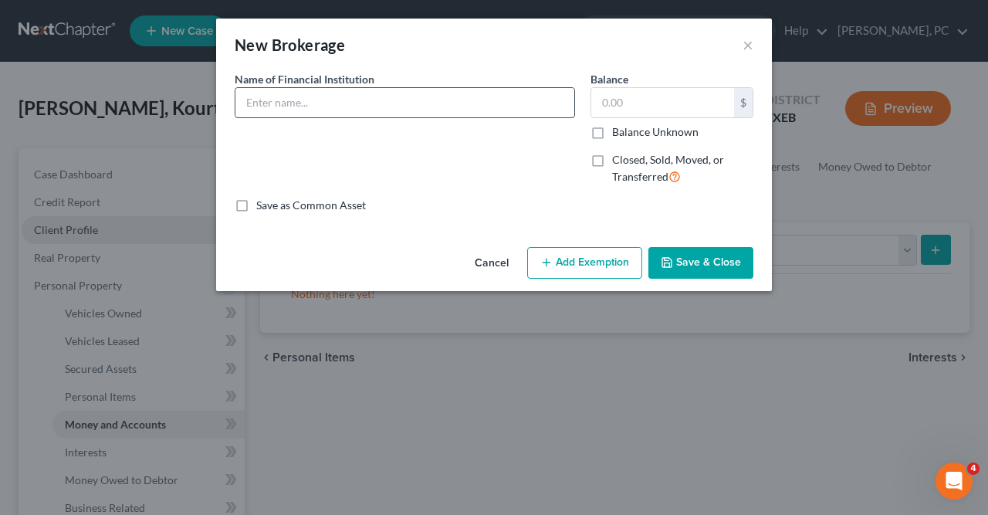
click at [250, 101] on input "text" at bounding box center [405, 102] width 339 height 29
type input "[PERSON_NAME] [PERSON_NAME]"
click at [600, 95] on input "text" at bounding box center [663, 102] width 143 height 29
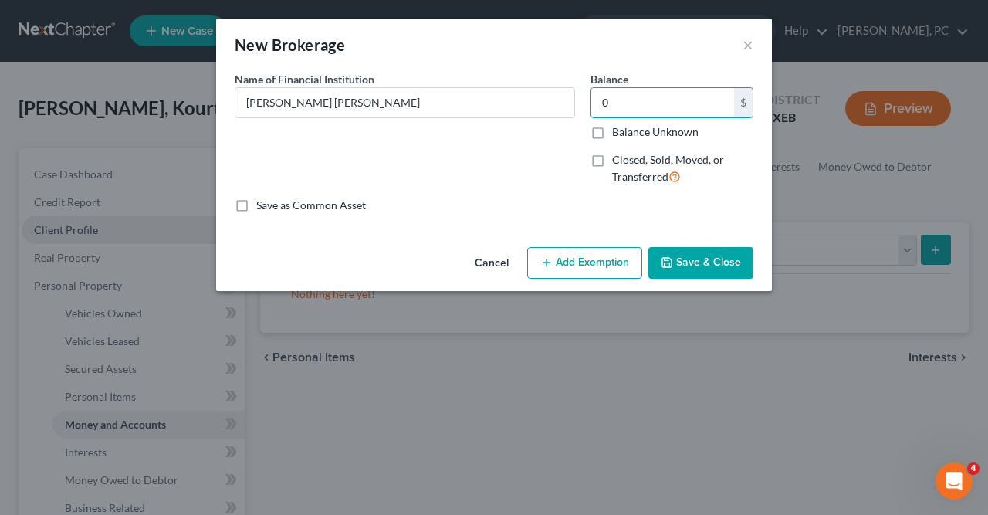
type input "0"
click at [690, 265] on button "Save & Close" at bounding box center [701, 263] width 105 height 32
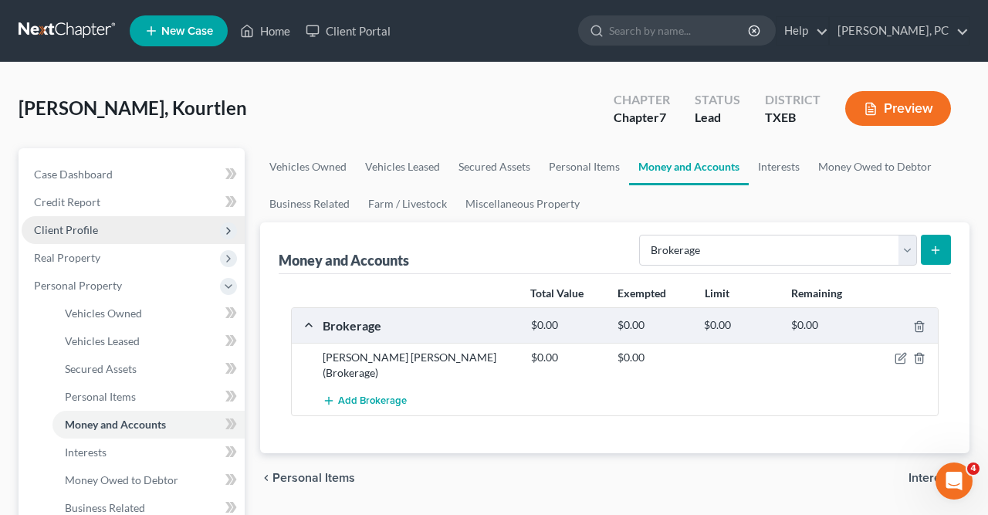
click at [934, 253] on icon "submit" at bounding box center [936, 250] width 12 height 12
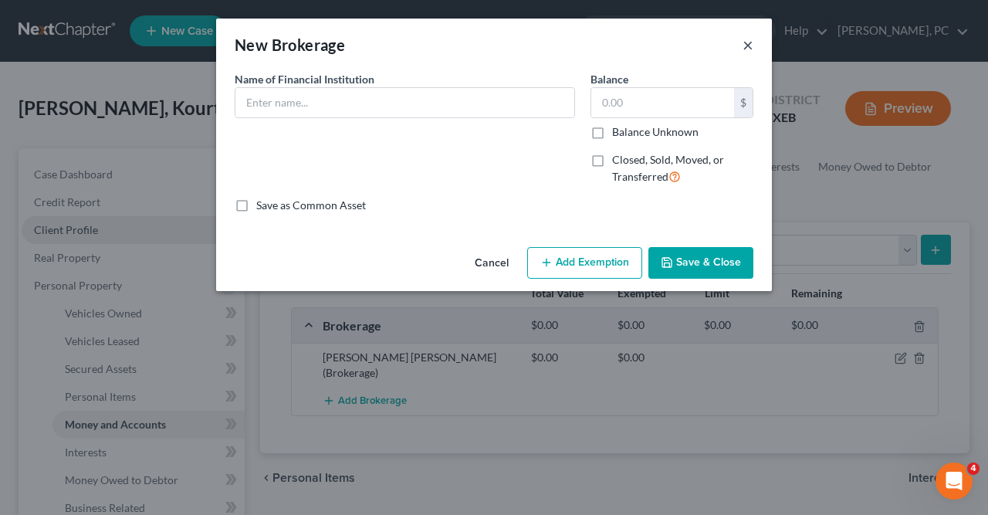
click at [748, 46] on button "×" at bounding box center [748, 45] width 11 height 19
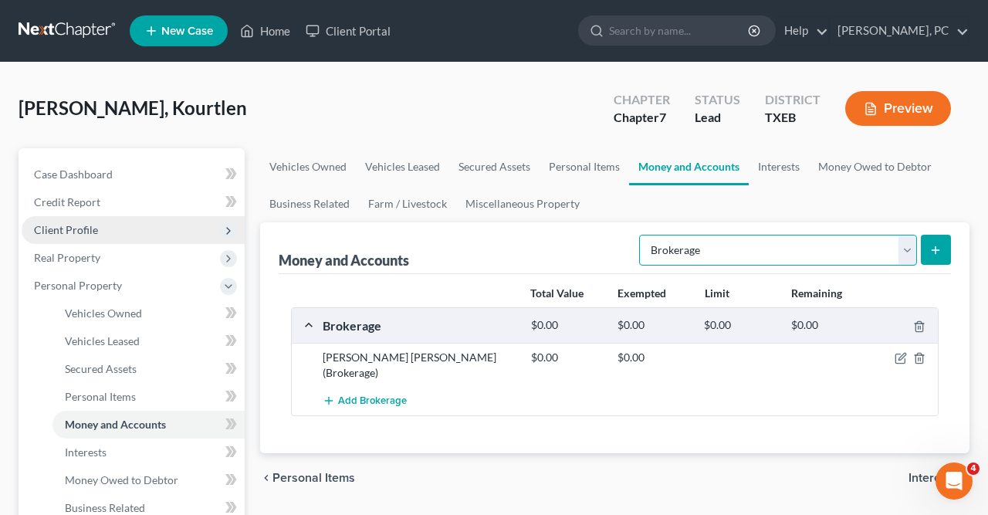
click at [639, 235] on select "Select Account Type Brokerage Cash on Hand Certificates of Deposit Checking Acc…" at bounding box center [778, 250] width 278 height 31
select select "checking"
click option "Checking Account" at bounding box center [0, 0] width 0 height 0
click at [938, 246] on icon "submit" at bounding box center [936, 250] width 12 height 12
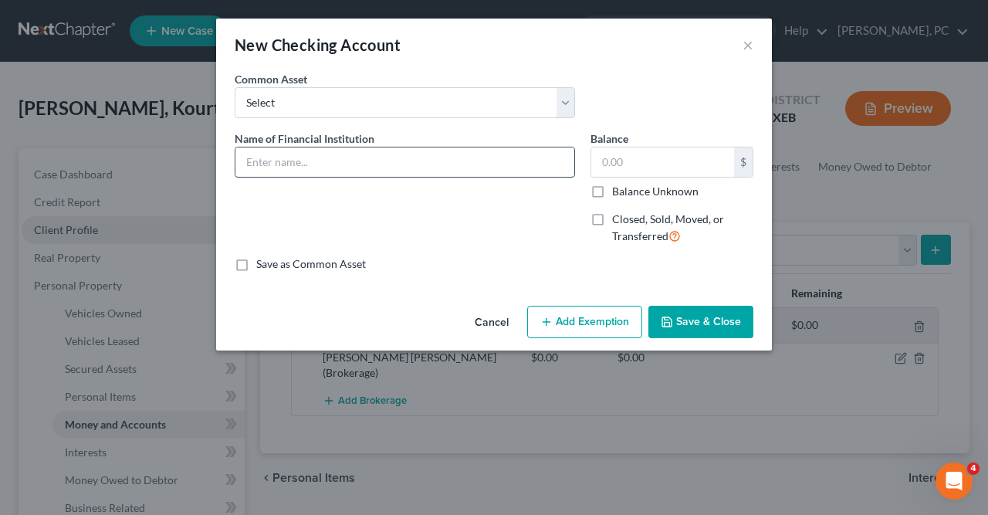
click at [245, 159] on input "text" at bounding box center [405, 162] width 339 height 29
type input "Navy Federal"
click at [599, 161] on input "text" at bounding box center [663, 162] width 143 height 29
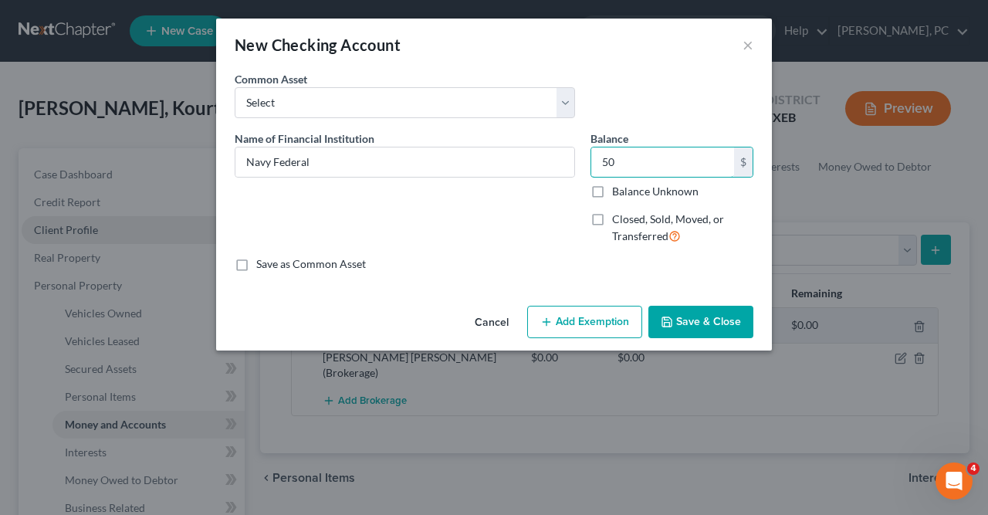
type input "50"
click at [581, 319] on button "Add Exemption" at bounding box center [584, 322] width 115 height 32
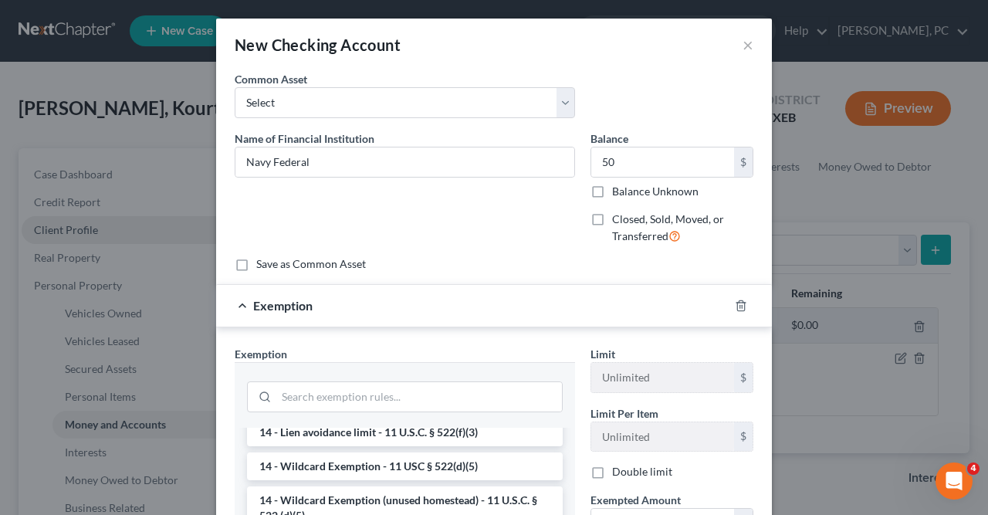
scroll to position [314, 0]
click at [354, 470] on li "14 - Wildcard Exemption - 11 USC § 522(d)(5)" at bounding box center [405, 468] width 316 height 28
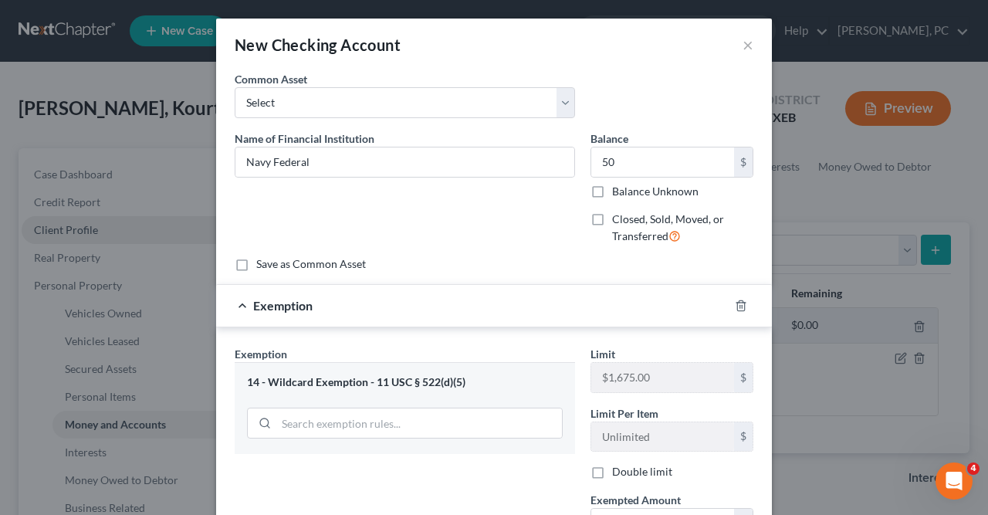
scroll to position [189, 0]
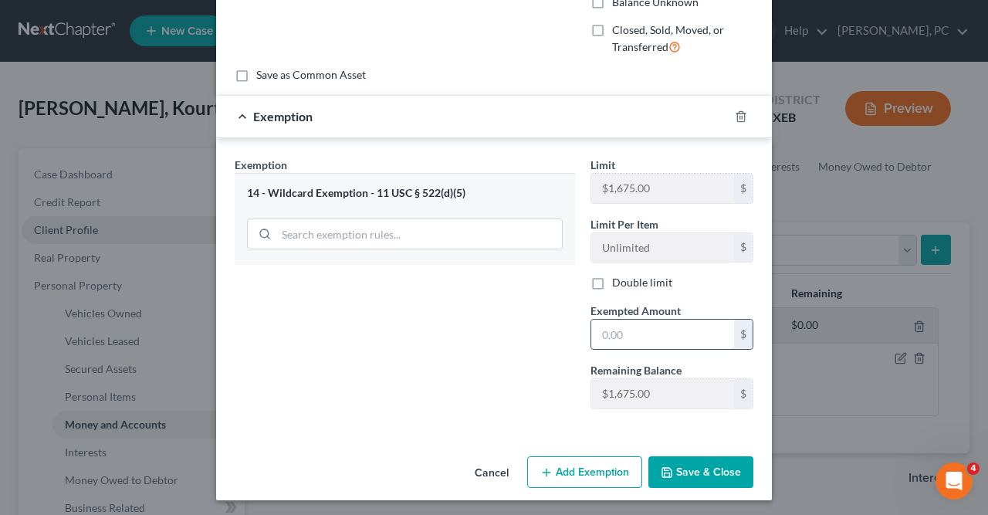
click at [601, 331] on input "text" at bounding box center [663, 334] width 143 height 29
type input "50"
click at [696, 470] on button "Save & Close" at bounding box center [701, 472] width 105 height 32
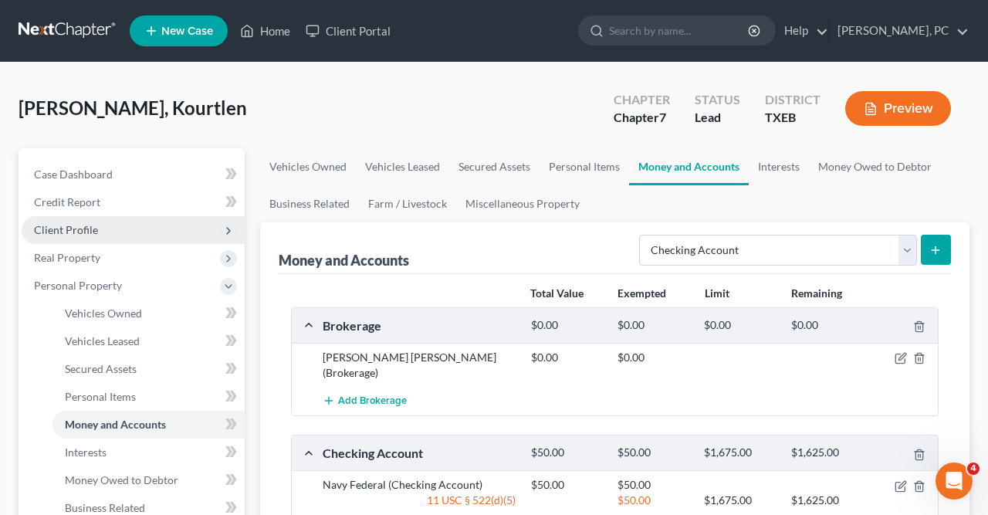
click at [936, 246] on line "submit" at bounding box center [936, 249] width 0 height 7
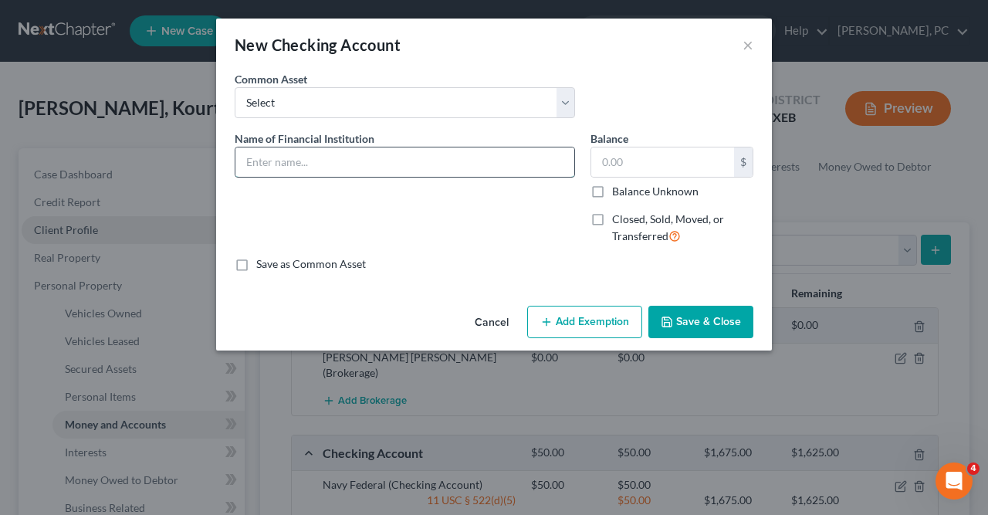
click at [247, 158] on input "text" at bounding box center [405, 162] width 339 height 29
type input "In Touch Credit Union"
click at [602, 161] on input "text" at bounding box center [663, 162] width 143 height 29
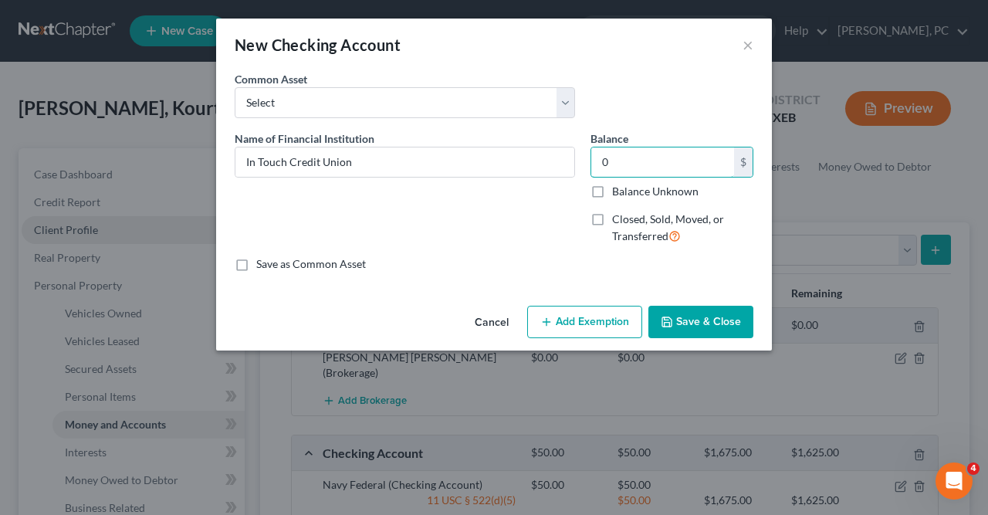
type input "0"
click at [694, 323] on button "Save & Close" at bounding box center [701, 322] width 105 height 32
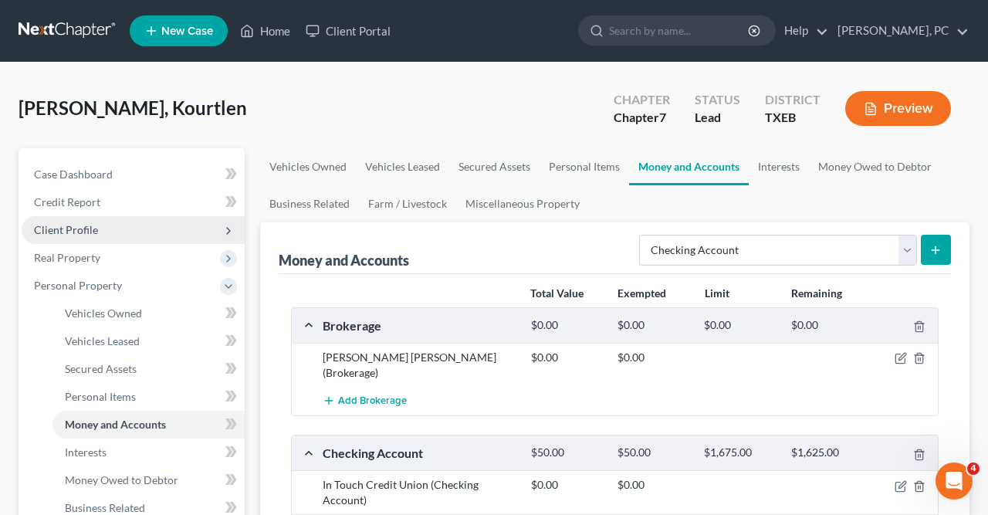
click at [940, 250] on line "submit" at bounding box center [936, 250] width 7 height 0
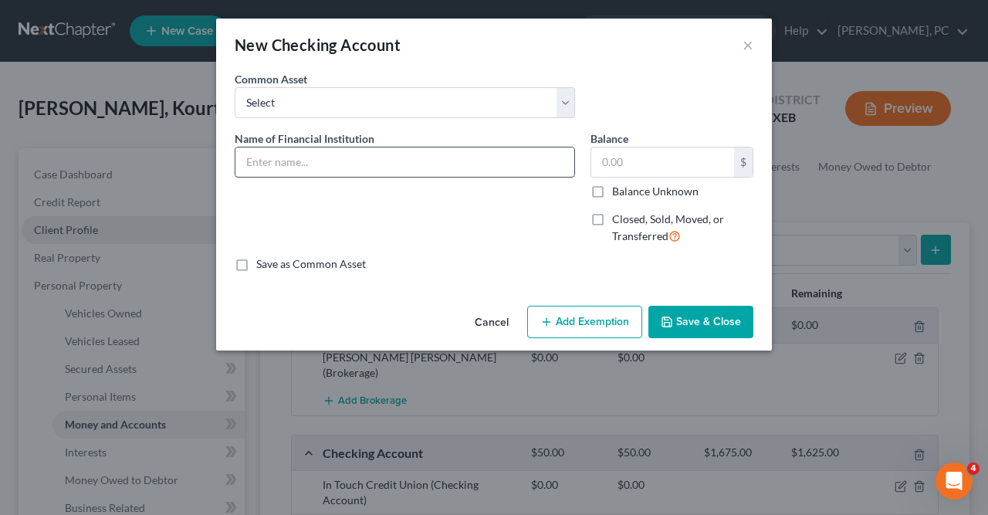
click at [245, 158] on input "text" at bounding box center [405, 162] width 339 height 29
type input "[PERSON_NAME] [PERSON_NAME]"
click at [604, 166] on input "text" at bounding box center [663, 162] width 143 height 29
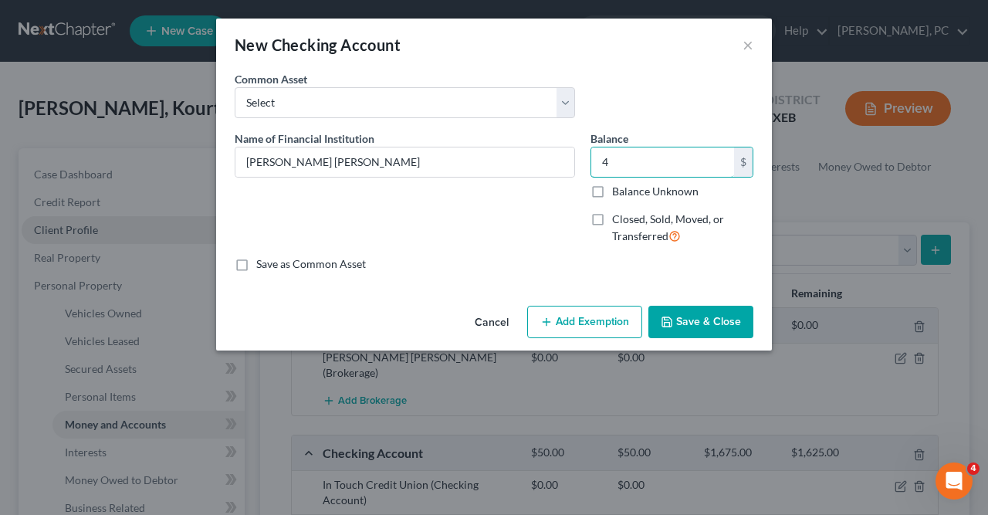
type input "4"
click at [584, 324] on button "Add Exemption" at bounding box center [584, 322] width 115 height 32
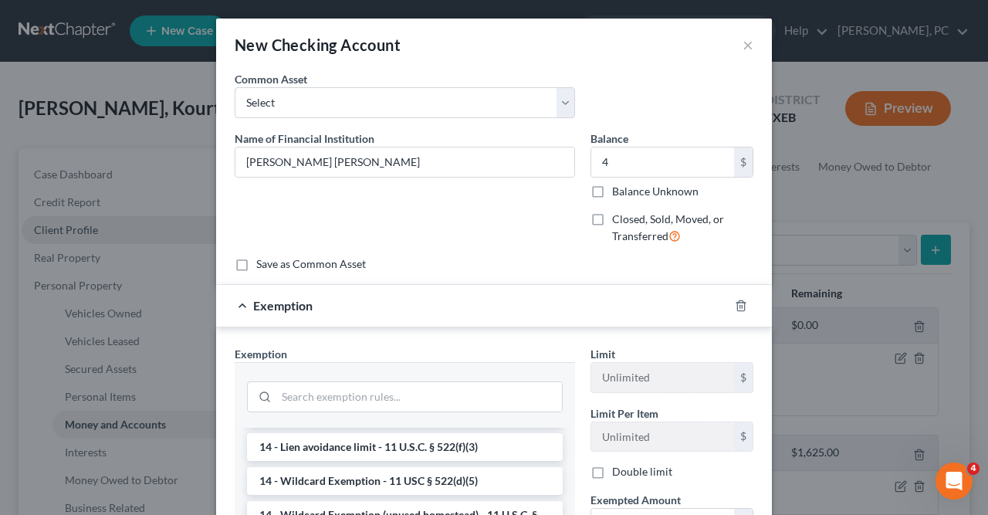
scroll to position [300, 0]
click at [374, 478] on li "14 - Wildcard Exemption - 11 USC § 522(d)(5)" at bounding box center [405, 482] width 316 height 28
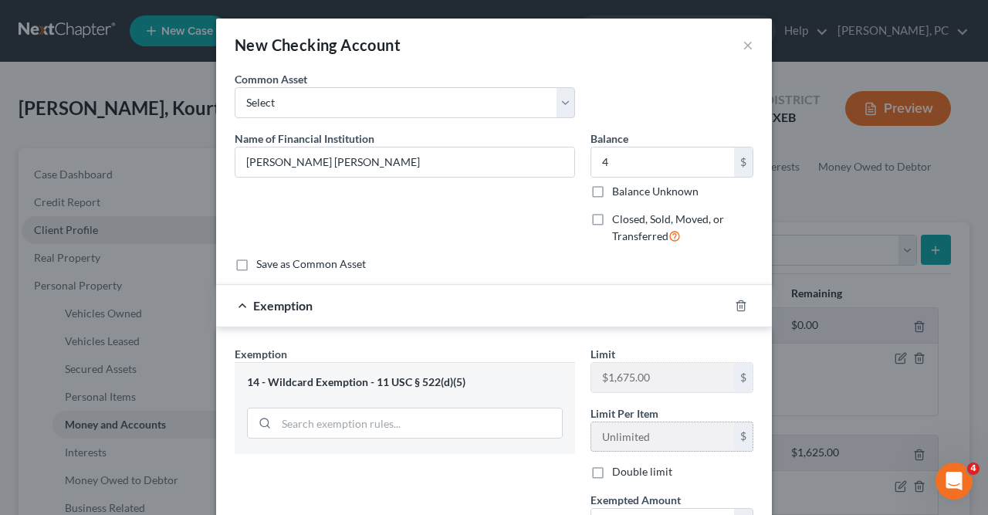
scroll to position [80, 0]
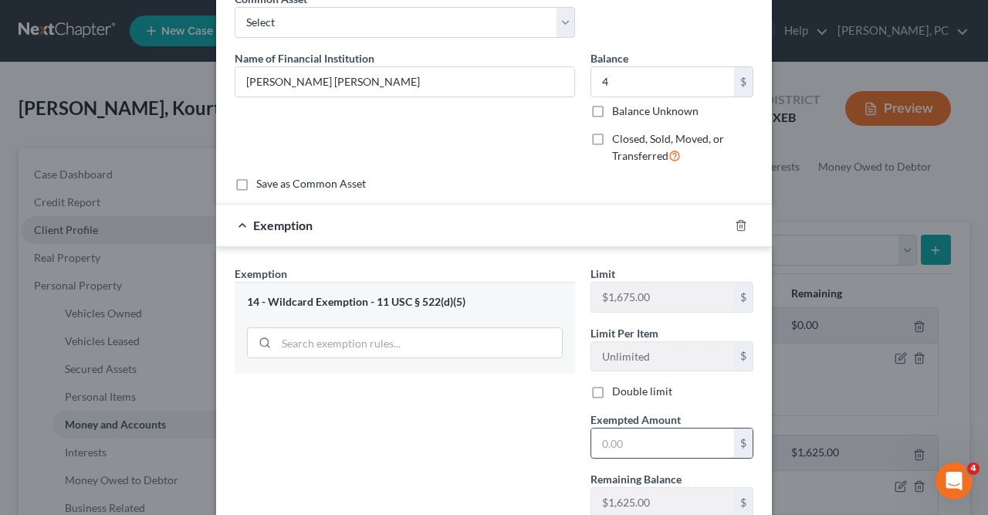
click at [603, 439] on input "text" at bounding box center [663, 443] width 143 height 29
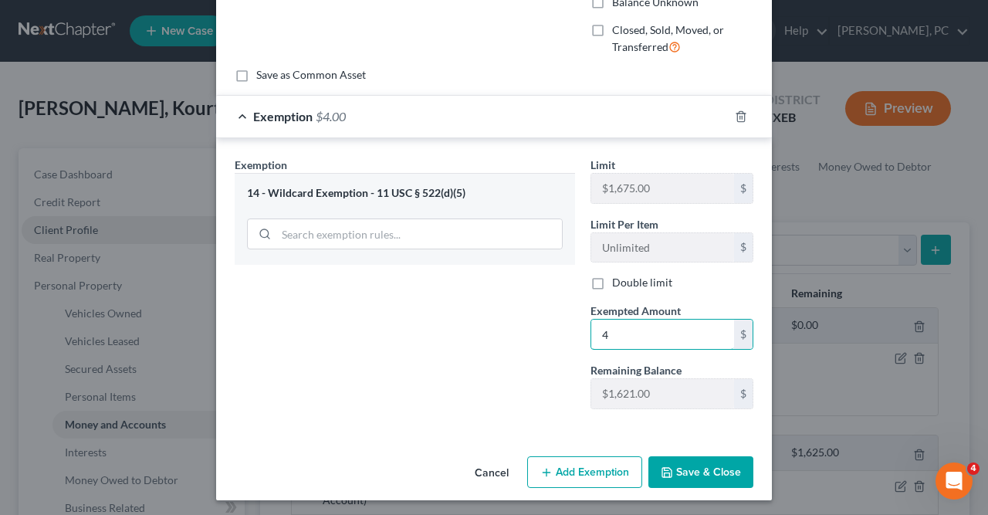
type input "4"
click at [717, 466] on button "Save & Close" at bounding box center [701, 472] width 105 height 32
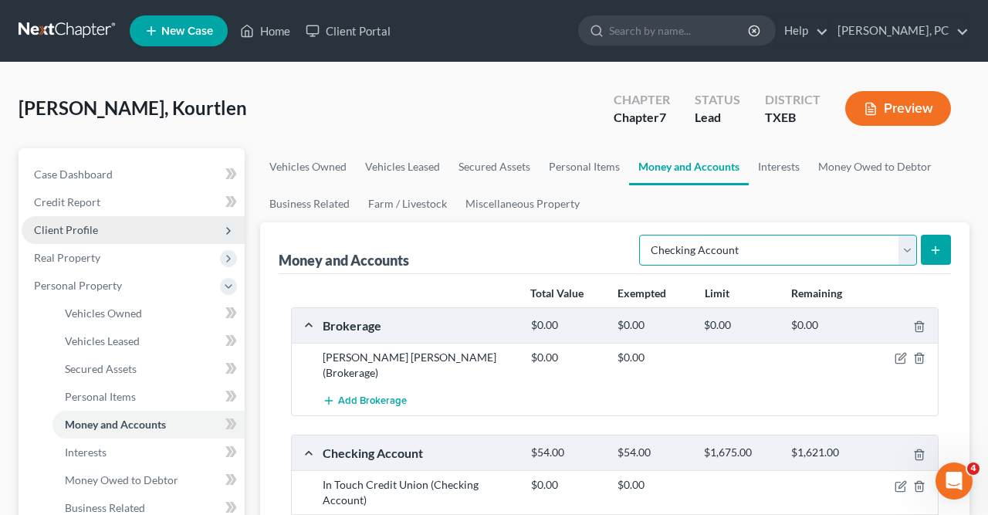
click at [639, 235] on select "Select Account Type Brokerage Cash on Hand Certificates of Deposit Checking Acc…" at bounding box center [778, 250] width 278 height 31
click option "Checking Account" at bounding box center [0, 0] width 0 height 0
click at [937, 248] on icon "submit" at bounding box center [936, 250] width 12 height 12
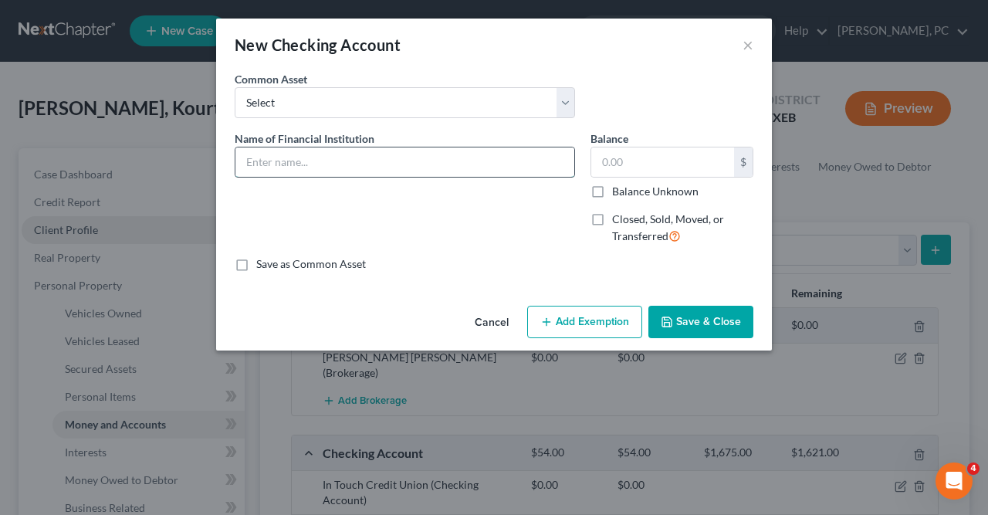
click at [242, 163] on input "text" at bounding box center [405, 162] width 339 height 29
type input "Greenwood Bank"
click at [597, 154] on input "text" at bounding box center [663, 162] width 143 height 29
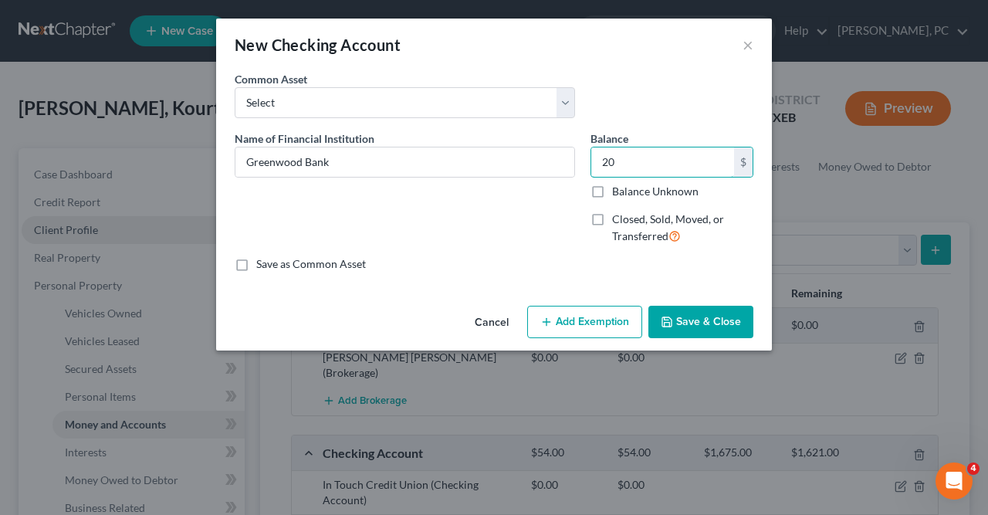
type input "20"
click at [581, 322] on button "Add Exemption" at bounding box center [584, 322] width 115 height 32
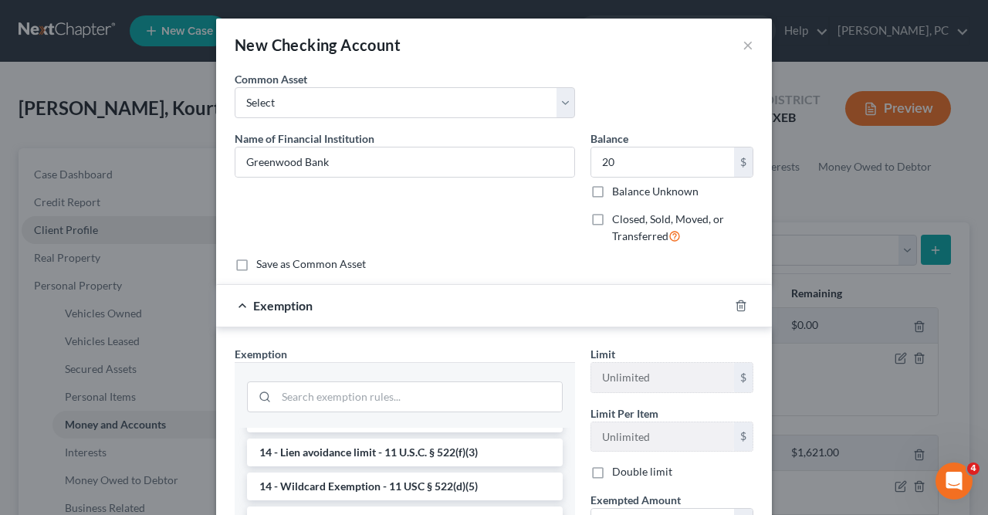
scroll to position [297, 0]
click at [373, 485] on li "14 - Wildcard Exemption - 11 USC § 522(d)(5)" at bounding box center [405, 485] width 316 height 28
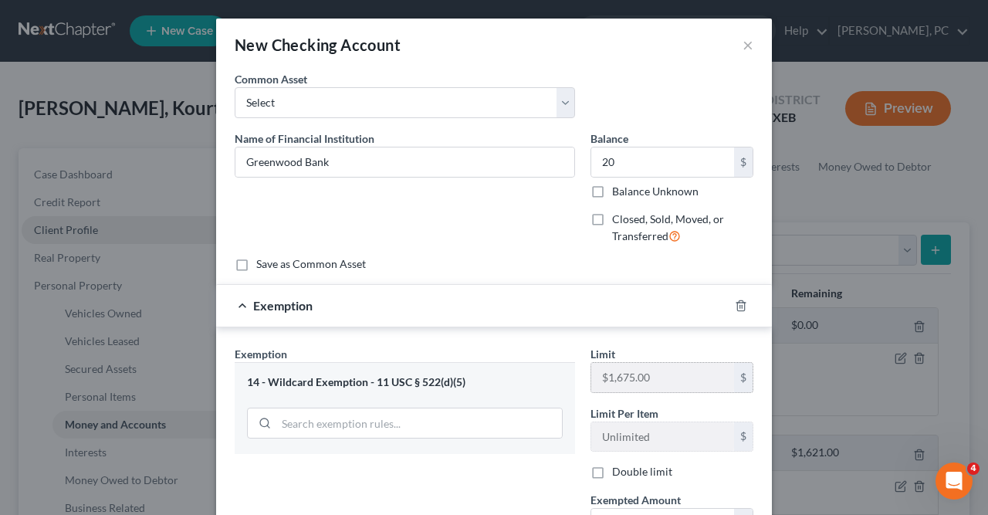
scroll to position [27, 0]
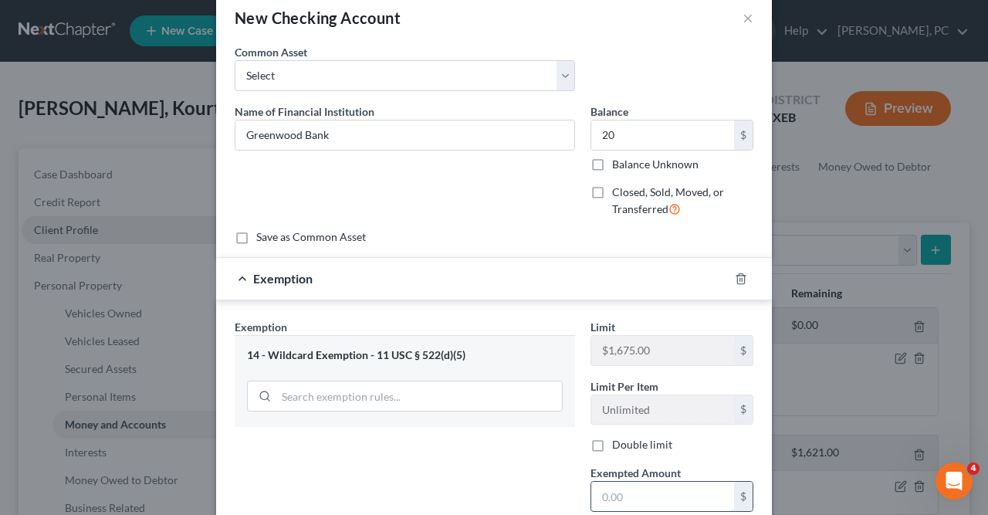
click at [603, 491] on input "text" at bounding box center [663, 496] width 143 height 29
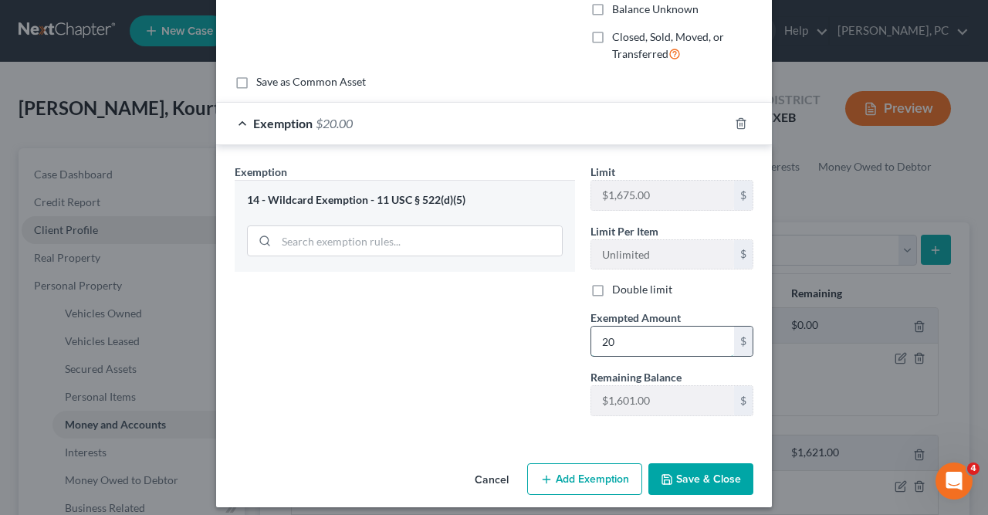
scroll to position [182, 0]
type input "20"
click at [701, 473] on button "Save & Close" at bounding box center [701, 479] width 105 height 32
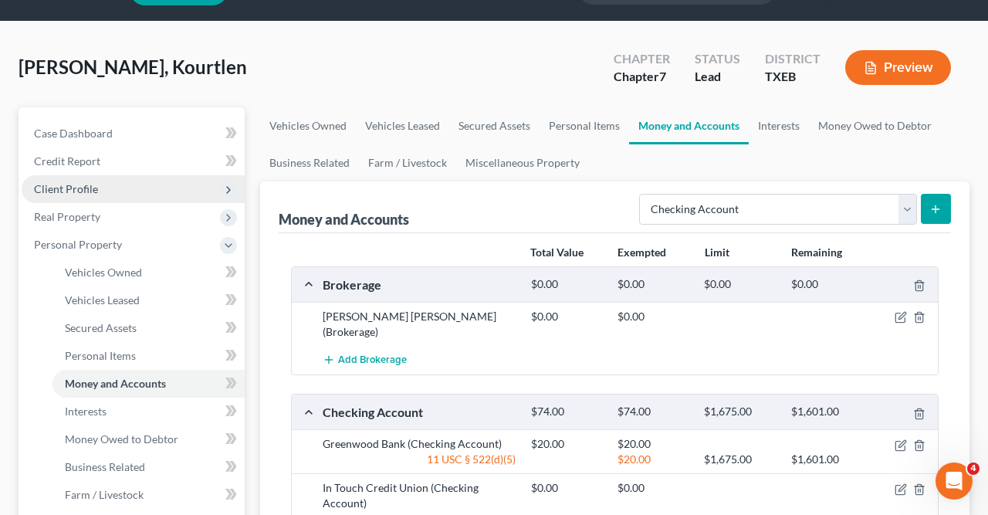
scroll to position [40, 0]
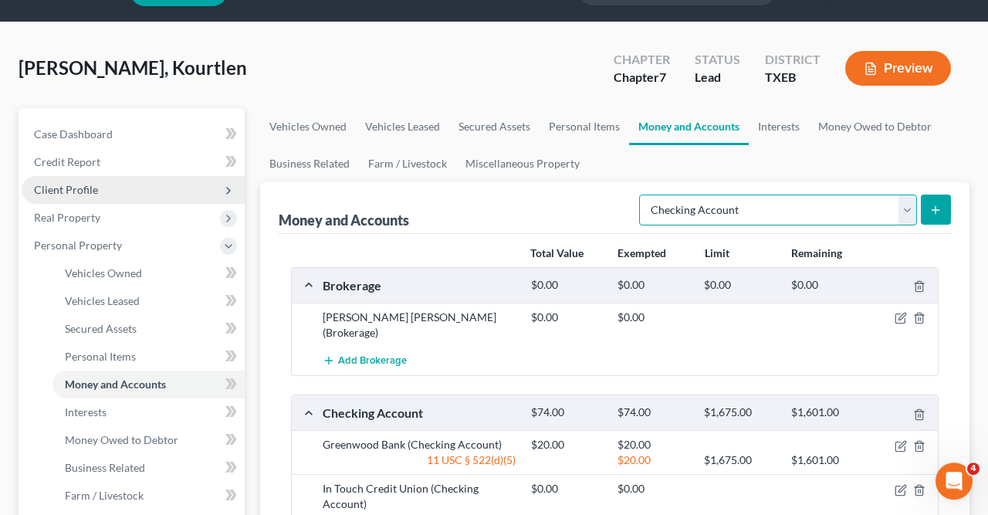
click at [639, 195] on select "Select Account Type Brokerage Cash on Hand Certificates of Deposit Checking Acc…" at bounding box center [778, 210] width 278 height 31
select select "savings"
click option "Savings Account" at bounding box center [0, 0] width 0 height 0
click at [938, 205] on icon "submit" at bounding box center [936, 210] width 12 height 12
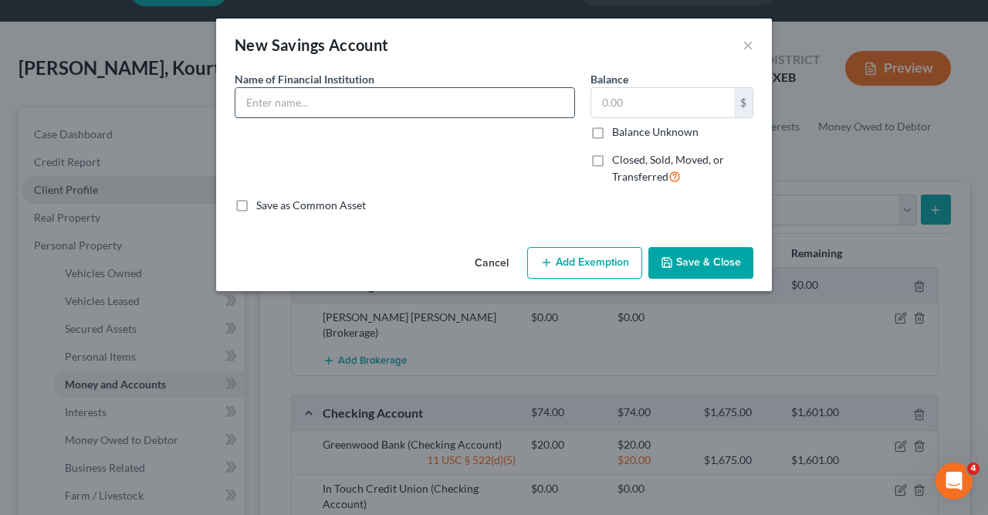
click at [252, 101] on input "text" at bounding box center [405, 102] width 339 height 29
type input "Navy Federal Credit Union"
click at [607, 100] on input "text" at bounding box center [663, 102] width 143 height 29
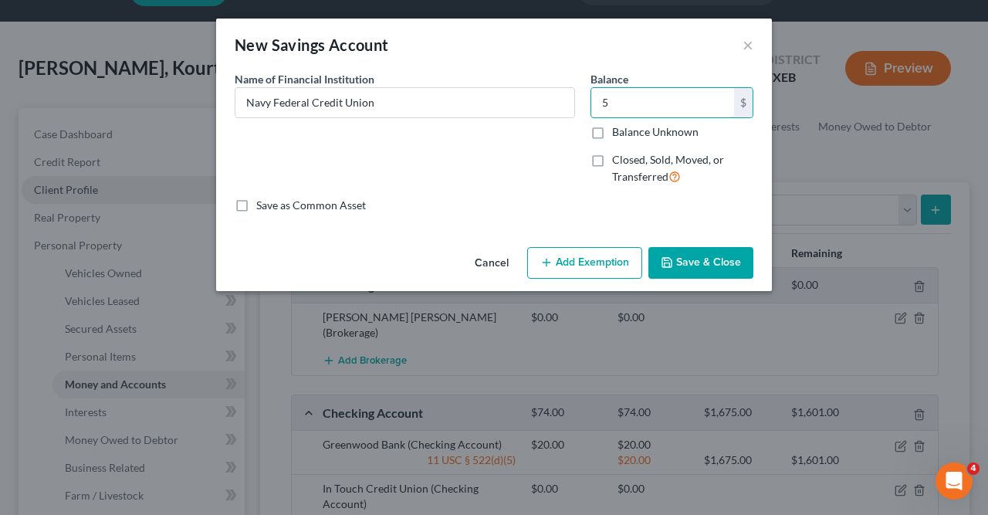
type input "5"
click at [596, 263] on button "Add Exemption" at bounding box center [584, 263] width 115 height 32
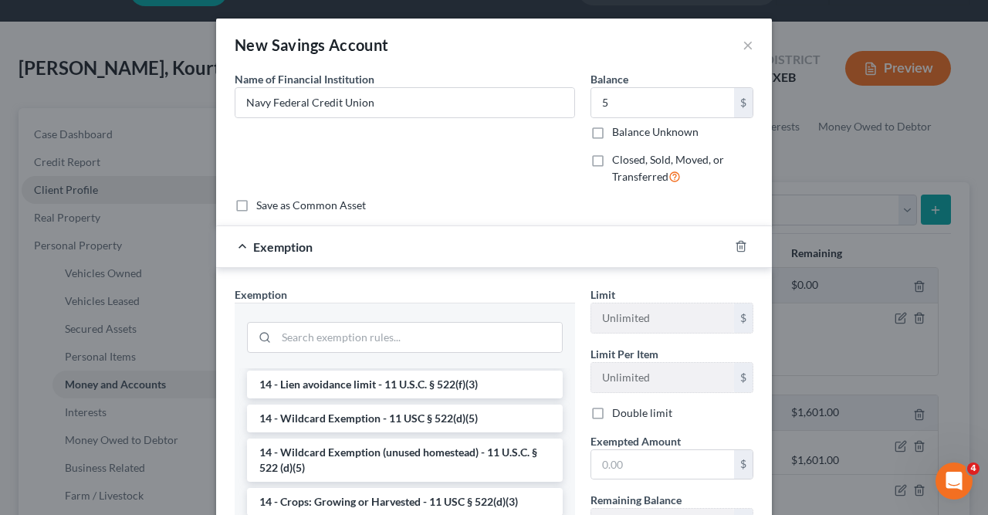
scroll to position [371, 0]
click at [331, 418] on li "14 - Wildcard Exemption - 11 USC § 522(d)(5)" at bounding box center [405, 419] width 316 height 28
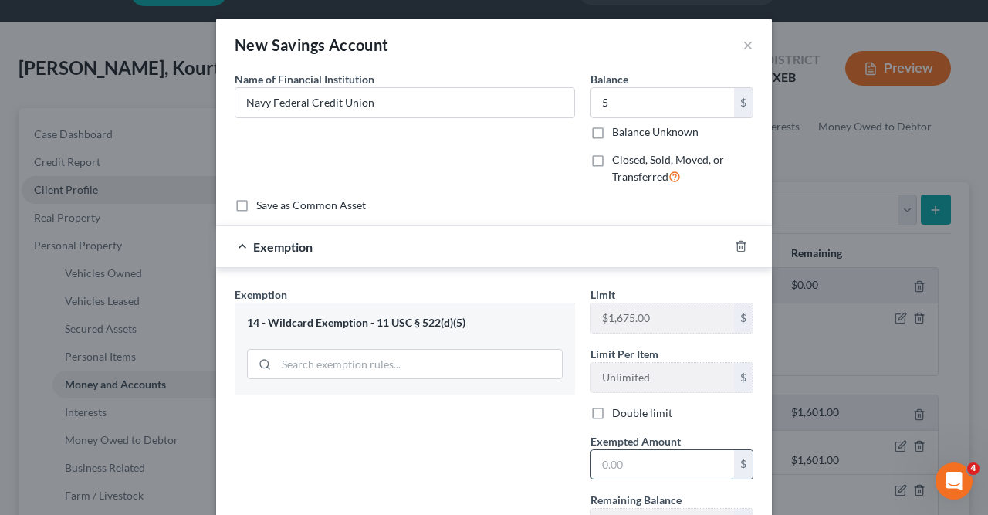
click at [598, 467] on input "text" at bounding box center [663, 464] width 143 height 29
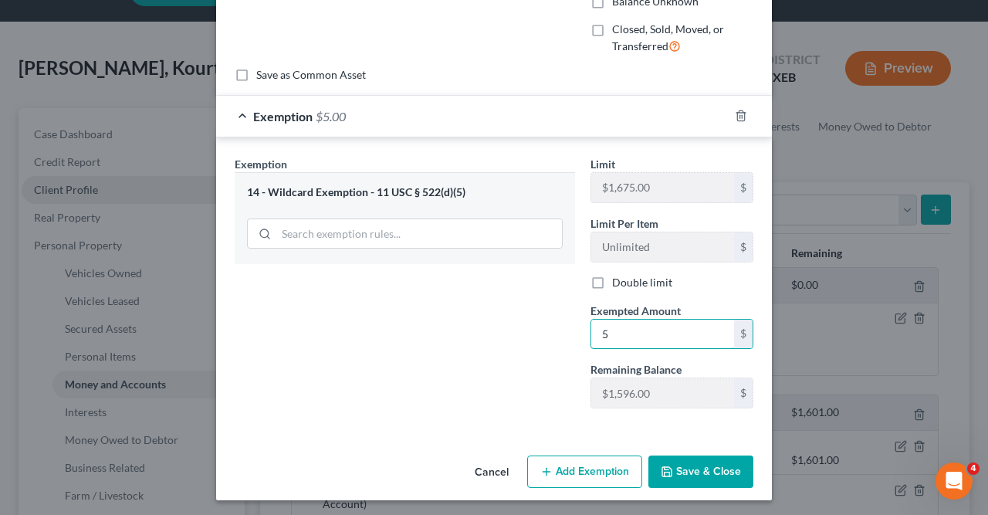
type input "5"
click at [713, 467] on button "Save & Close" at bounding box center [701, 472] width 105 height 32
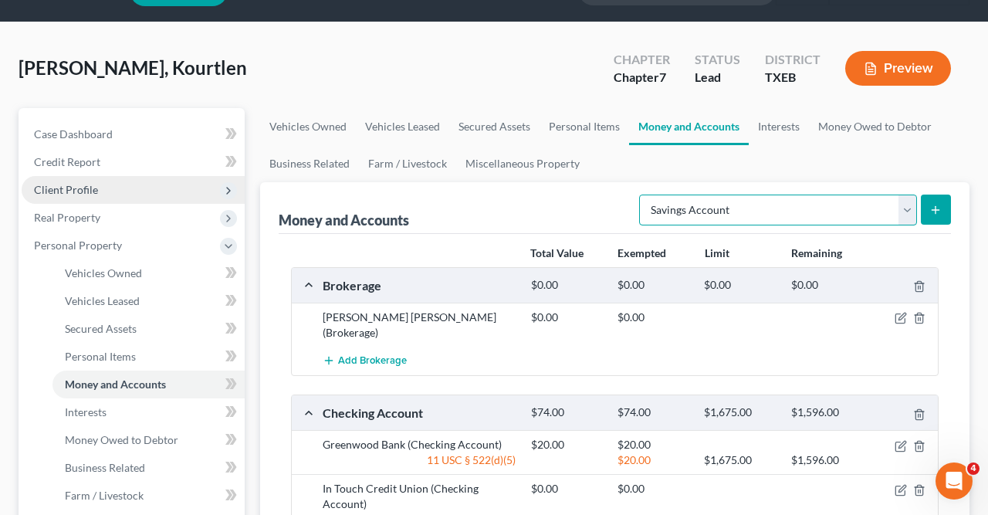
click at [639, 195] on select "Select Account Type Brokerage Cash on Hand Certificates of Deposit Checking Acc…" at bounding box center [778, 210] width 278 height 31
click at [776, 126] on link "Interests" at bounding box center [779, 126] width 60 height 37
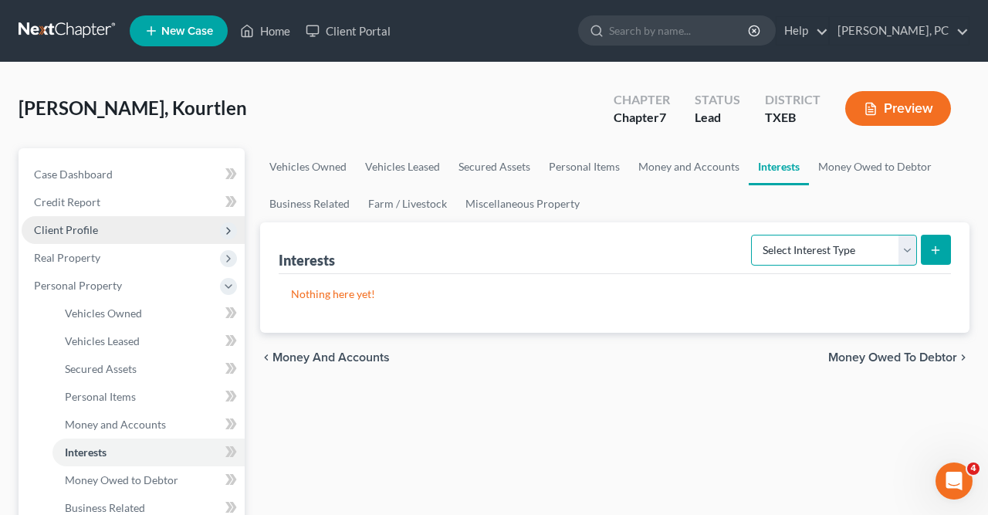
click at [751, 235] on select "Select Interest Type 401K Annuity Bond Education IRA Government Bond Government…" at bounding box center [834, 250] width 166 height 31
select select "incorporated_business"
click option "Incorporated Business" at bounding box center [0, 0] width 0 height 0
click at [927, 248] on button "submit" at bounding box center [936, 250] width 30 height 30
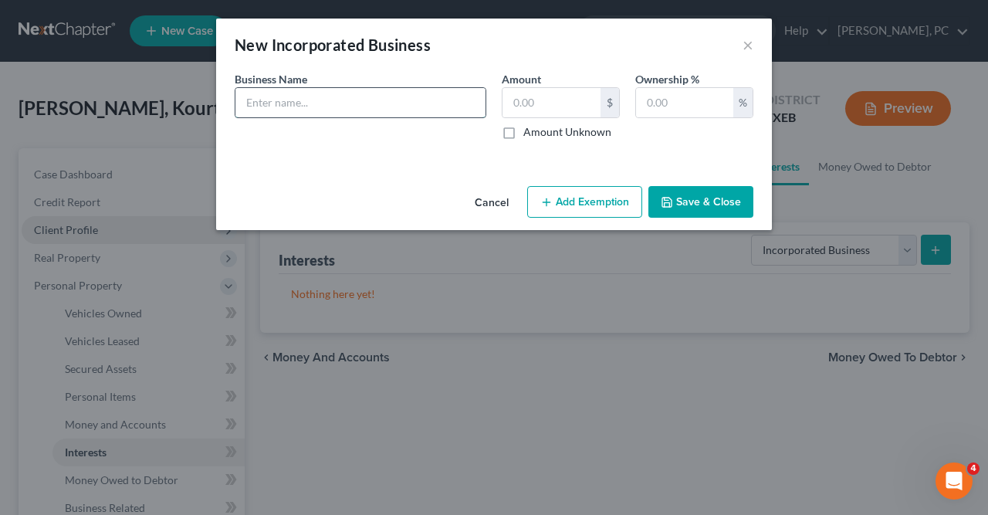
click at [249, 100] on input "text" at bounding box center [361, 102] width 250 height 29
type input "[DOMAIN_NAME], I LLC"
click at [514, 102] on input "text" at bounding box center [552, 102] width 98 height 29
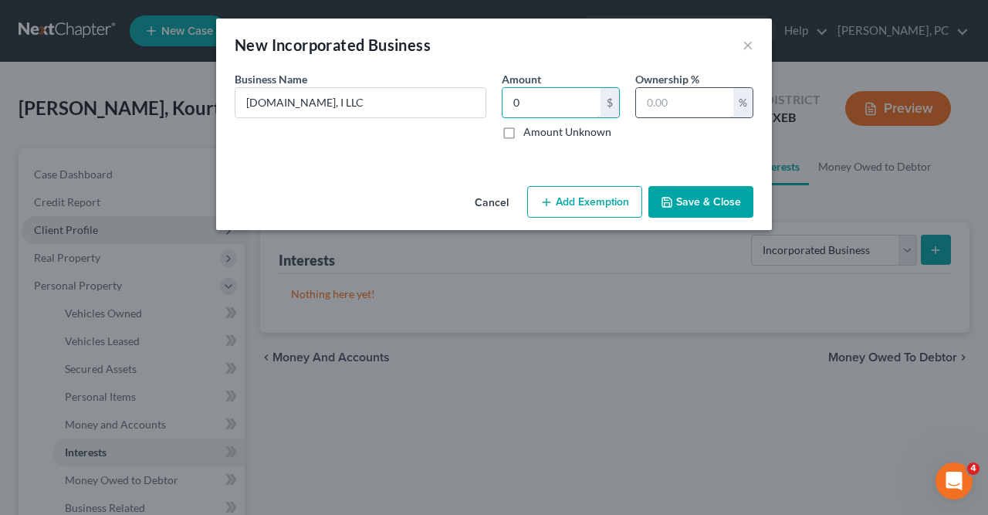
type input "0"
click at [649, 105] on input "text" at bounding box center [684, 102] width 97 height 29
type input "100"
click at [690, 207] on button "Save & Close" at bounding box center [701, 202] width 105 height 32
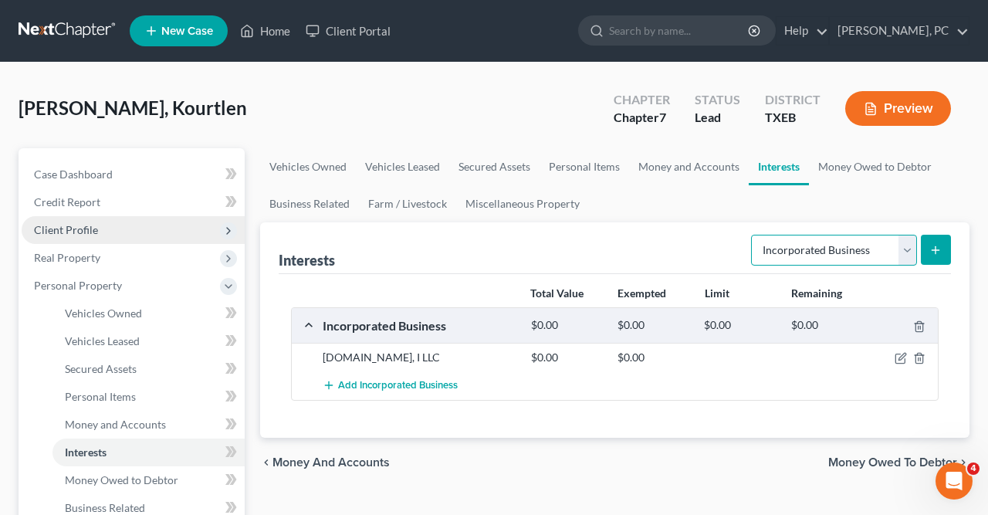
click at [751, 235] on select "Select Interest Type 401K Annuity Bond Education IRA Government Bond Government…" at bounding box center [834, 250] width 166 height 31
click at [602, 226] on div "Interests Select Interest Type 401K Annuity Bond Education IRA Government Bond …" at bounding box center [615, 248] width 673 height 52
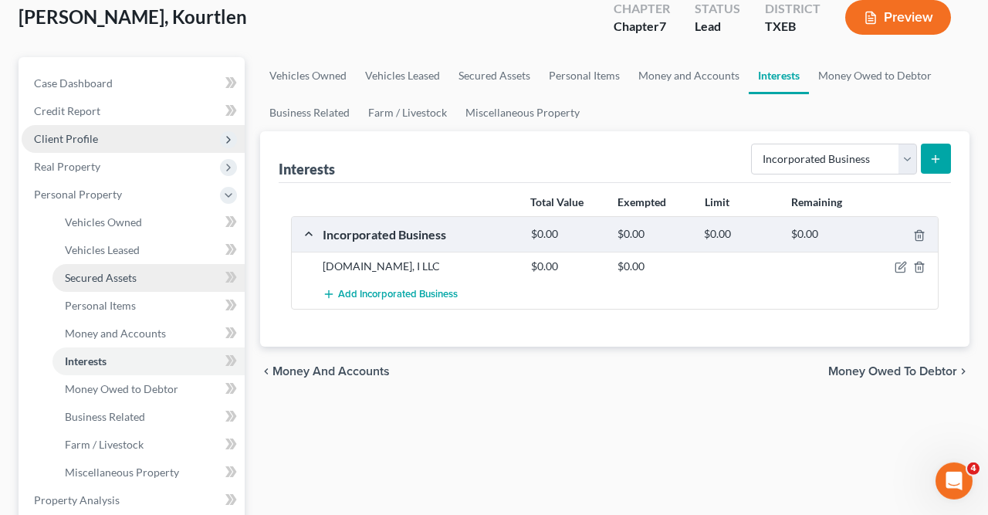
scroll to position [93, 0]
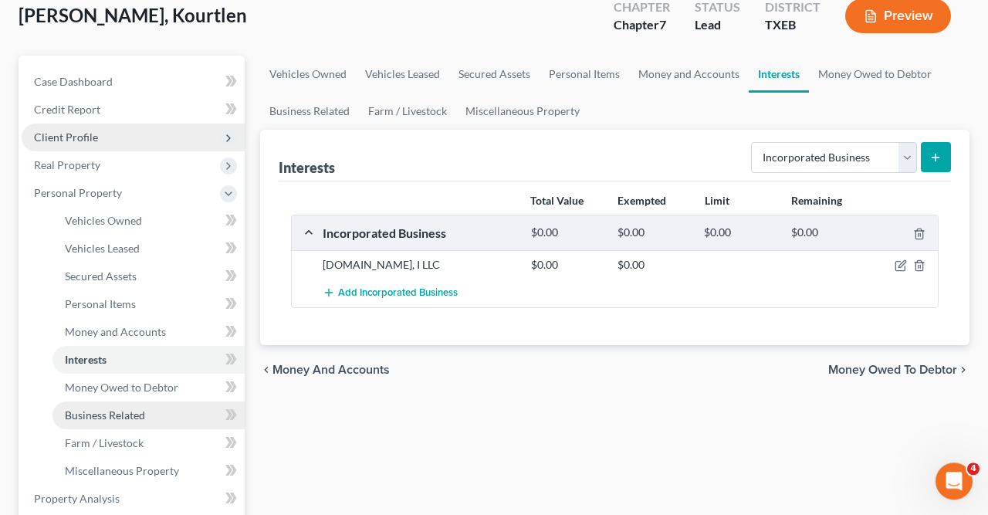
click at [108, 410] on span "Business Related" at bounding box center [105, 415] width 80 height 13
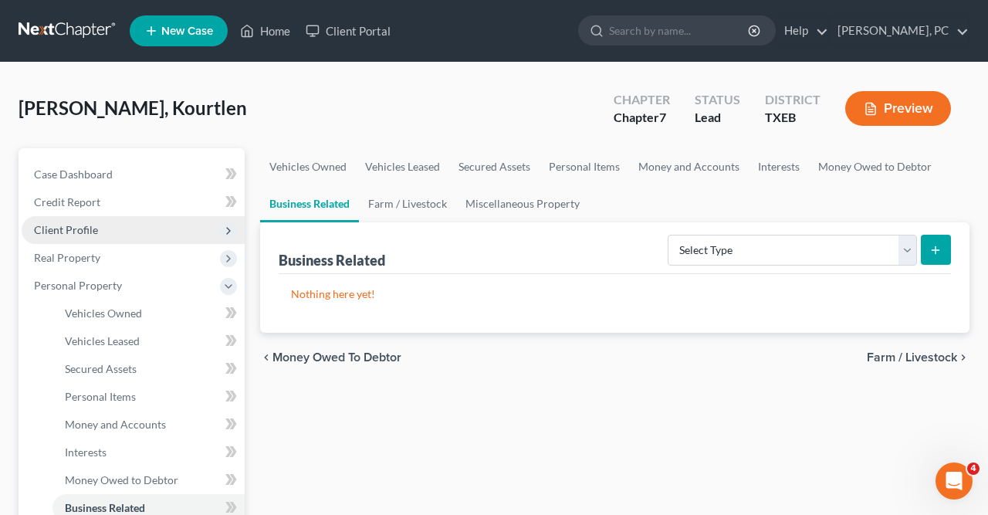
click at [937, 244] on icon "submit" at bounding box center [936, 250] width 12 height 12
click at [668, 235] on select "Select Type Customer Lists Franchises Inventory Licenses Machinery Office Equip…" at bounding box center [792, 250] width 249 height 31
click at [529, 327] on div "Nothing here yet!" at bounding box center [615, 303] width 673 height 59
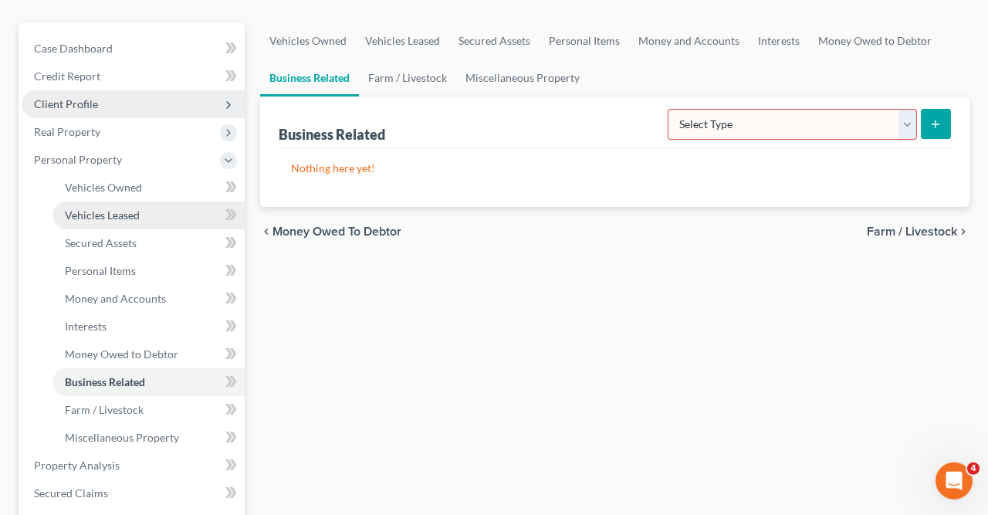
scroll to position [125, 0]
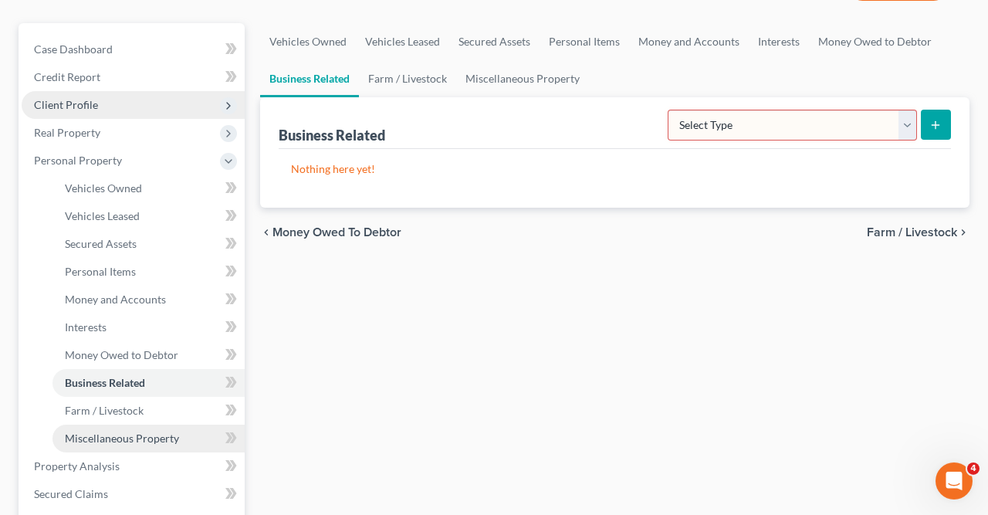
click at [120, 441] on span "Miscellaneous Property" at bounding box center [122, 438] width 114 height 13
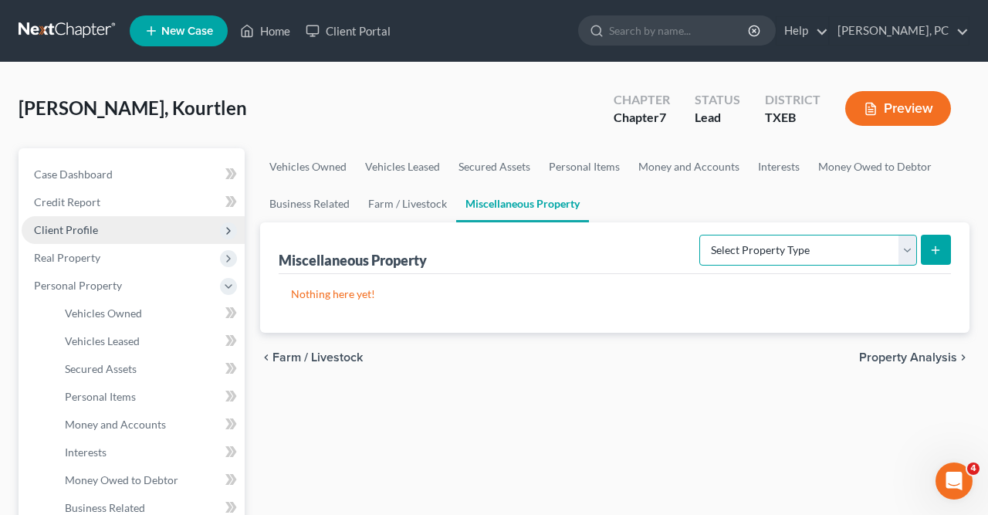
click at [700, 235] on select "Select Property Type Assigned for Creditor Benefit [DATE] Holding for Another N…" at bounding box center [809, 250] width 218 height 31
select select "stored_within_1_year"
click option "Stored [DATE]" at bounding box center [0, 0] width 0 height 0
click at [938, 245] on icon "submit" at bounding box center [936, 250] width 12 height 12
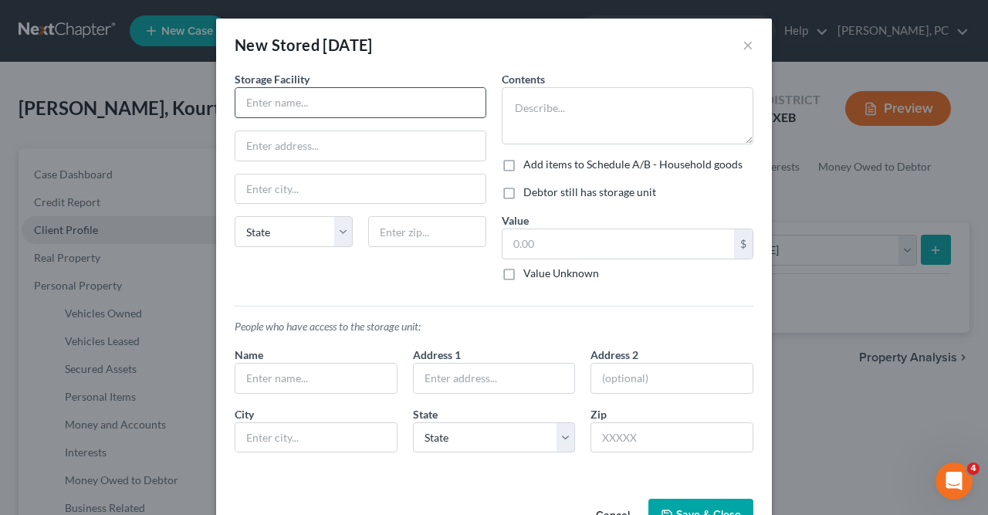
click at [246, 104] on input "text" at bounding box center [361, 102] width 250 height 29
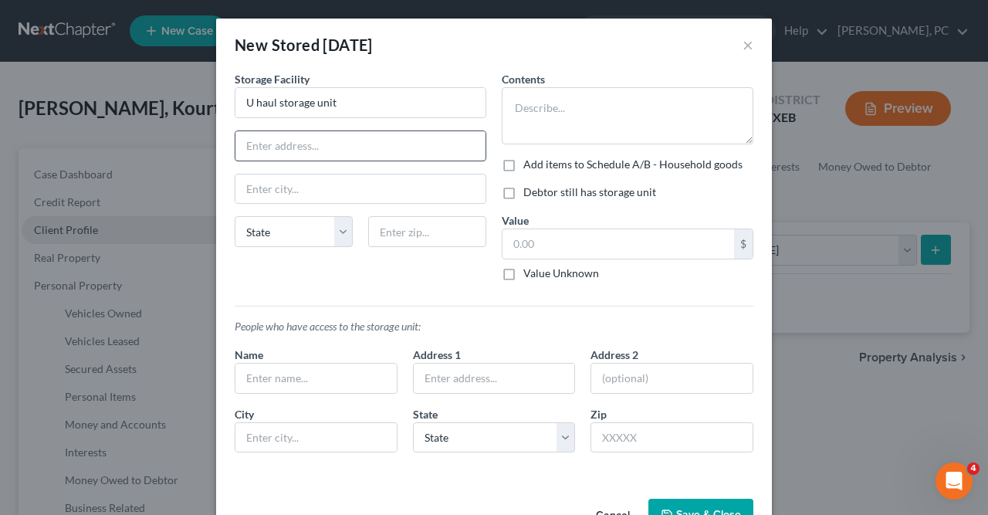
click at [242, 146] on input "text" at bounding box center [361, 145] width 250 height 29
click at [515, 107] on textarea at bounding box center [628, 115] width 252 height 57
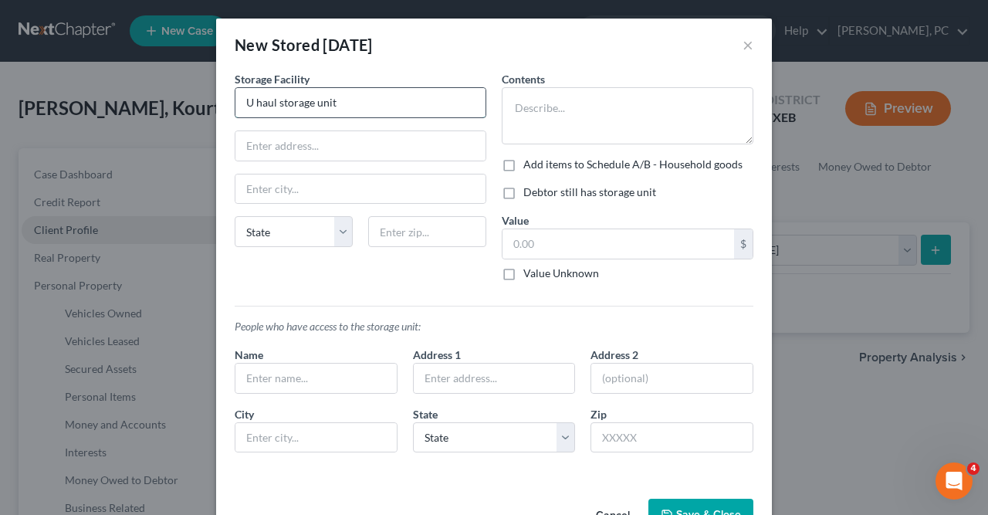
click at [242, 106] on input "U haul storage unit" at bounding box center [361, 102] width 250 height 29
type input "Public Storage"
click at [248, 146] on input "text" at bounding box center [361, 145] width 250 height 29
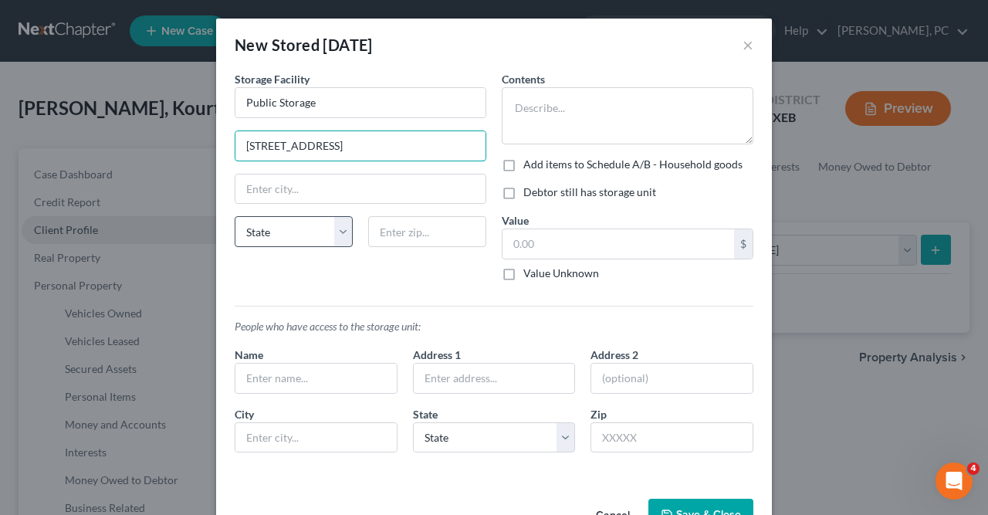
type input "[STREET_ADDRESS]"
click at [235, 216] on select "State [US_STATE] AK AR AZ CA CO CT DE DC [GEOGRAPHIC_DATA] [GEOGRAPHIC_DATA] GU…" at bounding box center [294, 231] width 118 height 31
click at [242, 187] on input "text" at bounding box center [361, 189] width 250 height 29
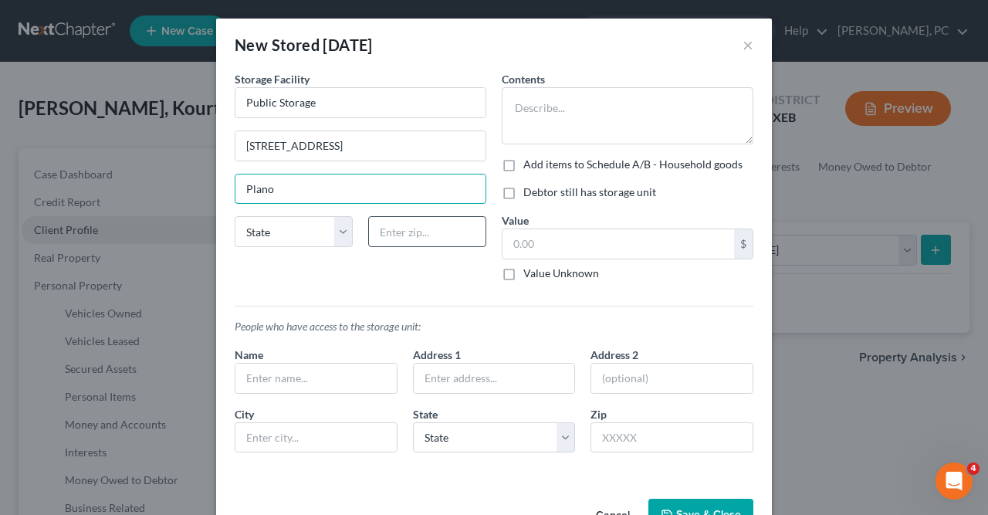
type input "Plano"
click at [392, 225] on input "text" at bounding box center [427, 231] width 118 height 31
type input "75024"
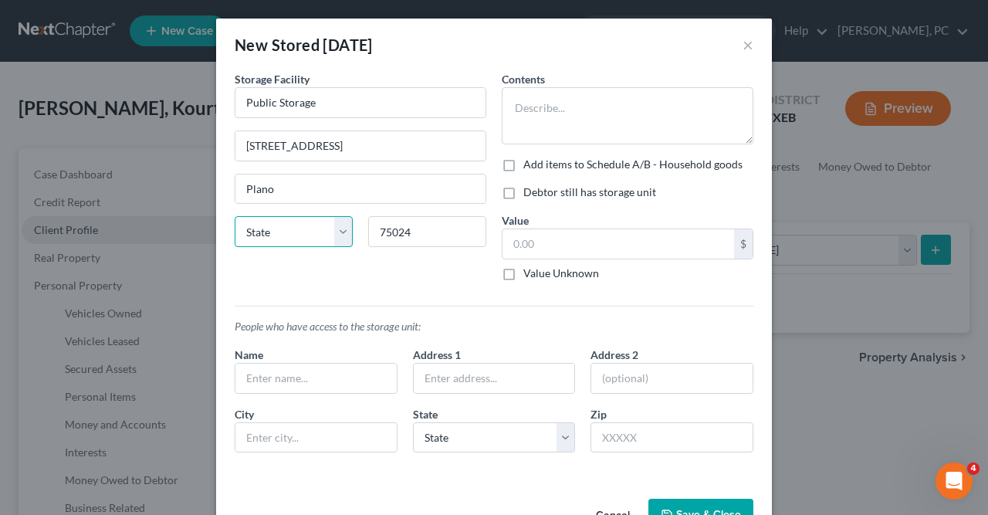
click at [235, 216] on select "State [US_STATE] AK AR AZ CA CO CT DE DC [GEOGRAPHIC_DATA] [GEOGRAPHIC_DATA] GU…" at bounding box center [294, 231] width 118 height 31
select select "45"
click option "[GEOGRAPHIC_DATA]" at bounding box center [0, 0] width 0 height 0
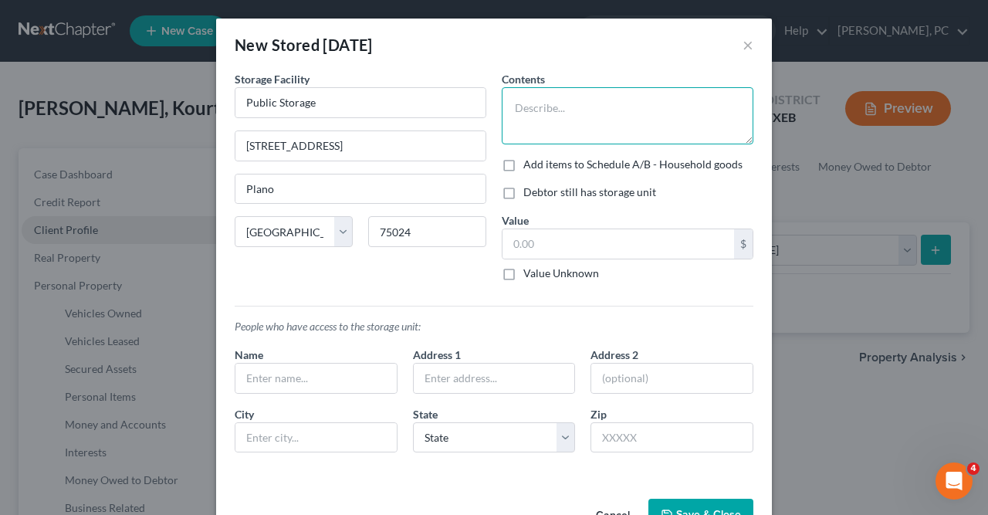
click at [518, 106] on textarea at bounding box center [628, 115] width 252 height 57
type textarea "power washer, cleaning supplies, towells, hand held heater"
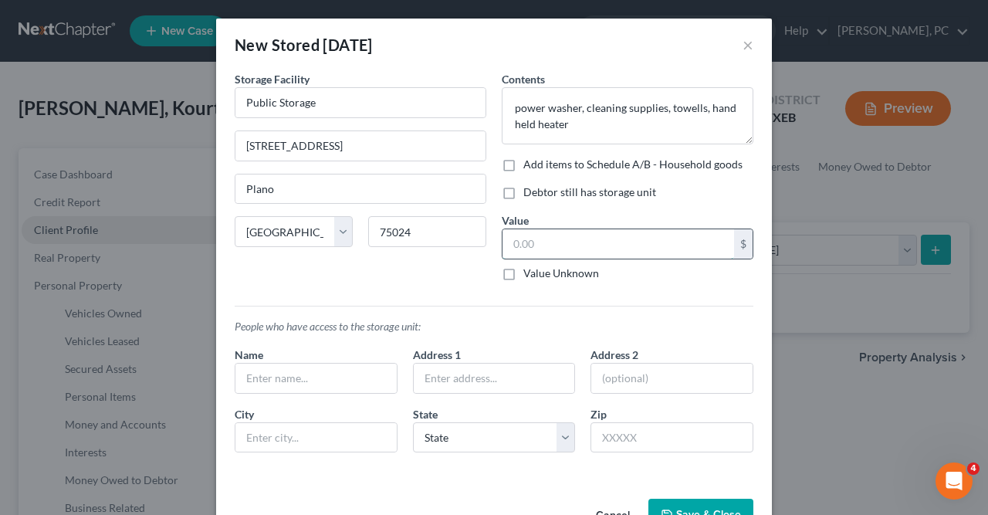
click at [514, 244] on input "text" at bounding box center [619, 243] width 232 height 29
type input "250"
click at [524, 164] on label "Add items to Schedule A/B - Household goods" at bounding box center [633, 164] width 219 height 15
click at [530, 164] on input "Add items to Schedule A/B - Household goods" at bounding box center [535, 162] width 10 height 10
checkbox input "true"
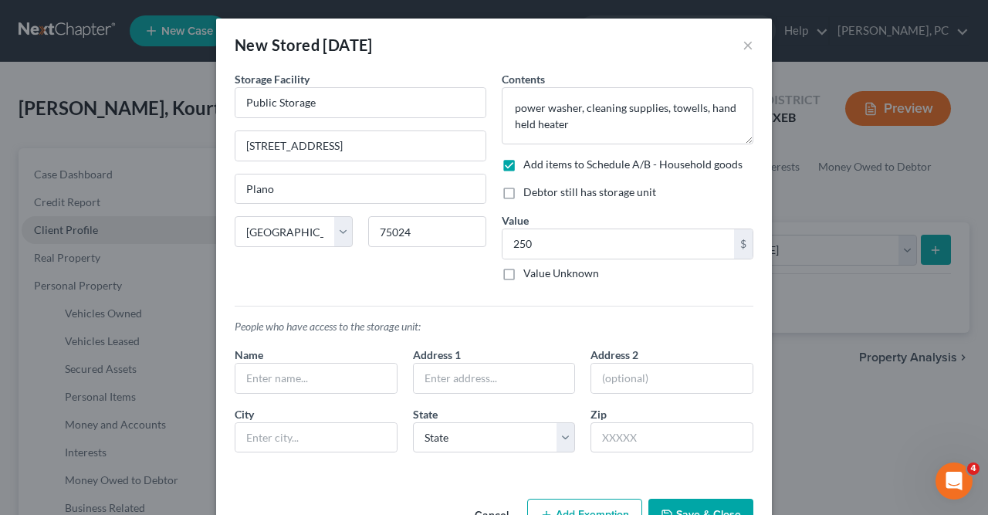
click at [524, 188] on label "Debtor still has storage unit" at bounding box center [590, 192] width 133 height 15
click at [530, 188] on input "Debtor still has storage unit" at bounding box center [535, 190] width 10 height 10
checkbox input "true"
click at [245, 375] on input "text" at bounding box center [316, 378] width 161 height 29
type input "[PERSON_NAME]"
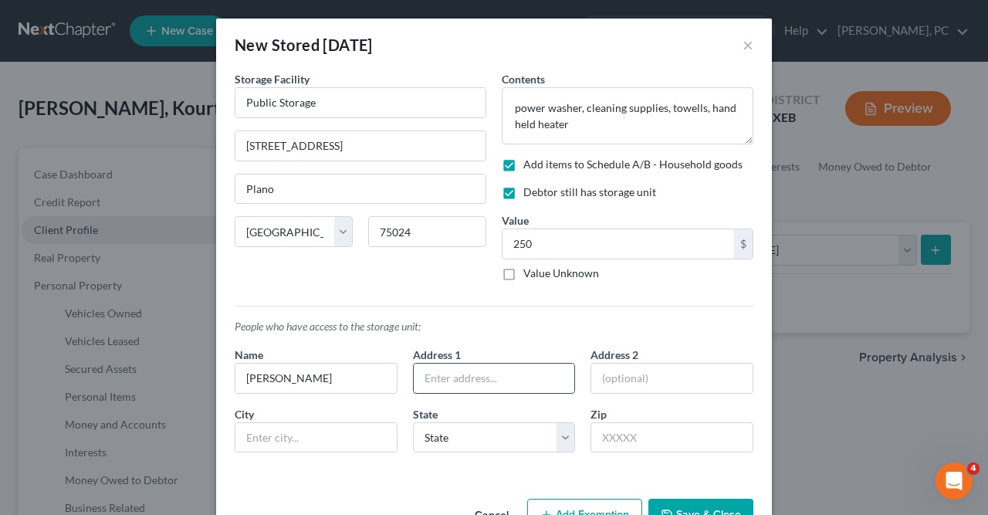
click at [424, 379] on input "text" at bounding box center [494, 378] width 161 height 29
type input "[STREET_ADDRESS]"
click at [250, 431] on input "text" at bounding box center [316, 437] width 161 height 29
type input "Plano"
click at [413, 422] on select "State [US_STATE] AK AR AZ CA CO CT DE DC [GEOGRAPHIC_DATA] [GEOGRAPHIC_DATA] GU…" at bounding box center [494, 437] width 163 height 31
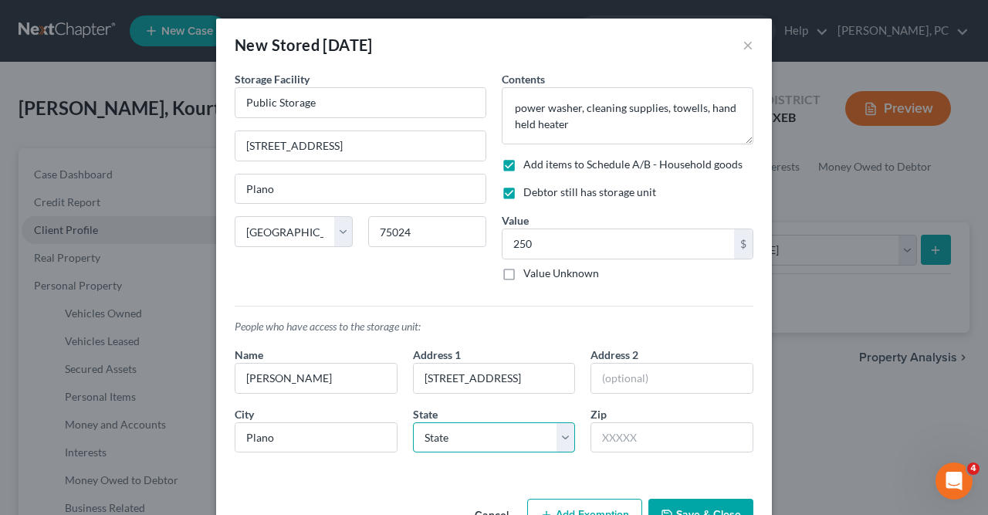
select select "45"
click option "[GEOGRAPHIC_DATA]" at bounding box center [0, 0] width 0 height 0
click at [600, 435] on input "text" at bounding box center [672, 437] width 163 height 31
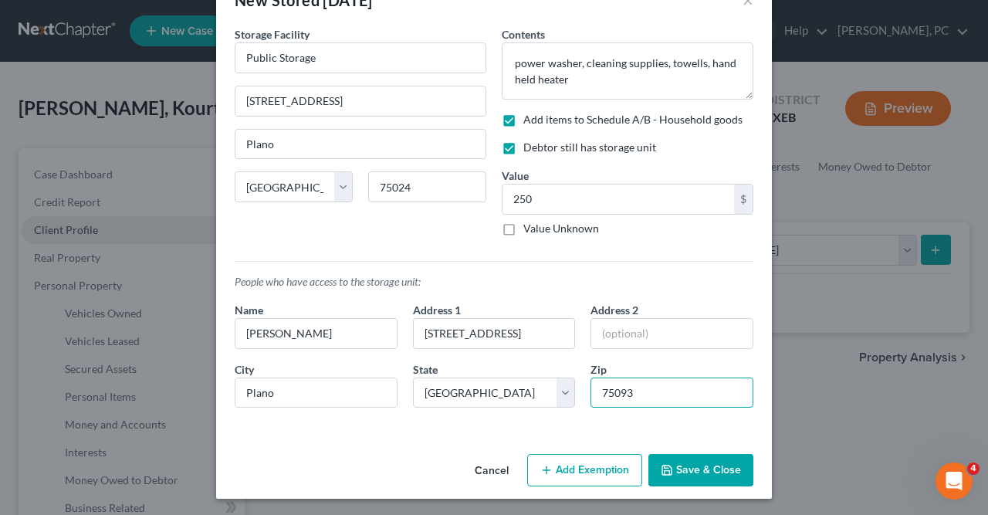
type input "75093"
click at [591, 476] on button "Add Exemption" at bounding box center [584, 470] width 115 height 32
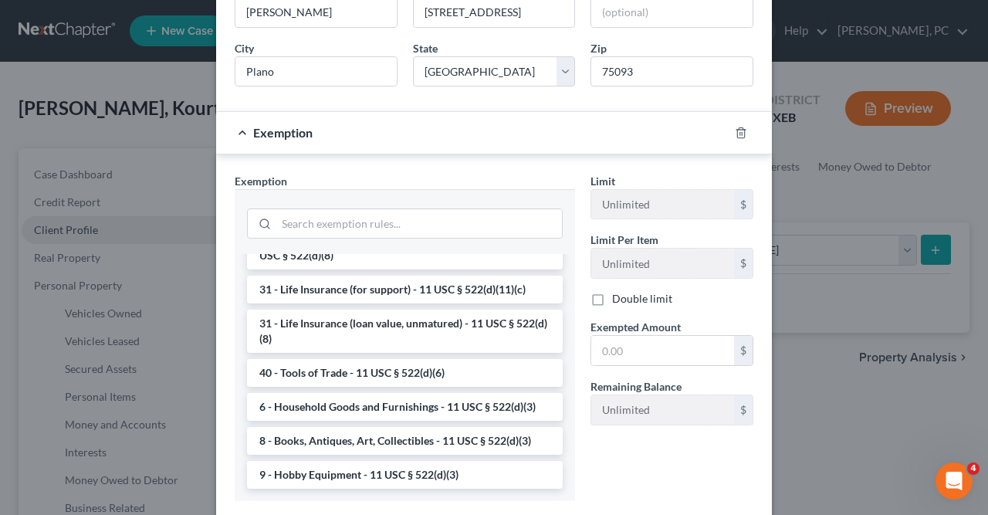
scroll to position [365, 0]
click at [327, 405] on li "6 - Household Goods and Furnishings - 11 USC § 522(d)(3)" at bounding box center [405, 408] width 316 height 28
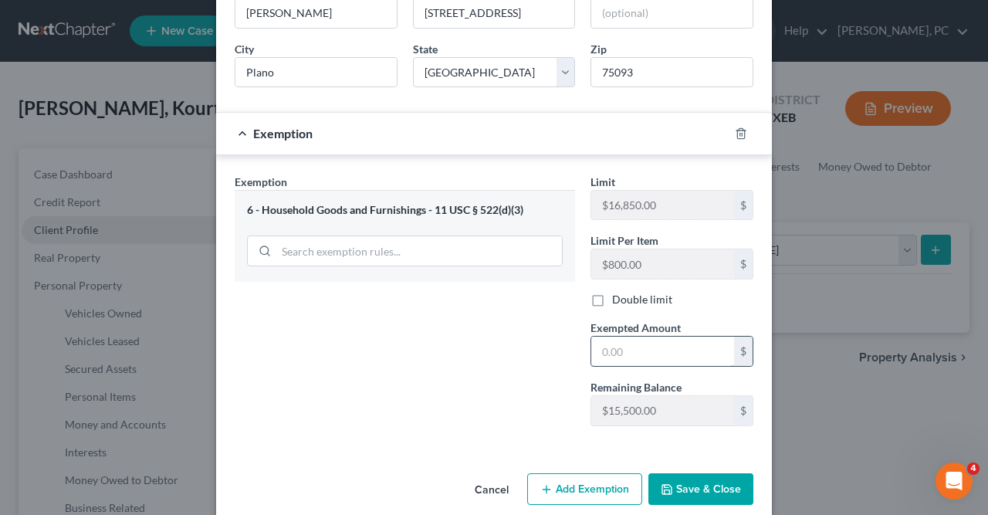
click at [603, 348] on input "text" at bounding box center [663, 351] width 143 height 29
type input "250"
click at [690, 473] on button "Save & Close" at bounding box center [701, 489] width 105 height 32
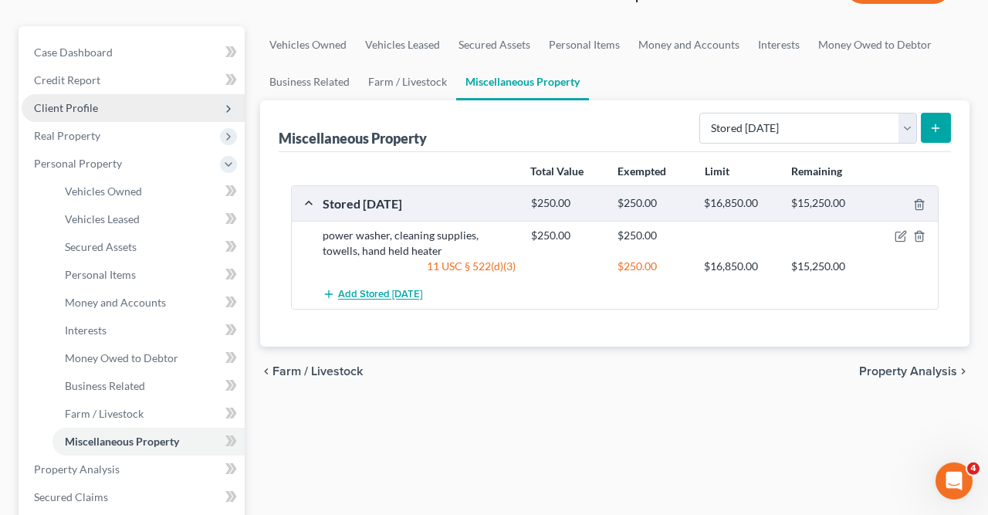
scroll to position [125, 0]
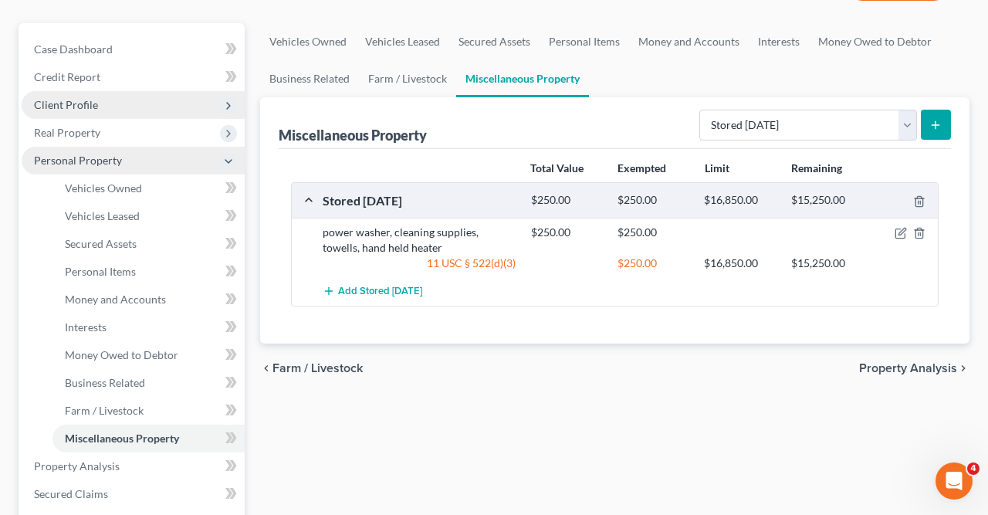
click at [229, 156] on icon at bounding box center [228, 161] width 12 height 12
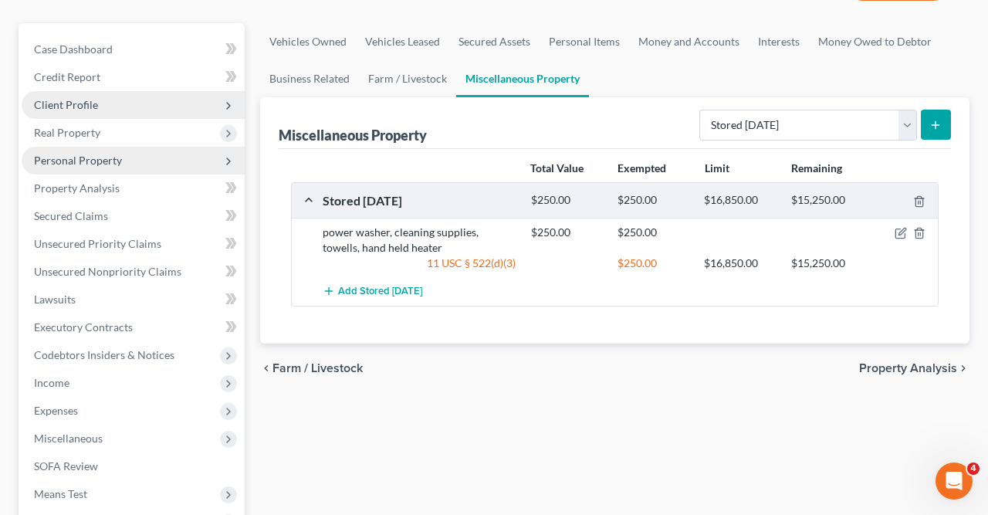
scroll to position [0, 0]
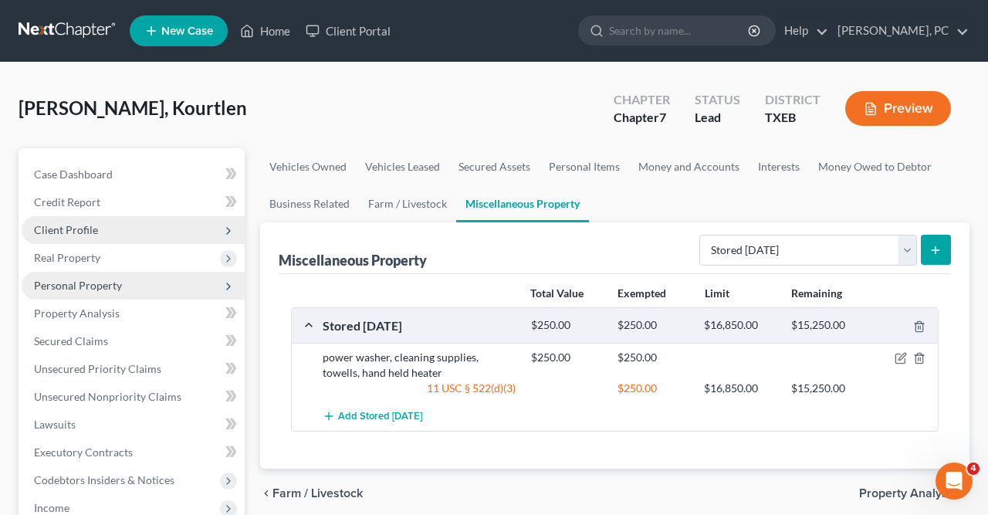
click at [883, 110] on button "Preview" at bounding box center [899, 108] width 106 height 35
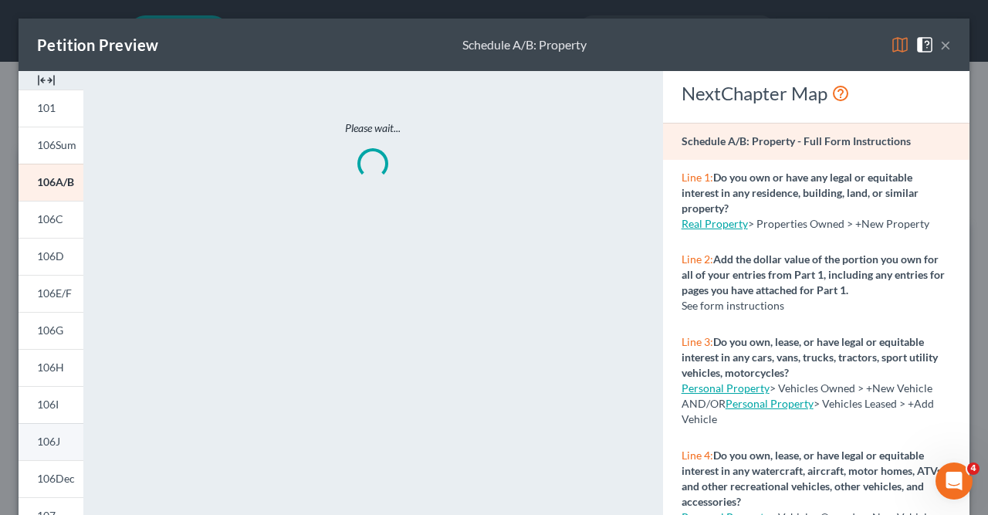
click at [49, 443] on span "106J" at bounding box center [48, 441] width 23 height 13
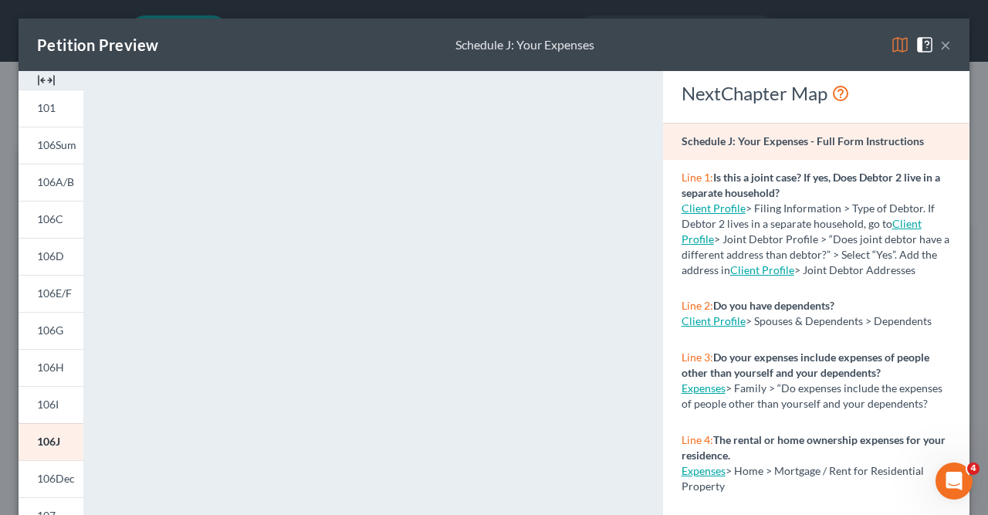
click at [951, 43] on button "×" at bounding box center [946, 45] width 11 height 19
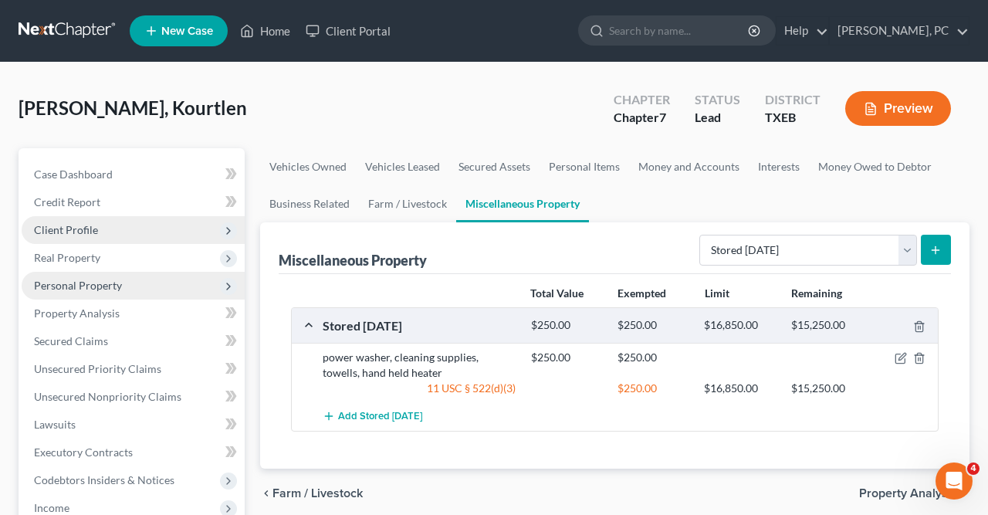
click at [907, 103] on button "Preview" at bounding box center [899, 108] width 106 height 35
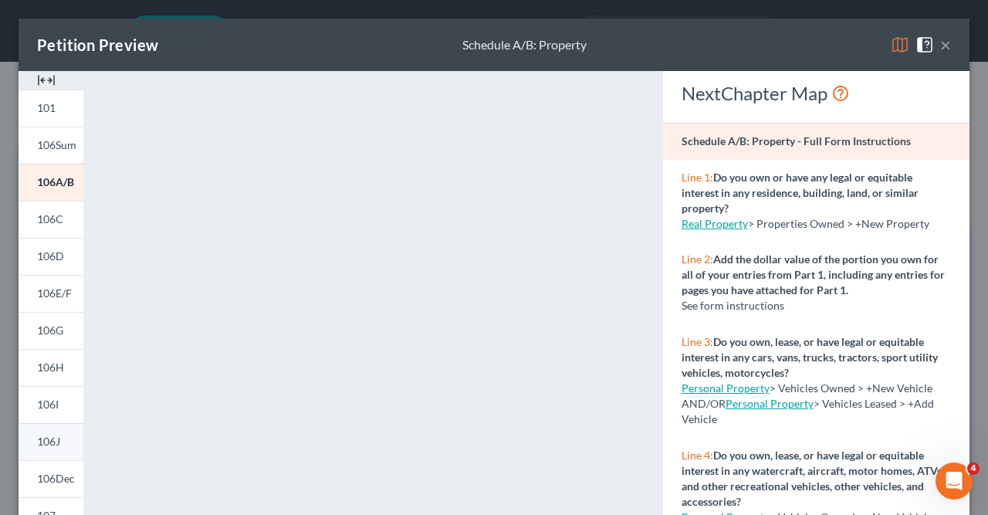
click at [56, 441] on span "106J" at bounding box center [48, 441] width 23 height 13
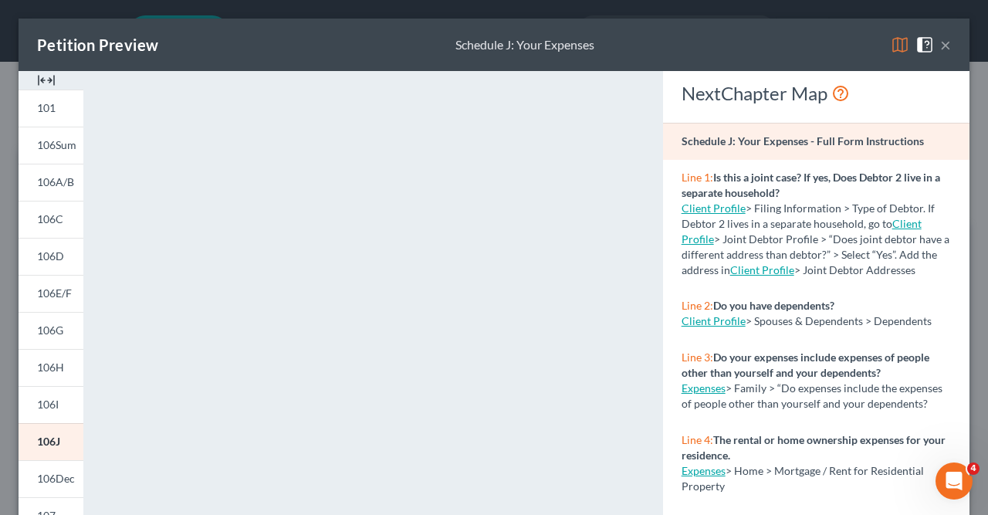
click at [948, 46] on button "×" at bounding box center [946, 45] width 11 height 19
